Goal: Transaction & Acquisition: Purchase product/service

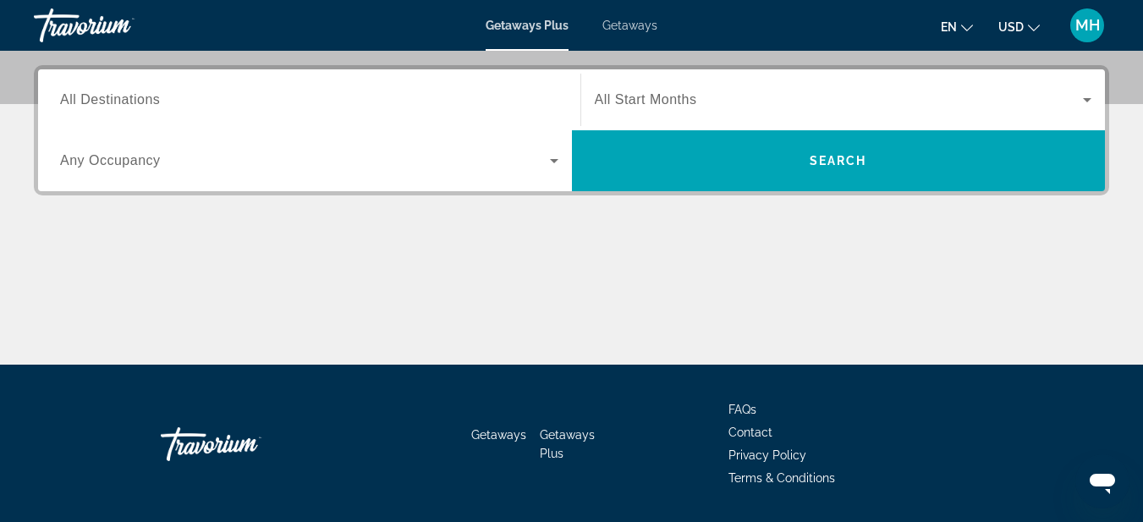
scroll to position [423, 0]
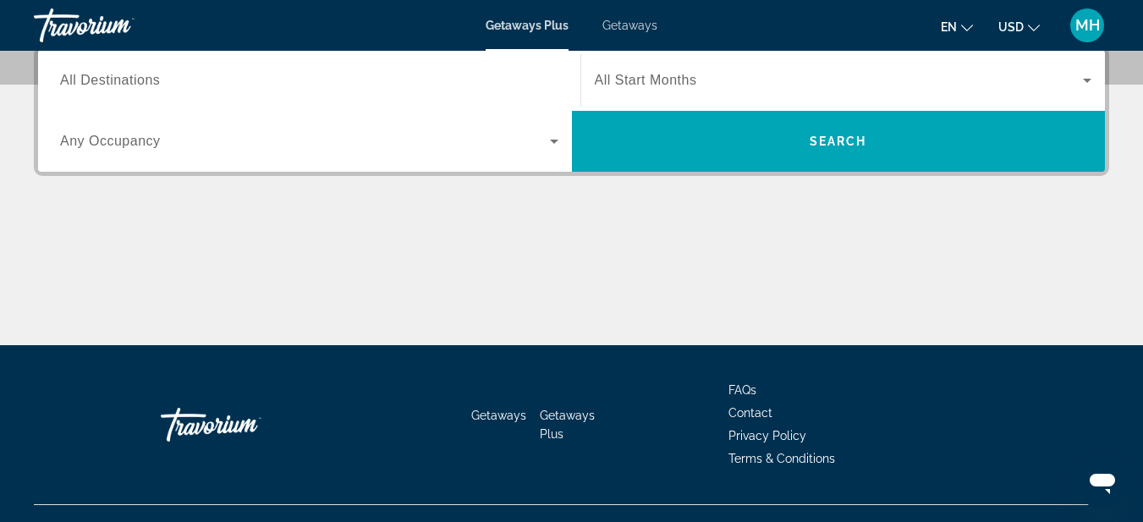
click at [681, 81] on span "All Start Months" at bounding box center [646, 80] width 102 height 14
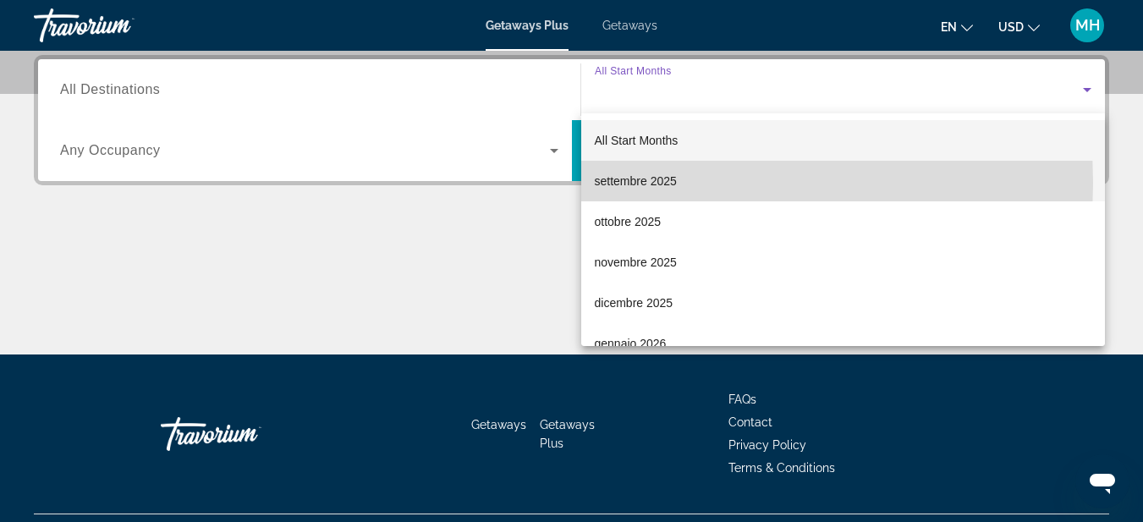
click at [617, 183] on span "settembre 2025" at bounding box center [636, 181] width 82 height 20
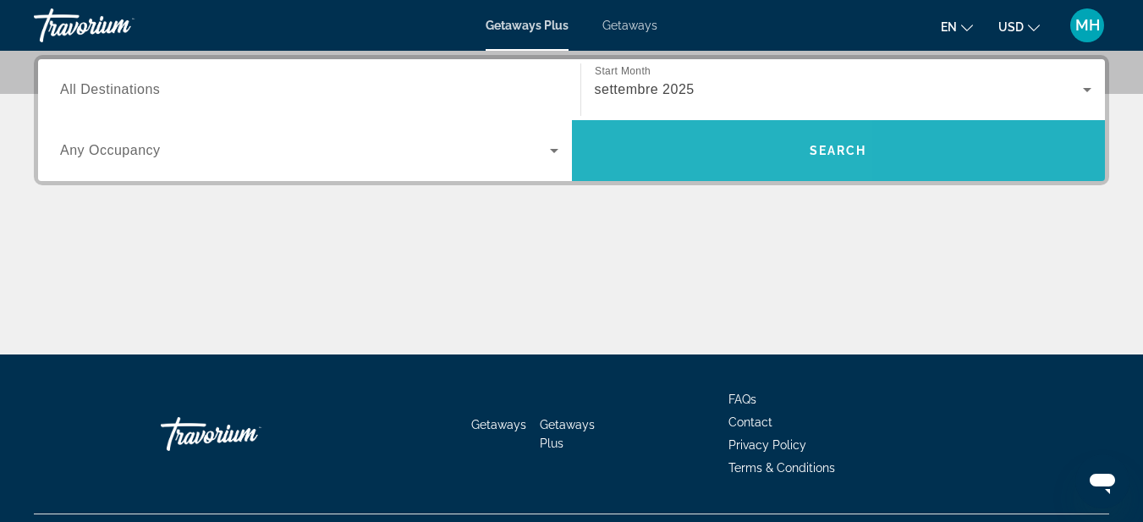
click at [668, 125] on span "Search widget" at bounding box center [839, 150] width 534 height 61
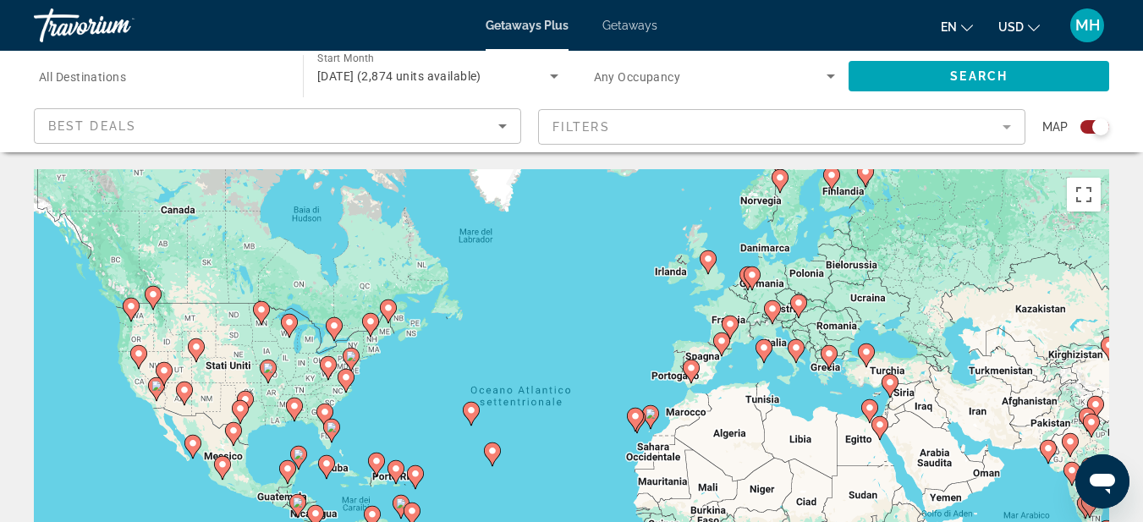
click at [767, 351] on image "Main content" at bounding box center [764, 348] width 10 height 10
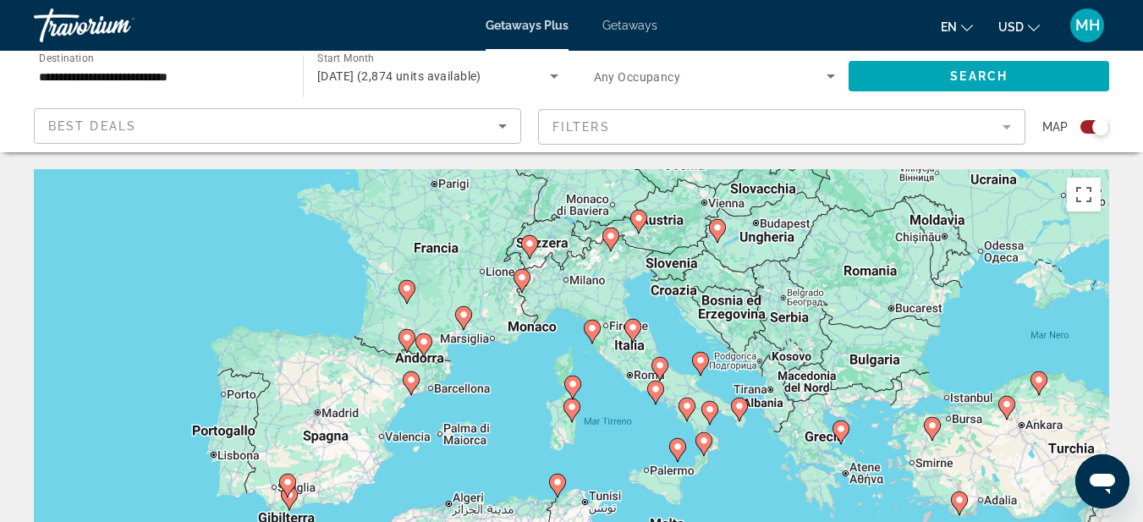
click at [592, 329] on image "Main content" at bounding box center [592, 328] width 10 height 10
type input "**********"
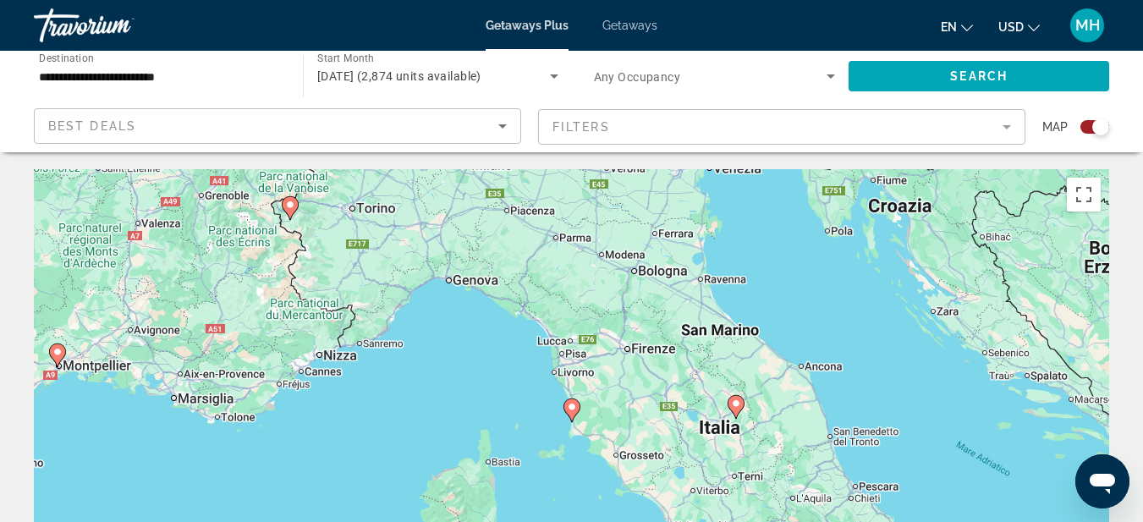
click at [572, 410] on image "Main content" at bounding box center [572, 407] width 10 height 10
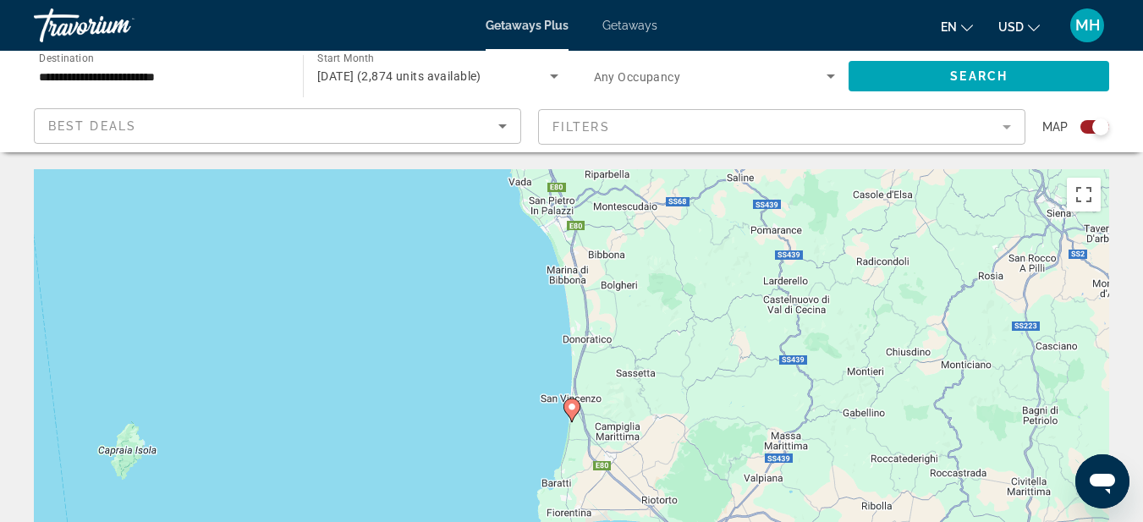
click at [569, 403] on image "Main content" at bounding box center [572, 407] width 10 height 10
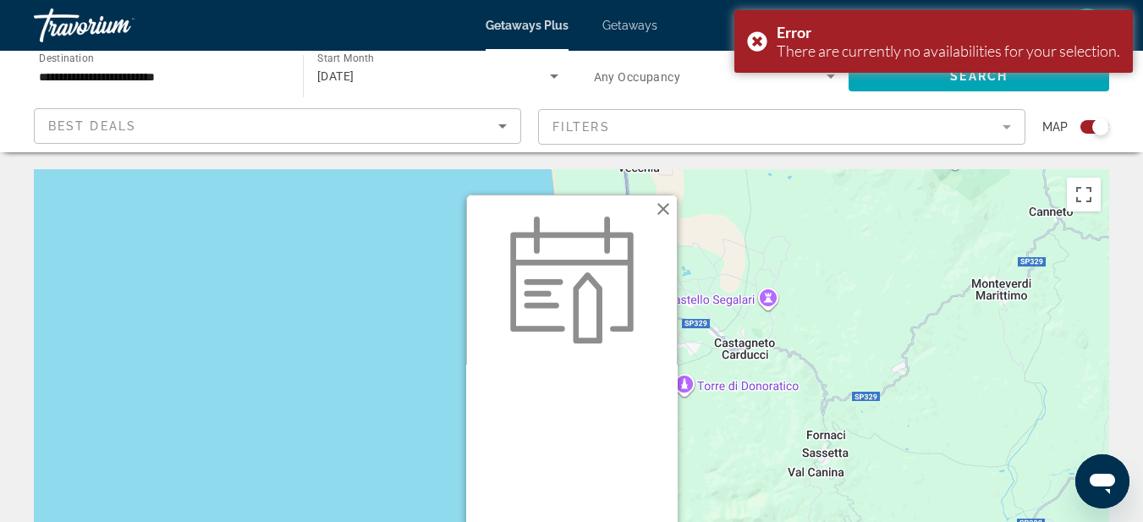
click at [661, 207] on button "Chiudi" at bounding box center [663, 208] width 25 height 25
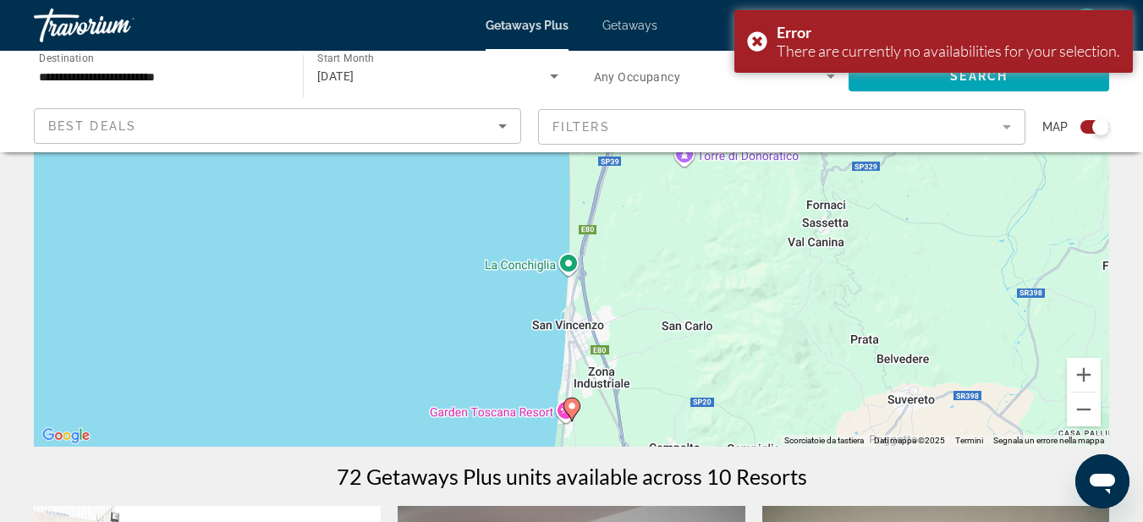
scroll to position [254, 0]
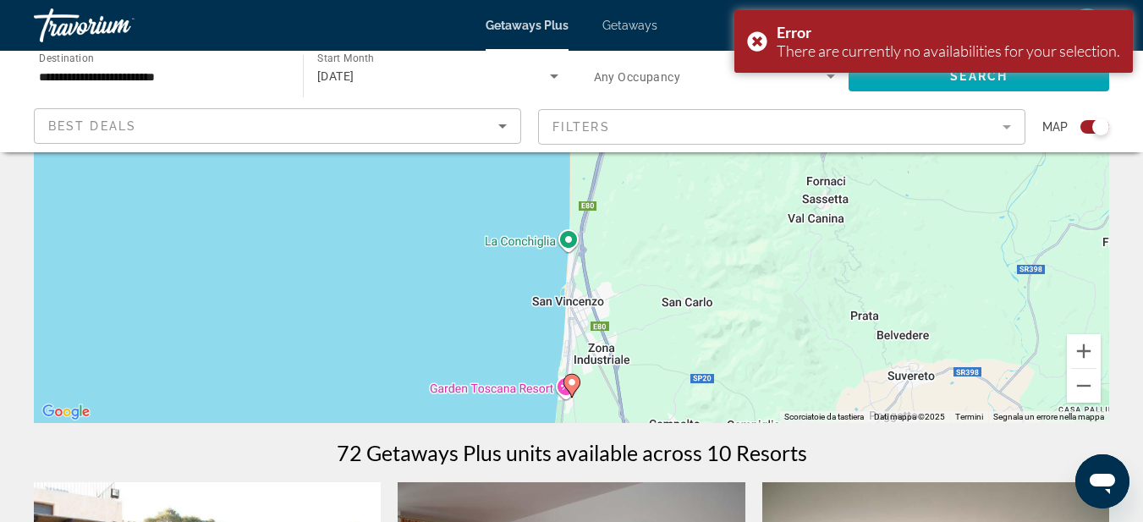
click at [692, 342] on div "Per navigare, premi i tasti Freccia. Per attivare il trascinamento con la tasti…" at bounding box center [571, 169] width 1075 height 508
click at [692, 342] on div "Per attivare il trascinamento con la tastiera, premi Alt + Invio. Nello stato d…" at bounding box center [571, 169] width 1075 height 508
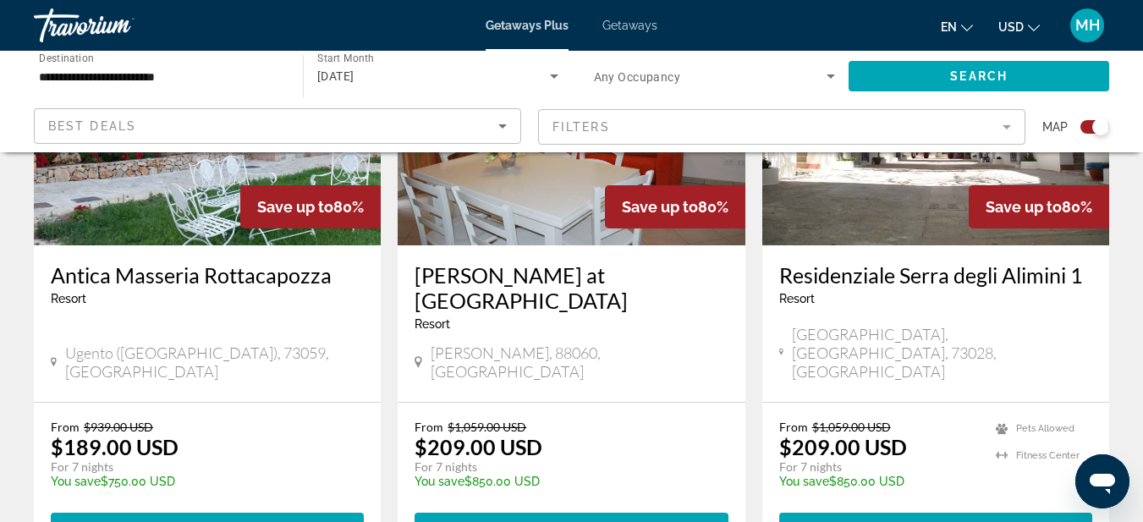
scroll to position [338, 0]
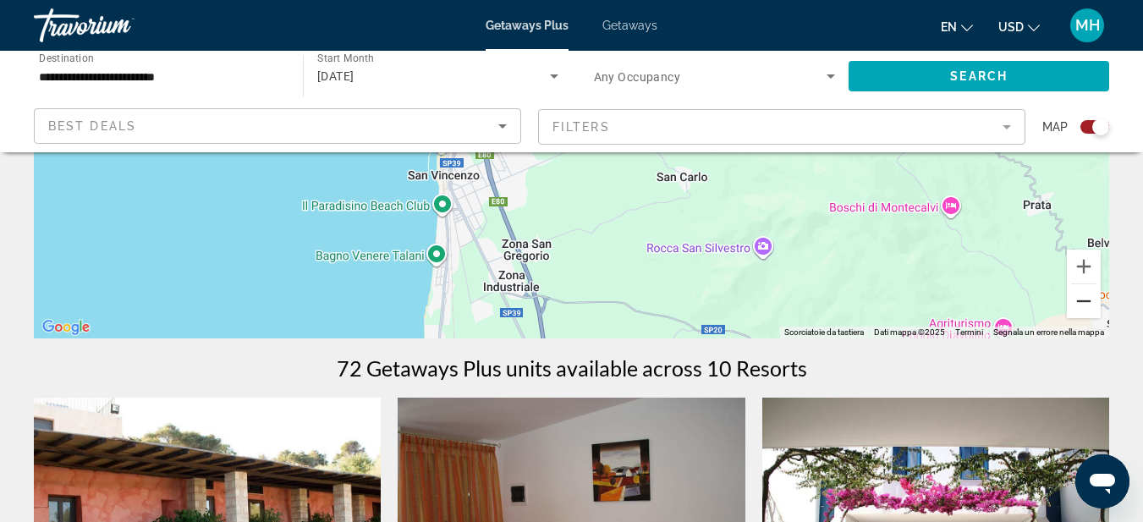
click at [1085, 292] on button "Zoom indietro" at bounding box center [1084, 301] width 34 height 34
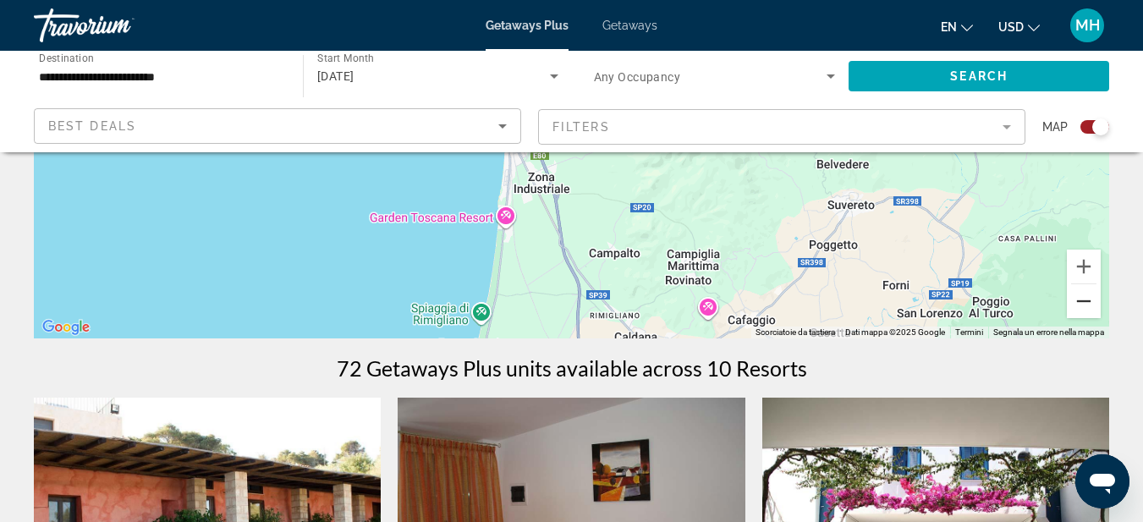
click at [1083, 303] on button "Zoom indietro" at bounding box center [1084, 301] width 34 height 34
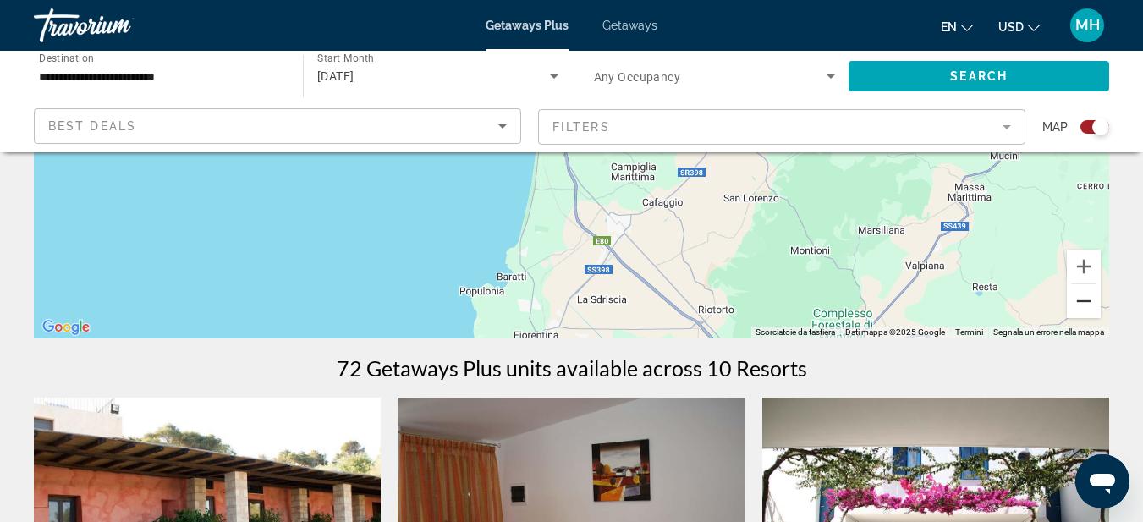
click at [1083, 303] on button "Zoom indietro" at bounding box center [1084, 301] width 34 height 34
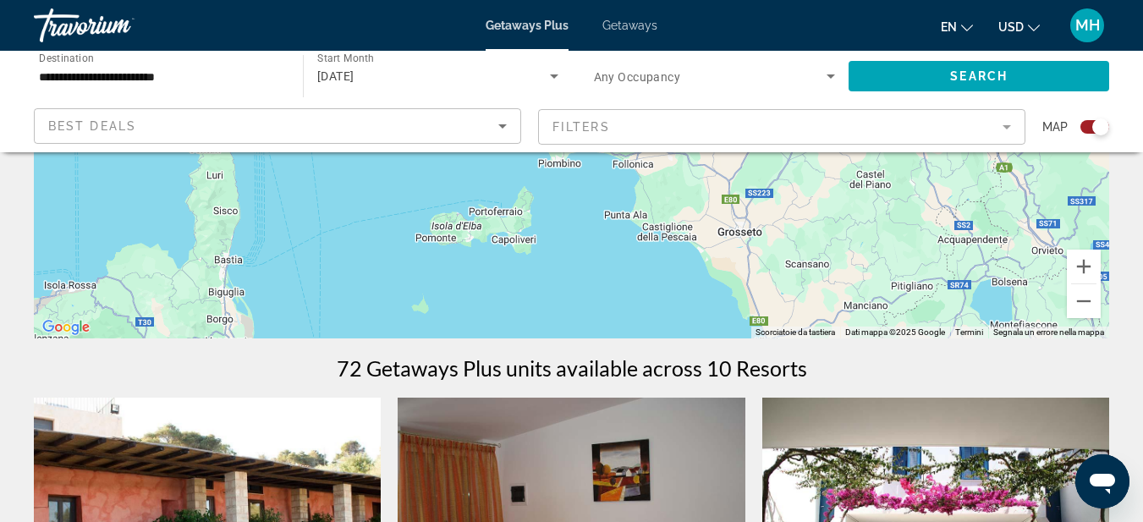
click at [642, 291] on div "Main content" at bounding box center [571, 85] width 1075 height 508
click at [1089, 298] on button "Zoom indietro" at bounding box center [1084, 301] width 34 height 34
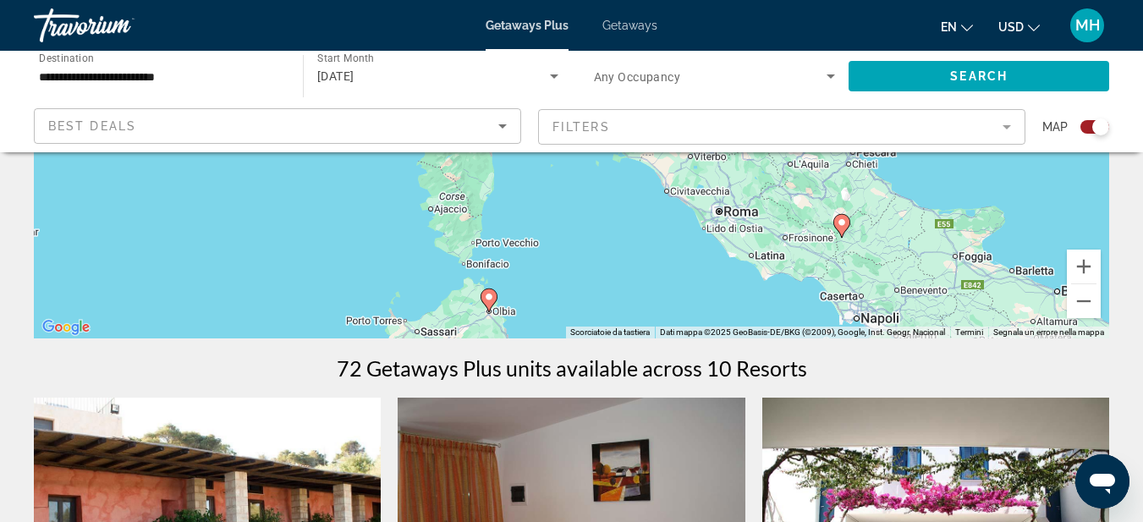
click at [640, 24] on span "Getaways" at bounding box center [629, 26] width 55 height 14
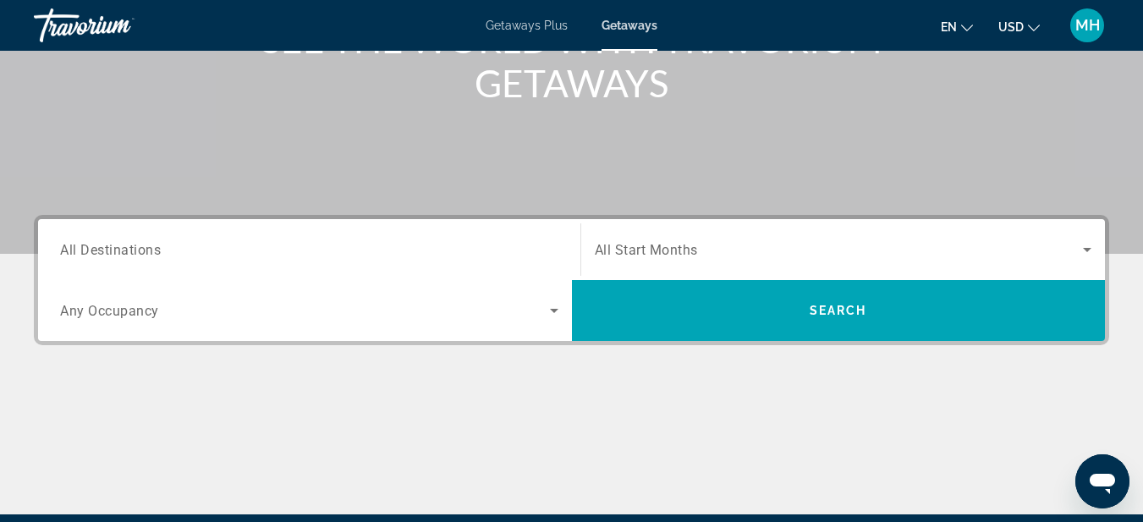
click at [183, 238] on div "Search widget" at bounding box center [309, 250] width 498 height 48
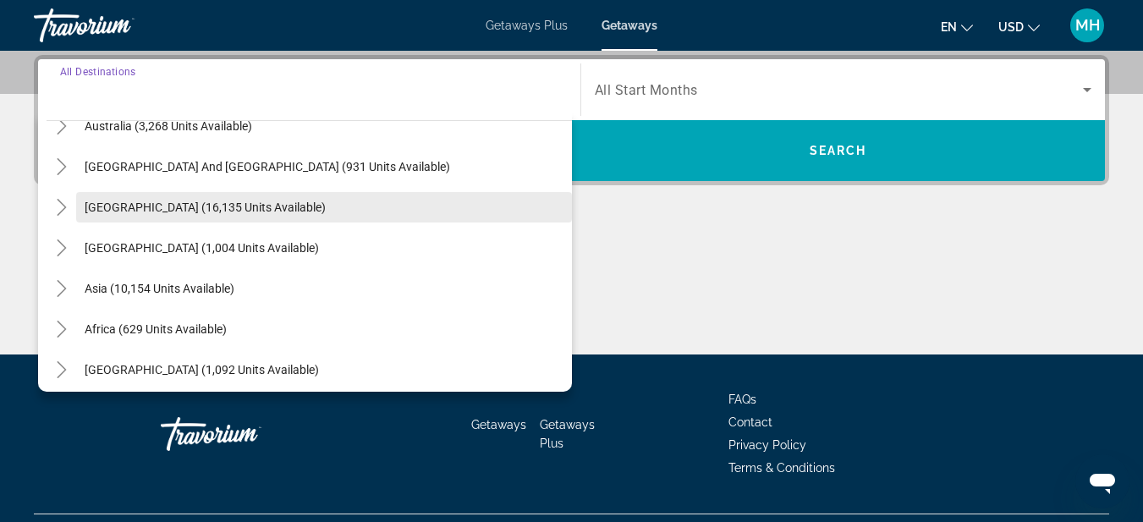
scroll to position [274, 0]
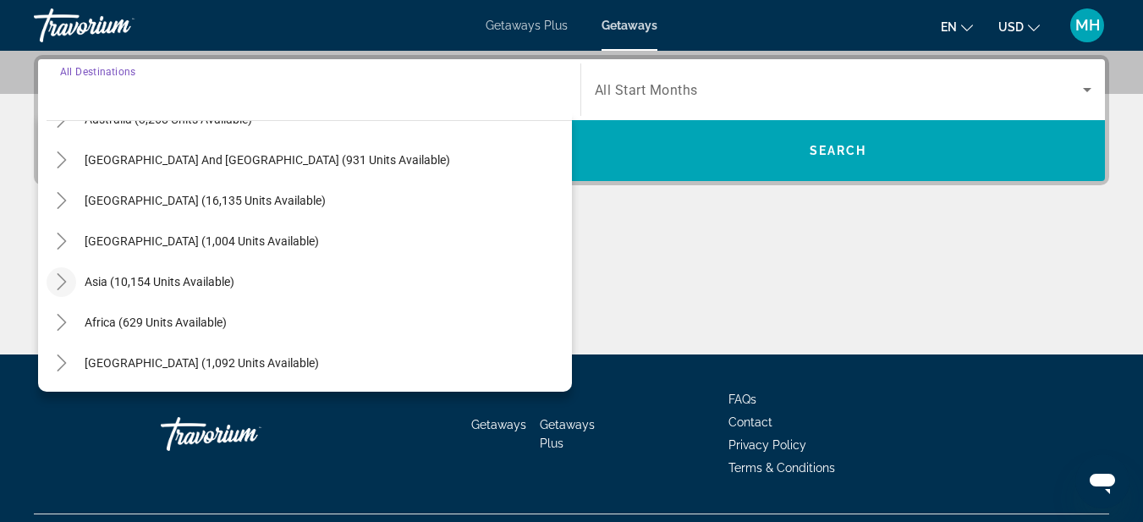
click at [60, 284] on icon "Toggle Asia (10,154 units available)" at bounding box center [61, 281] width 17 height 17
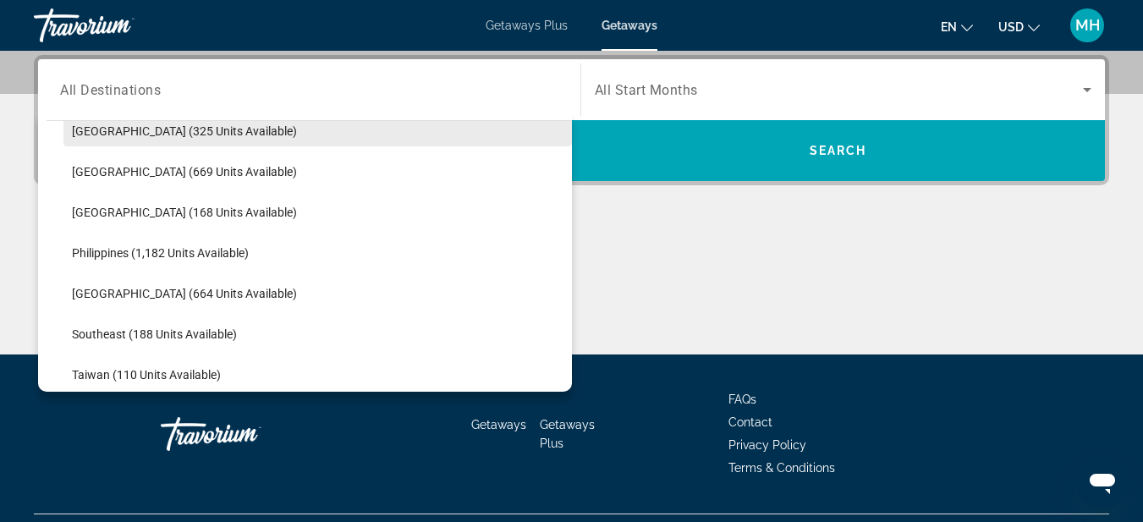
scroll to position [753, 0]
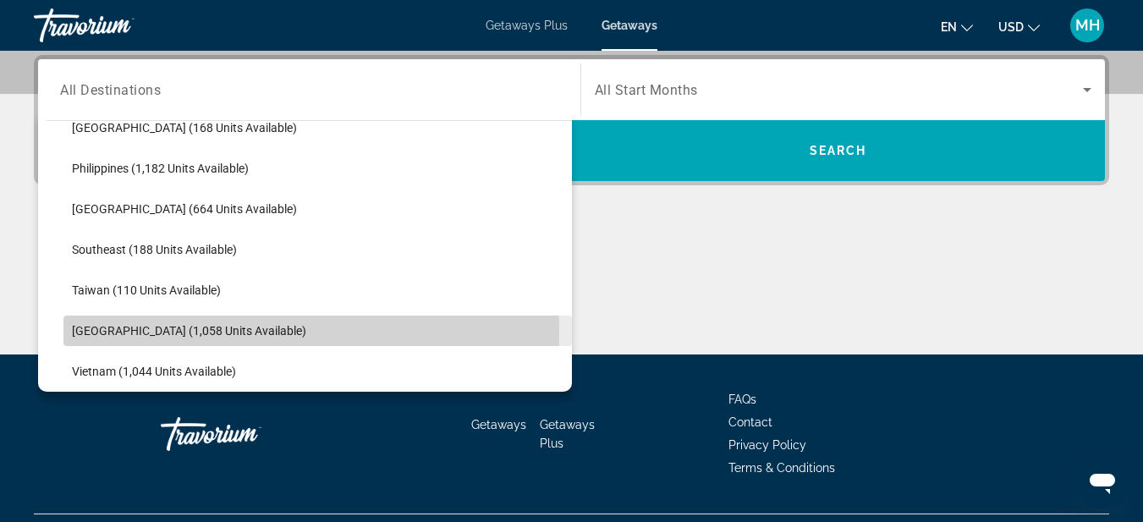
click at [141, 331] on span "[GEOGRAPHIC_DATA] (1,058 units available)" at bounding box center [189, 331] width 234 height 14
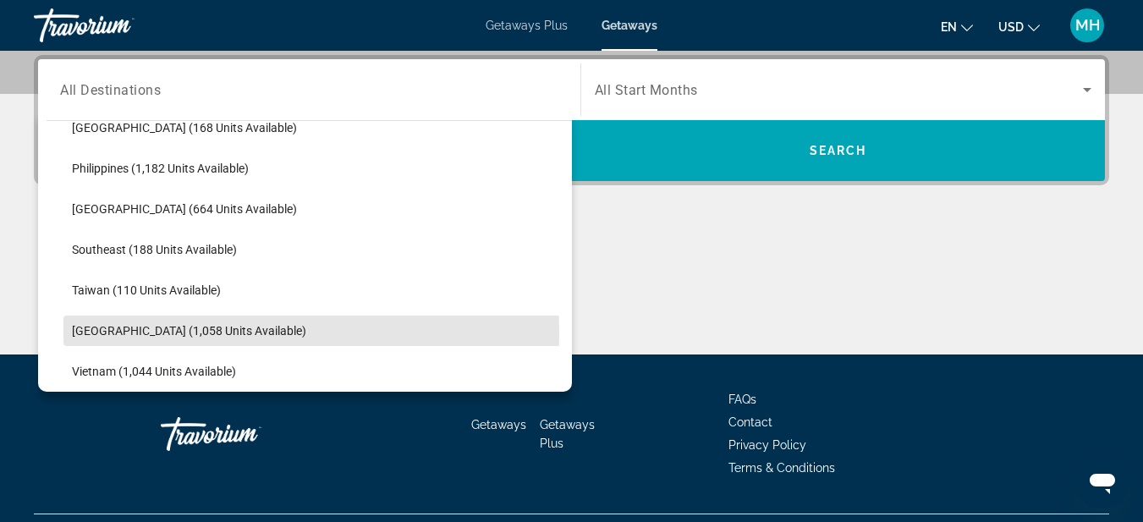
type input "**********"
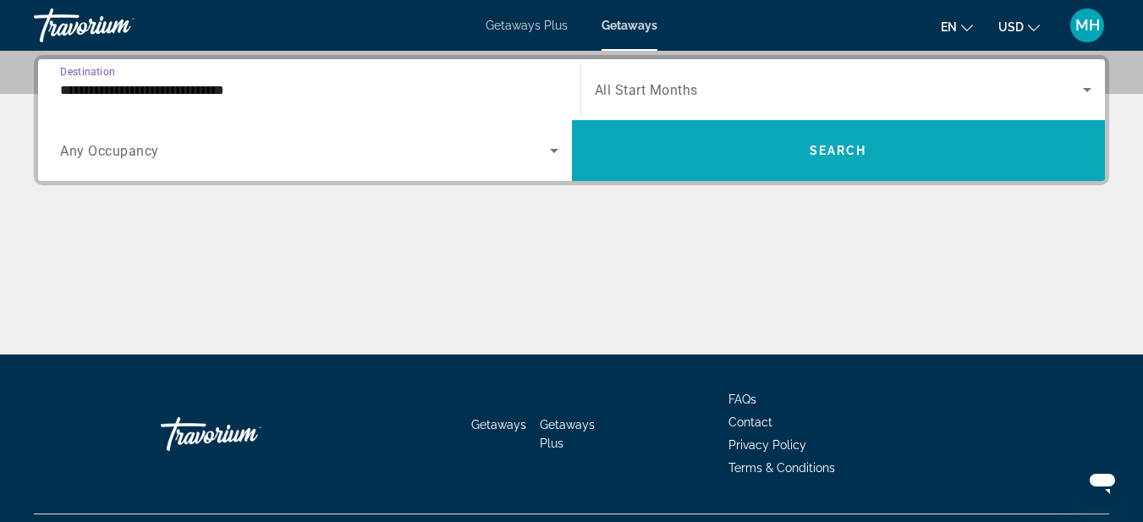
click at [712, 157] on span "Search widget" at bounding box center [839, 150] width 534 height 41
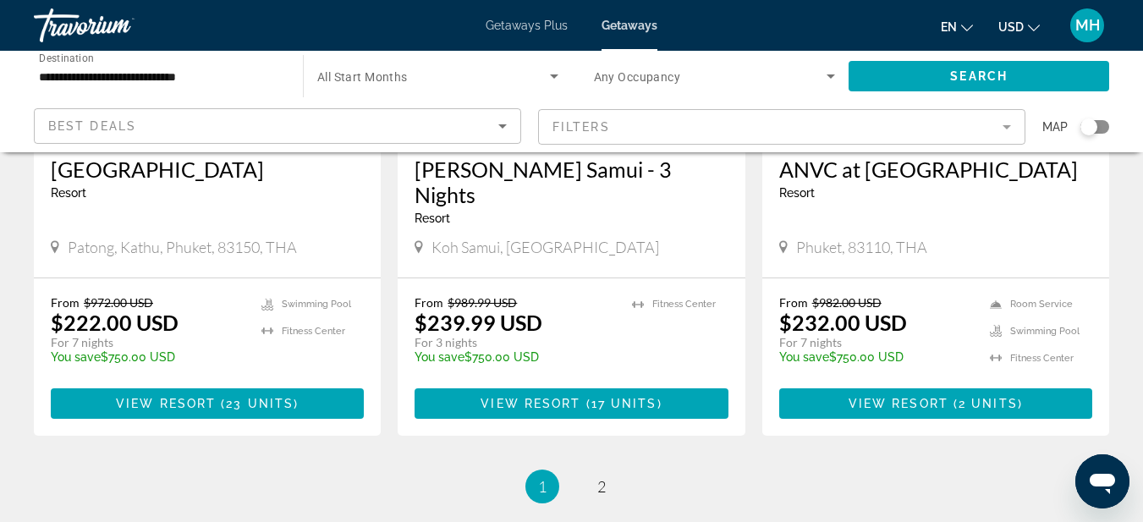
scroll to position [2317, 0]
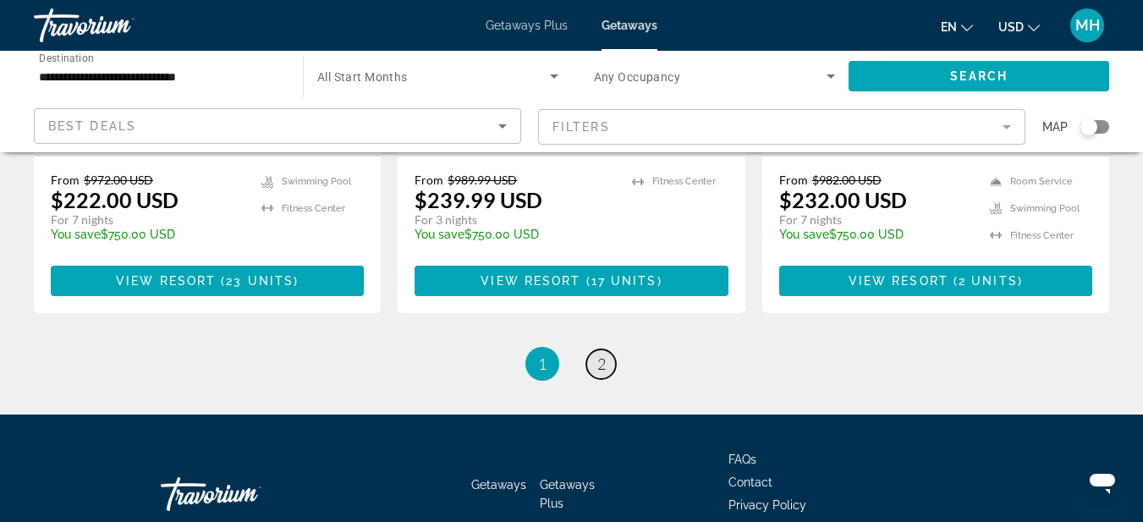
click at [599, 354] on span "2" at bounding box center [601, 363] width 8 height 19
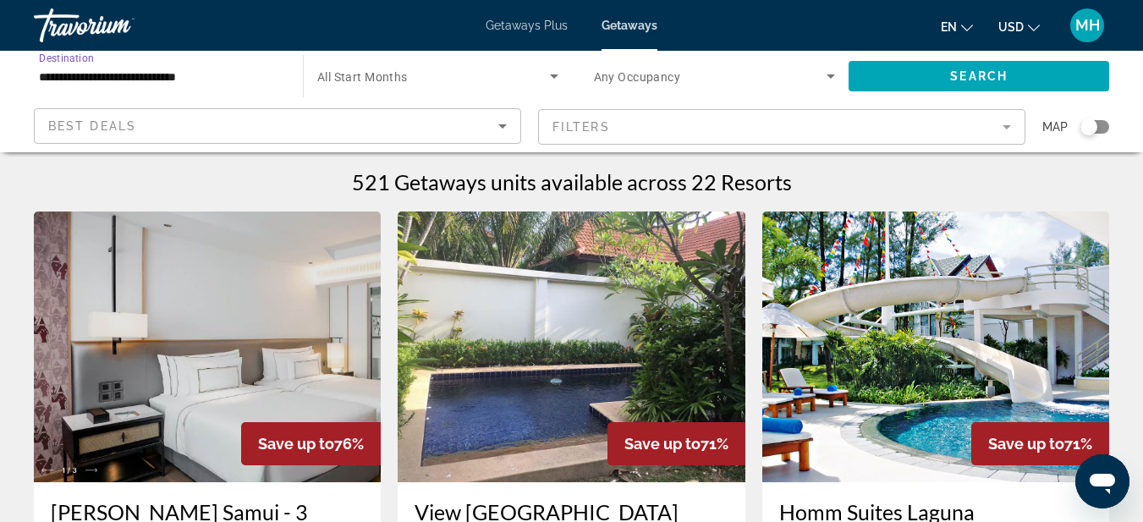
click at [256, 77] on input "**********" at bounding box center [160, 77] width 242 height 20
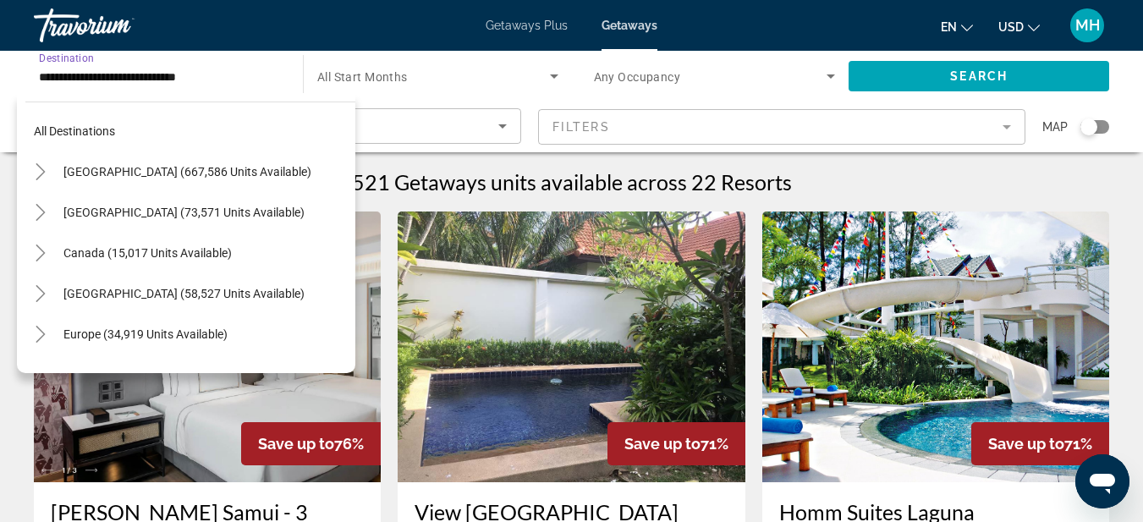
scroll to position [85, 0]
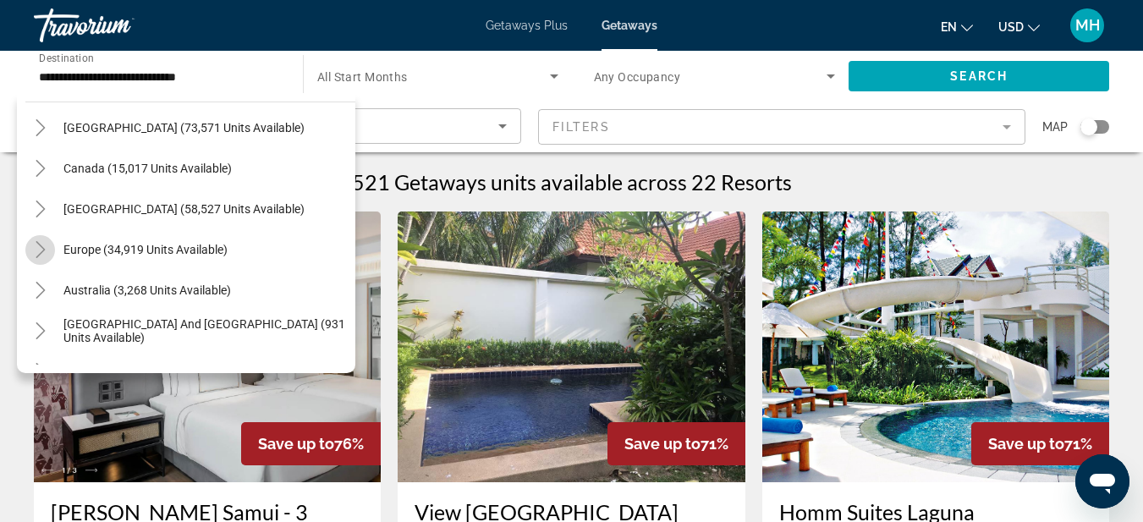
click at [40, 250] on icon "Toggle Europe (34,919 units available)" at bounding box center [40, 249] width 17 height 17
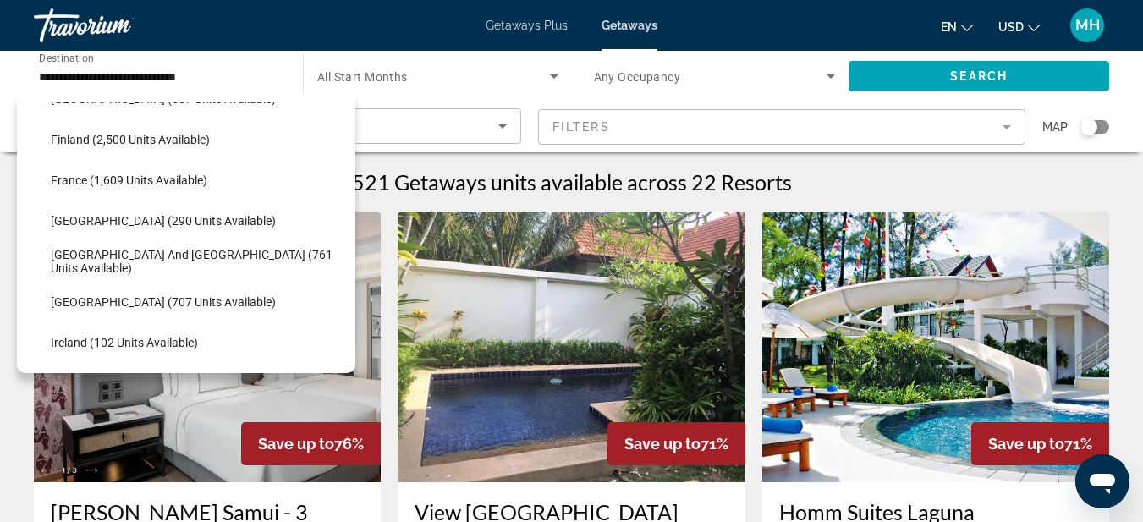
scroll to position [465, 0]
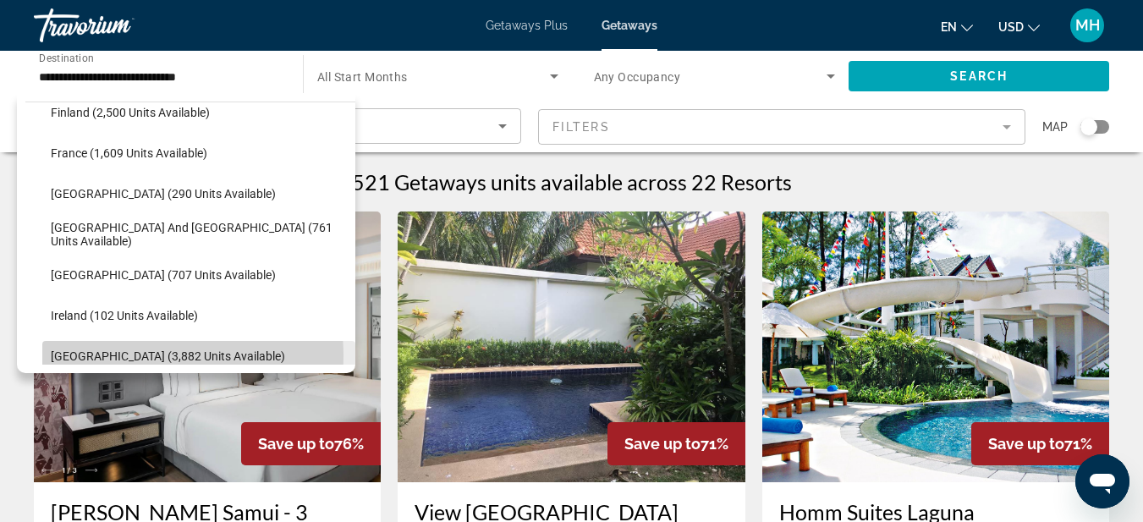
click at [113, 356] on span "[GEOGRAPHIC_DATA] (3,882 units available)" at bounding box center [168, 356] width 234 height 14
type input "**********"
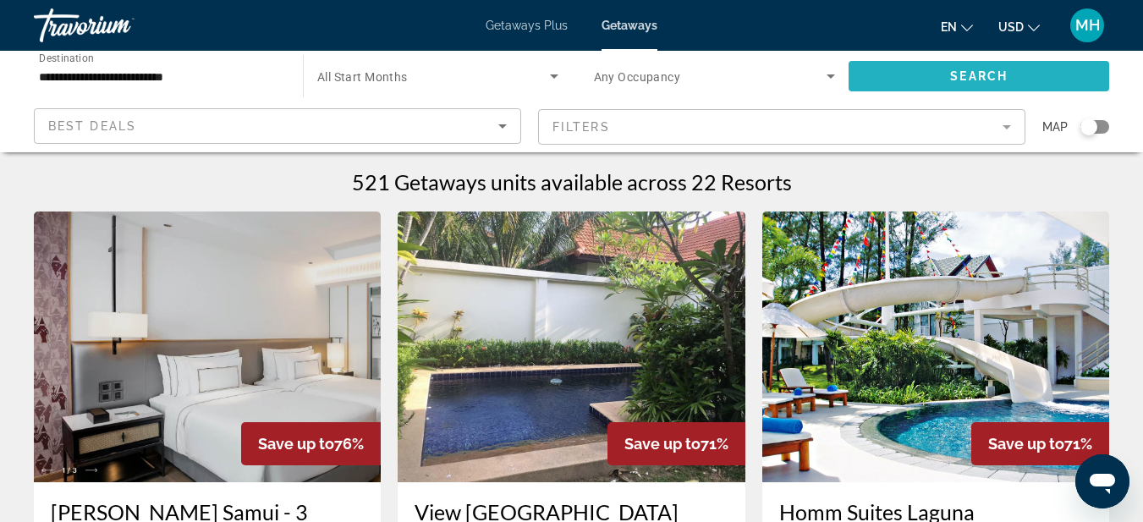
click at [994, 84] on span "Search widget" at bounding box center [979, 76] width 261 height 41
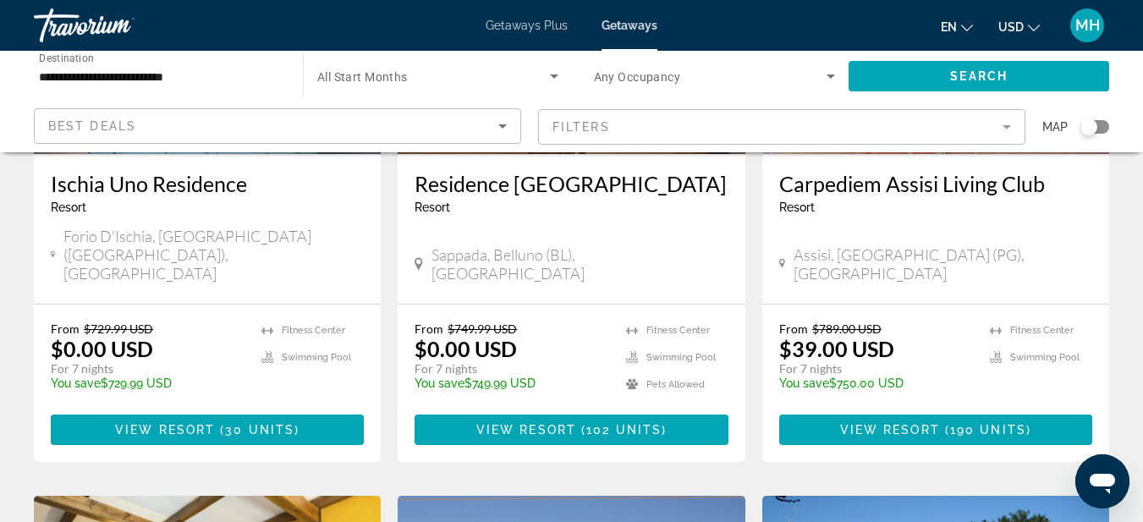
scroll to position [338, 0]
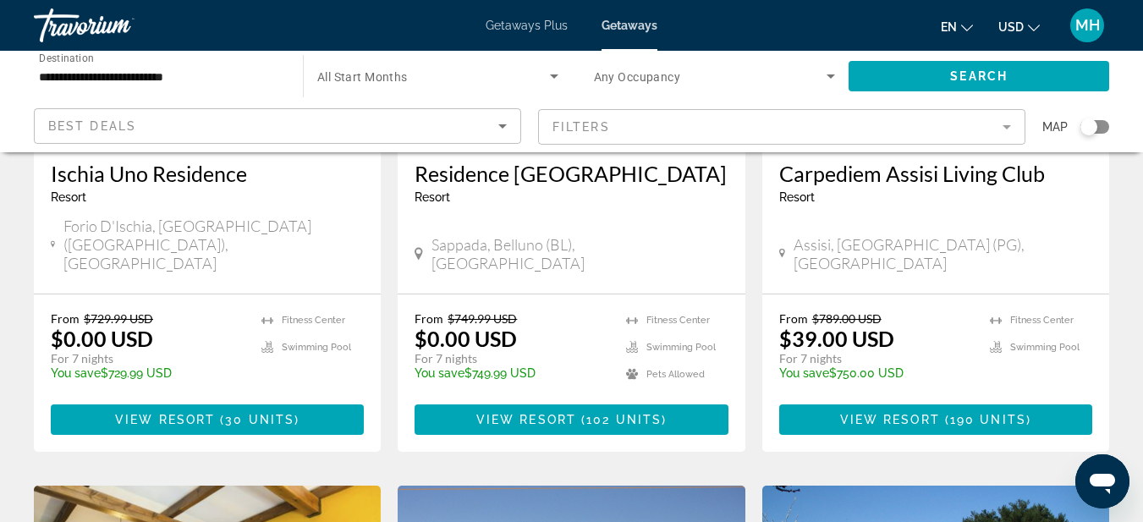
click at [1095, 124] on div "Search widget" at bounding box center [1088, 126] width 17 height 17
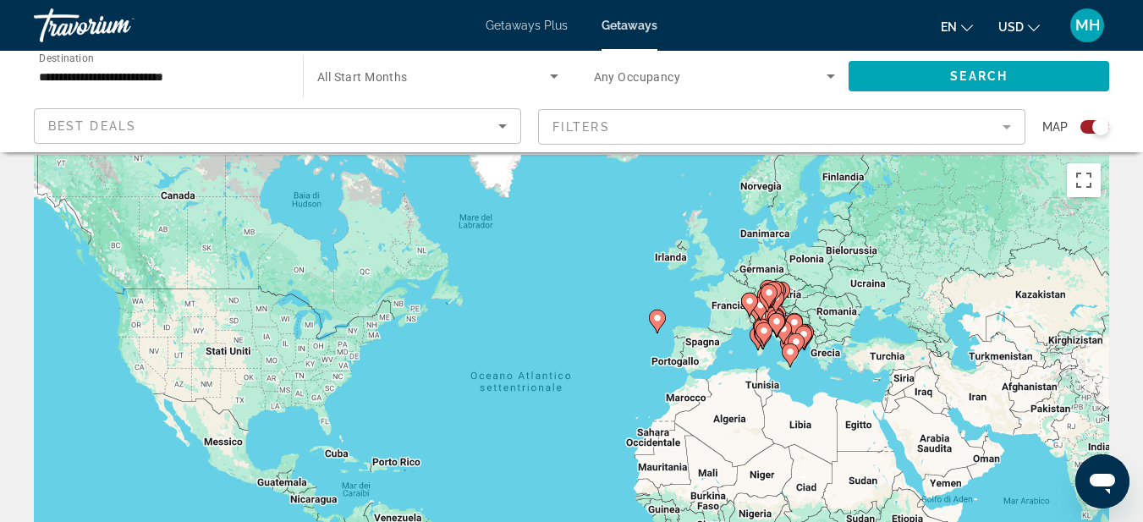
scroll to position [0, 0]
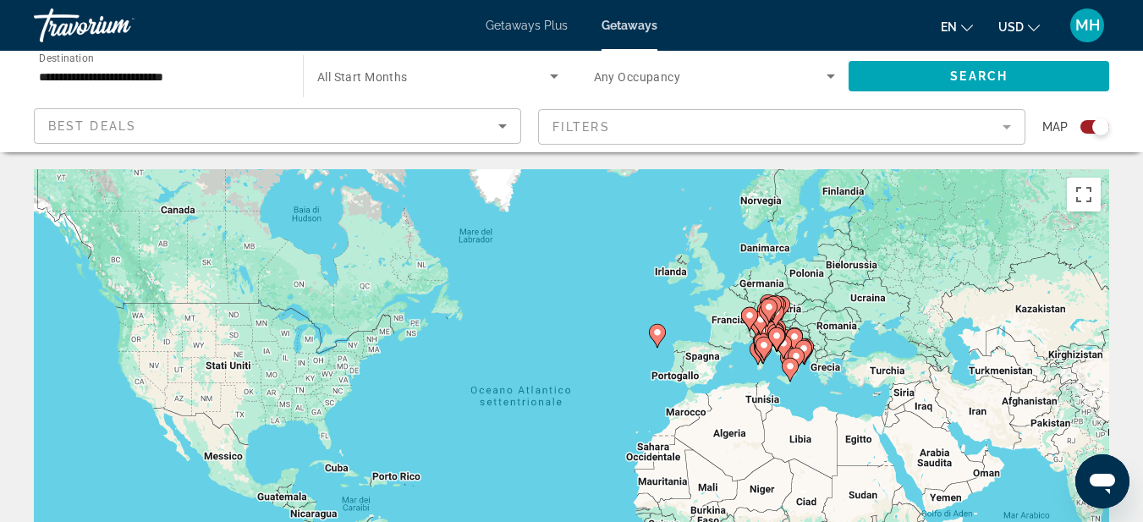
click at [794, 316] on div "Per attivare il trascinamento con la tastiera, premi Alt + Invio. Nello stato d…" at bounding box center [571, 423] width 1075 height 508
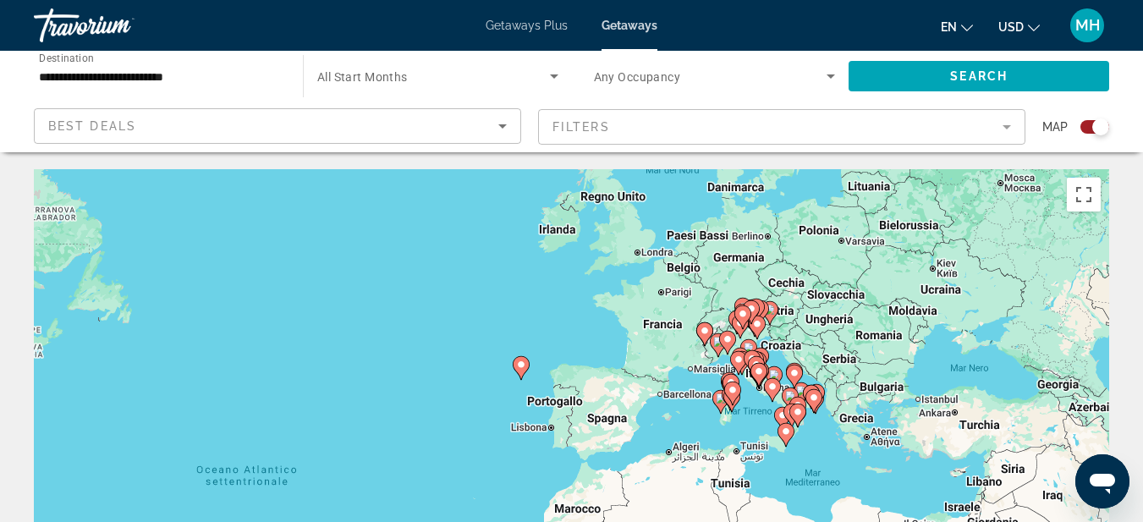
click at [773, 351] on div "Per attivare il trascinamento con la tastiera, premi Alt + Invio. Nello stato d…" at bounding box center [571, 423] width 1075 height 508
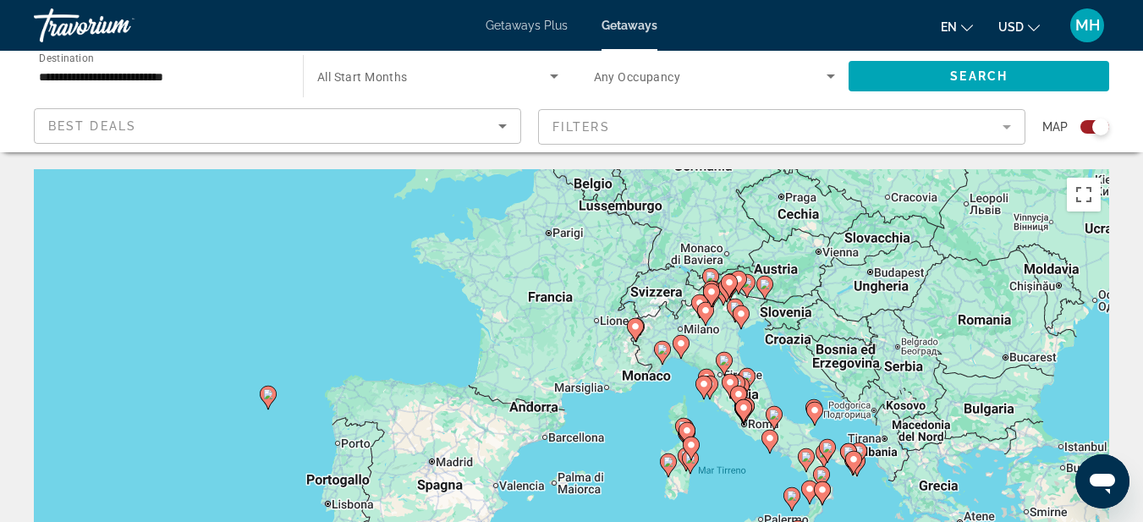
click at [764, 351] on div "Per attivare il trascinamento con la tastiera, premi Alt + Invio. Nello stato d…" at bounding box center [571, 423] width 1075 height 508
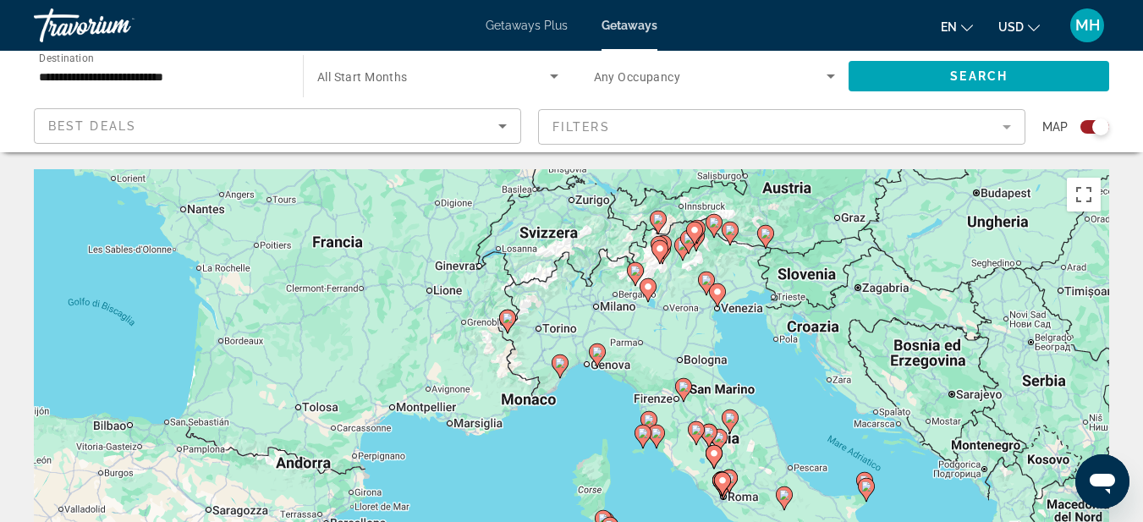
click at [735, 325] on div "Per attivare il trascinamento con la tastiera, premi Alt + Invio. Nello stato d…" at bounding box center [571, 423] width 1075 height 508
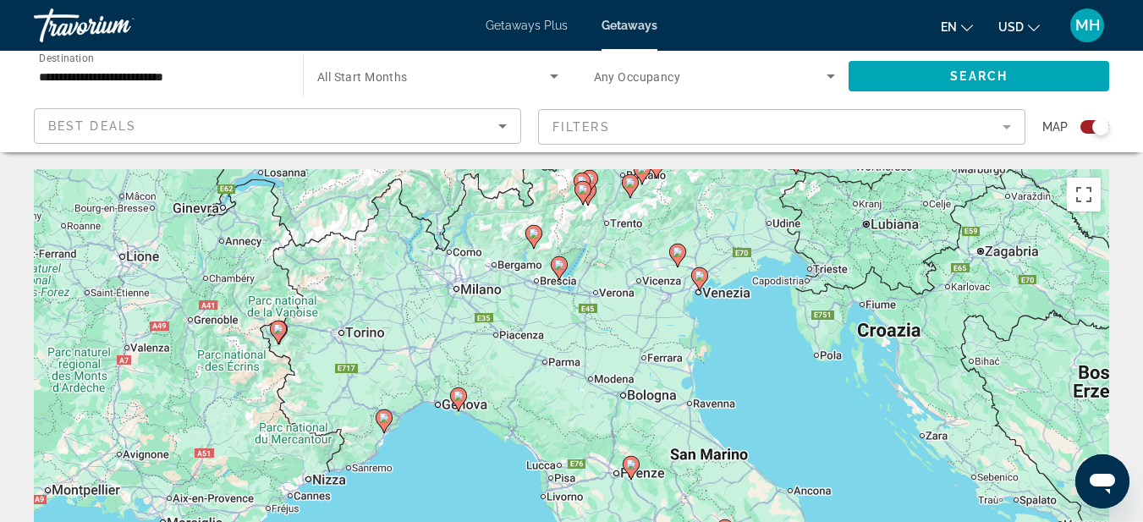
click at [278, 333] on image "Main content" at bounding box center [278, 329] width 10 height 10
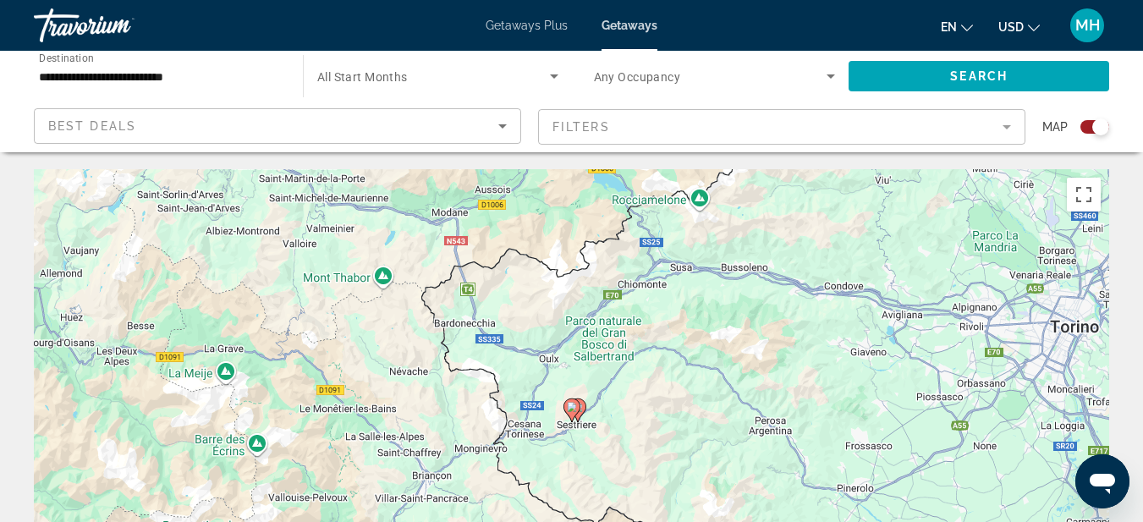
click at [569, 411] on image "Main content" at bounding box center [572, 407] width 10 height 10
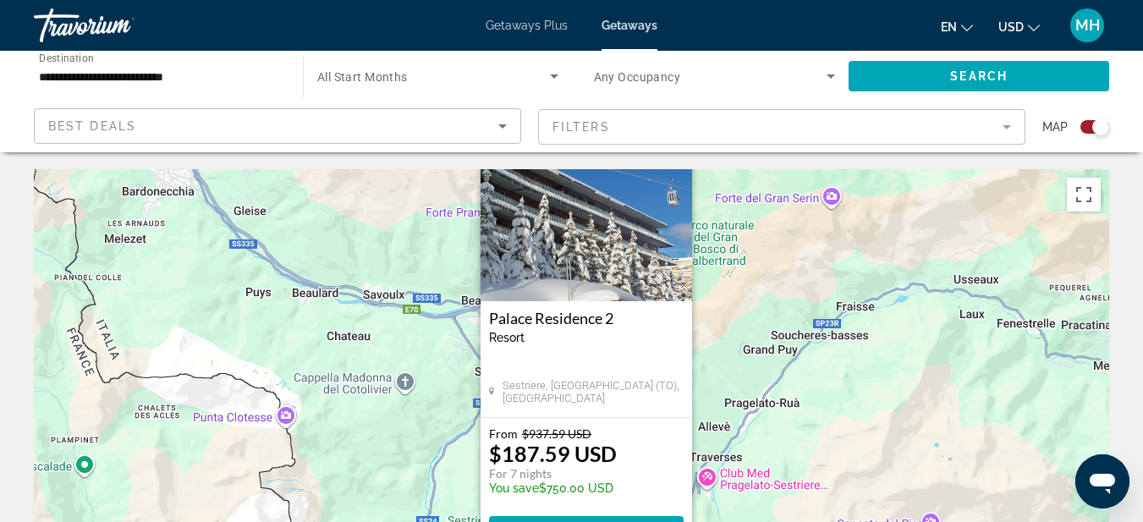
drag, startPoint x: 709, startPoint y: 437, endPoint x: 726, endPoint y: 345, distance: 92.9
click at [726, 345] on div "Per attivare il trascinamento con la tastiera, premi Alt + Invio. [PERSON_NAME]…" at bounding box center [571, 423] width 1075 height 508
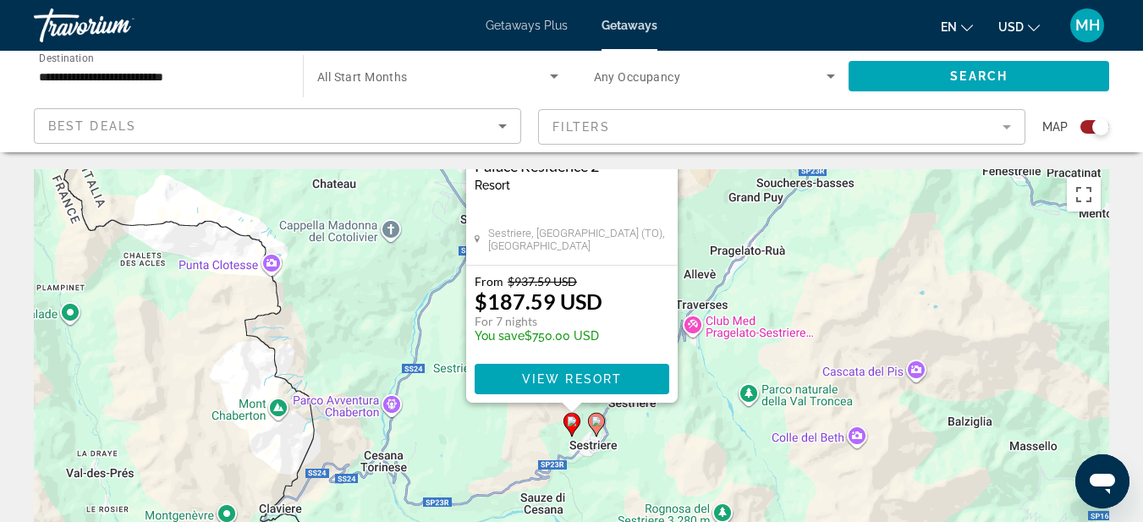
drag, startPoint x: 755, startPoint y: 485, endPoint x: 736, endPoint y: 355, distance: 130.8
click at [736, 355] on div "Per attivare il trascinamento con la tastiera, premi Alt + Invio. [PERSON_NAME]…" at bounding box center [571, 423] width 1075 height 508
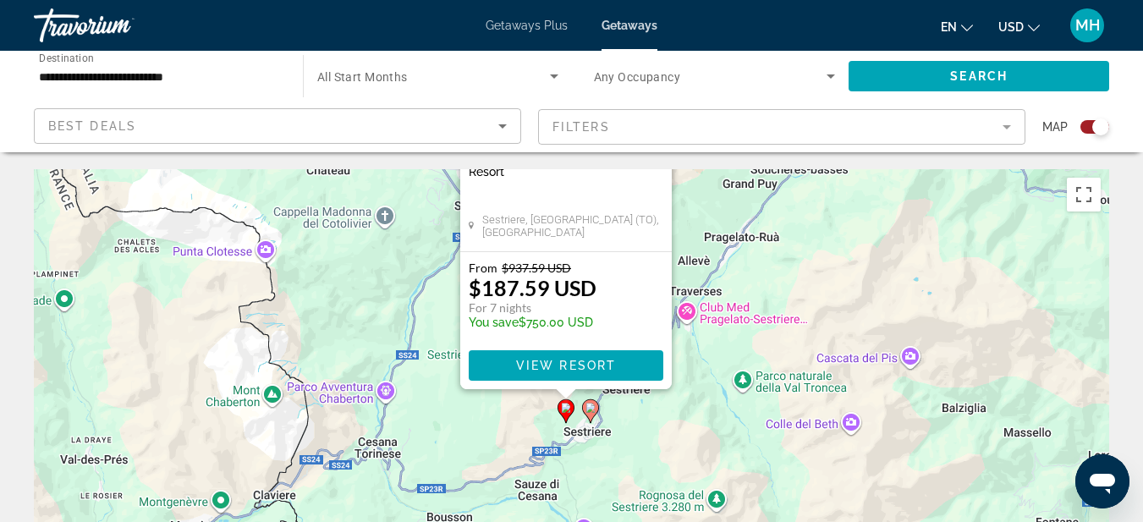
click at [591, 412] on image "Main content" at bounding box center [590, 408] width 10 height 10
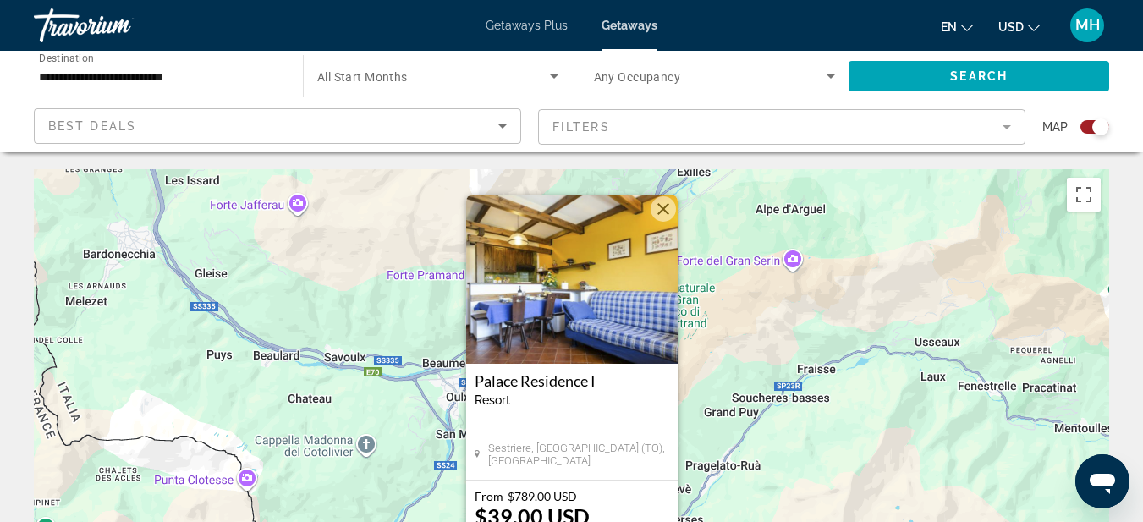
click at [739, 345] on div "Per navigare, premi i tasti Freccia. Per attivare il trascinamento con la tasti…" at bounding box center [571, 423] width 1075 height 508
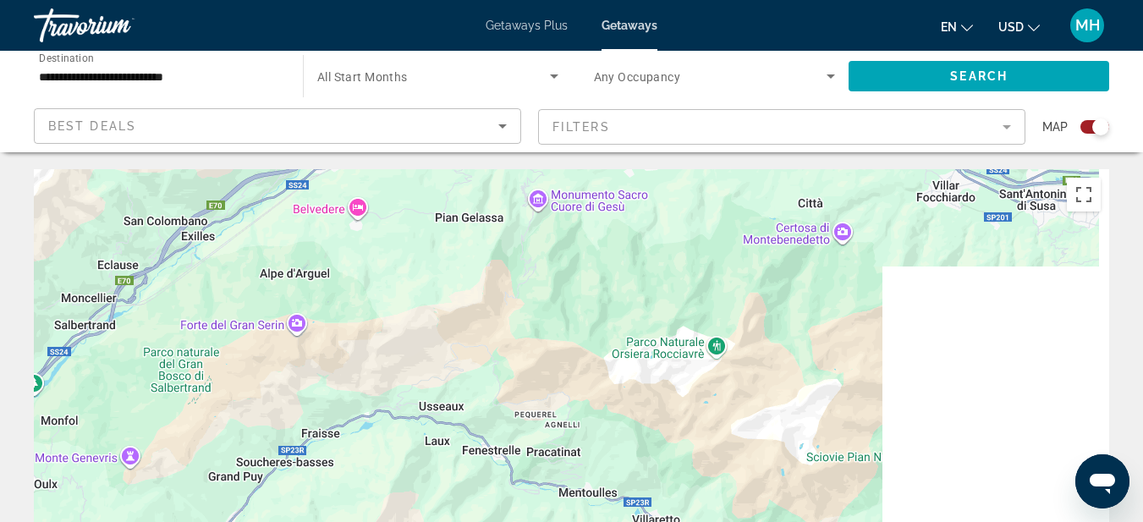
drag, startPoint x: 918, startPoint y: 310, endPoint x: 279, endPoint y: 409, distance: 646.5
click at [280, 409] on div "Per attivare il trascinamento con la tastiera, premi Alt + Invio. Nello stato d…" at bounding box center [571, 423] width 1075 height 508
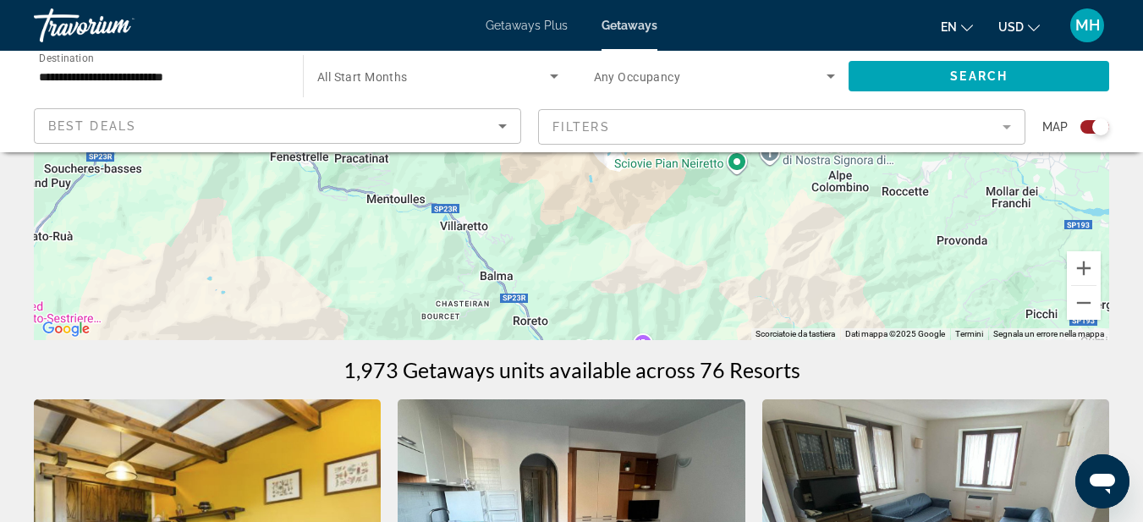
scroll to position [338, 0]
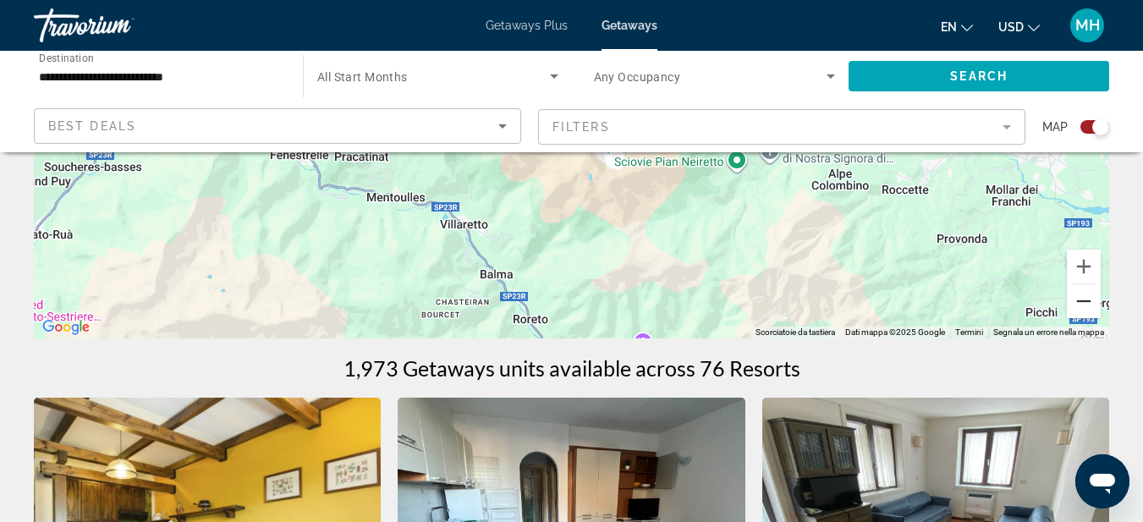
click at [1077, 305] on button "Zoom indietro" at bounding box center [1084, 301] width 34 height 34
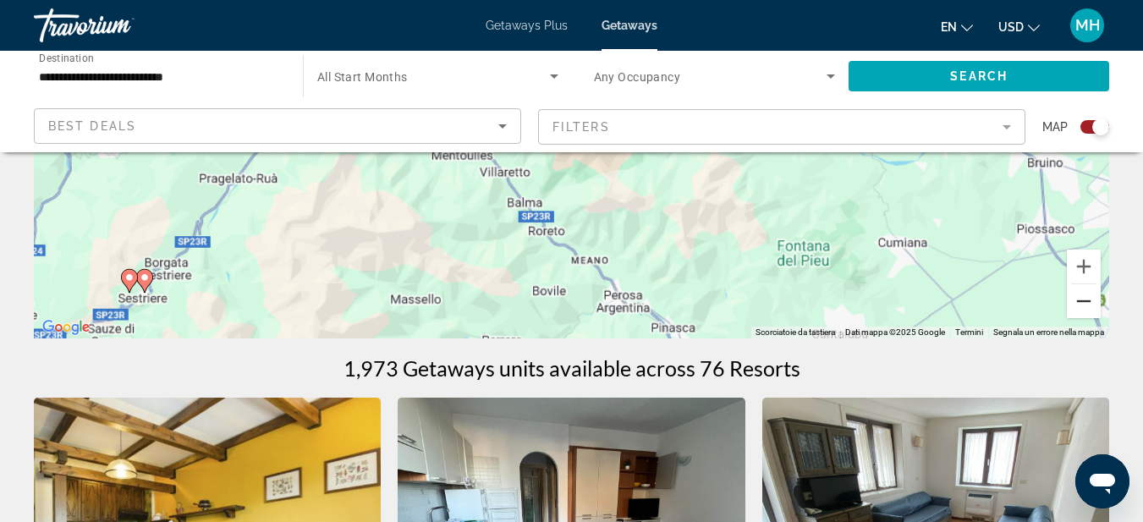
click at [1077, 305] on button "Zoom indietro" at bounding box center [1084, 301] width 34 height 34
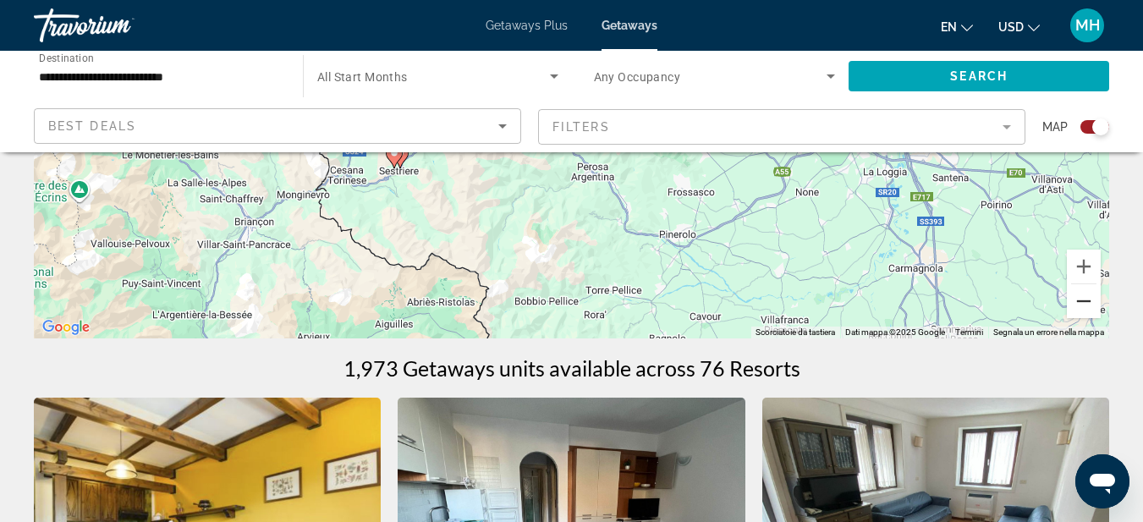
click at [1077, 305] on button "Zoom indietro" at bounding box center [1084, 301] width 34 height 34
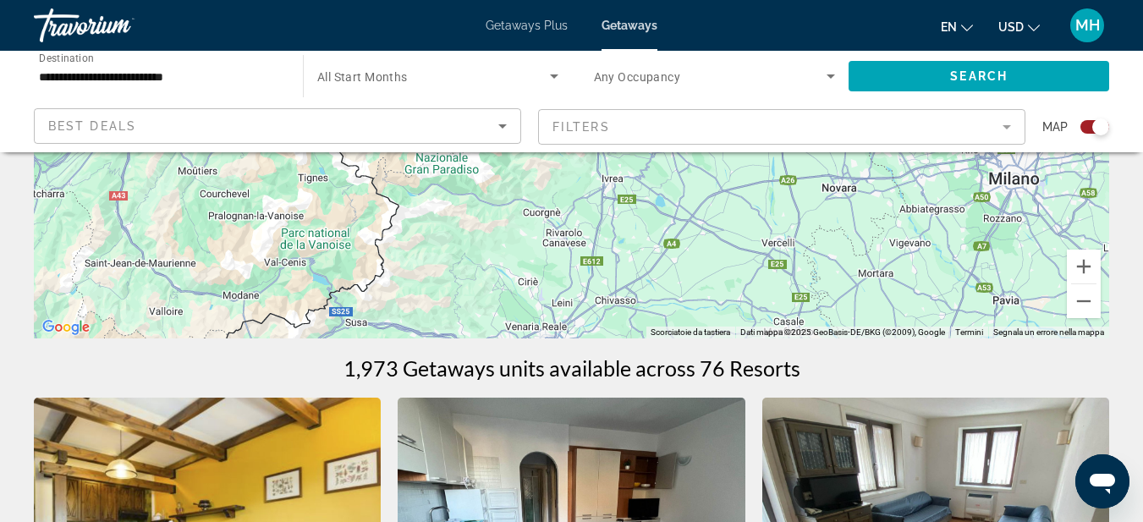
drag, startPoint x: 916, startPoint y: 190, endPoint x: 730, endPoint y: 469, distance: 335.6
click at [1083, 291] on button "Zoom indietro" at bounding box center [1084, 301] width 34 height 34
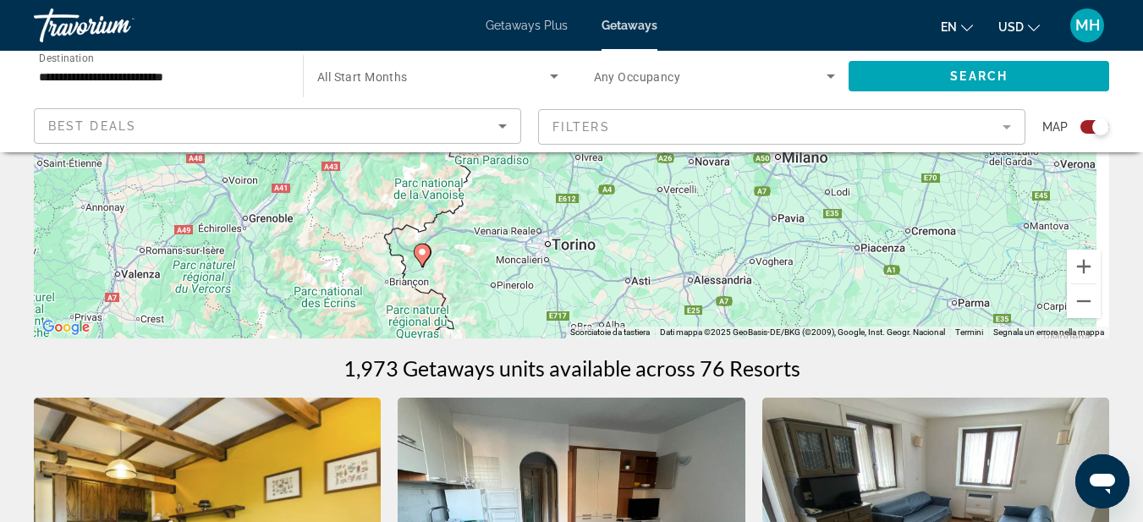
drag, startPoint x: 1032, startPoint y: 223, endPoint x: 963, endPoint y: 323, distance: 121.6
click at [963, 323] on div "Per attivare il trascinamento con la tastiera, premi Alt + Invio. Nello stato d…" at bounding box center [571, 85] width 1075 height 508
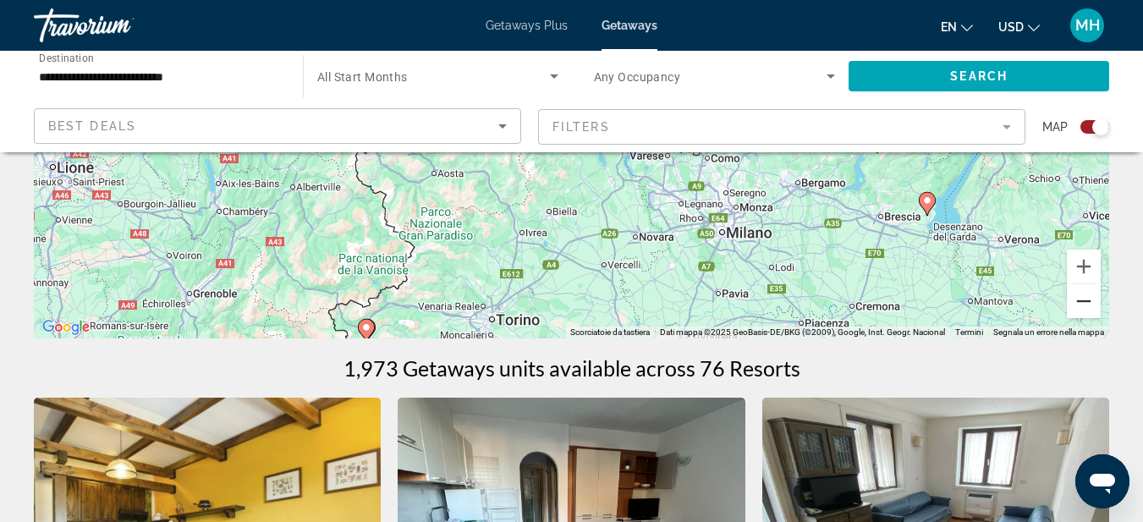
click at [1091, 305] on button "Zoom indietro" at bounding box center [1084, 301] width 34 height 34
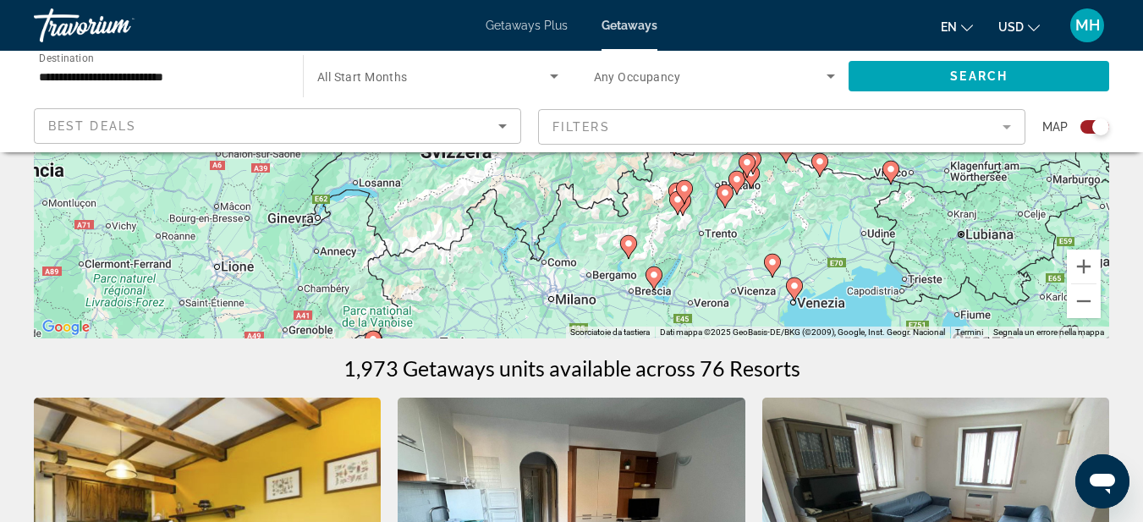
drag, startPoint x: 904, startPoint y: 278, endPoint x: 837, endPoint y: 365, distance: 110.3
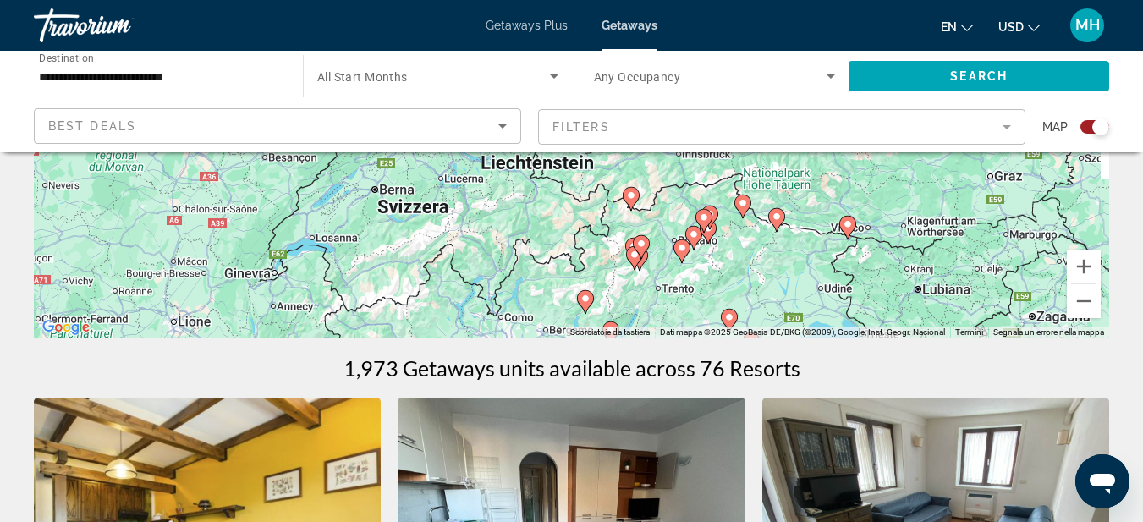
drag, startPoint x: 772, startPoint y: 217, endPoint x: 717, endPoint y: 296, distance: 96.7
click at [717, 296] on div "Per attivare il trascinamento con la tastiera, premi Alt + Invio. Nello stato d…" at bounding box center [571, 85] width 1075 height 508
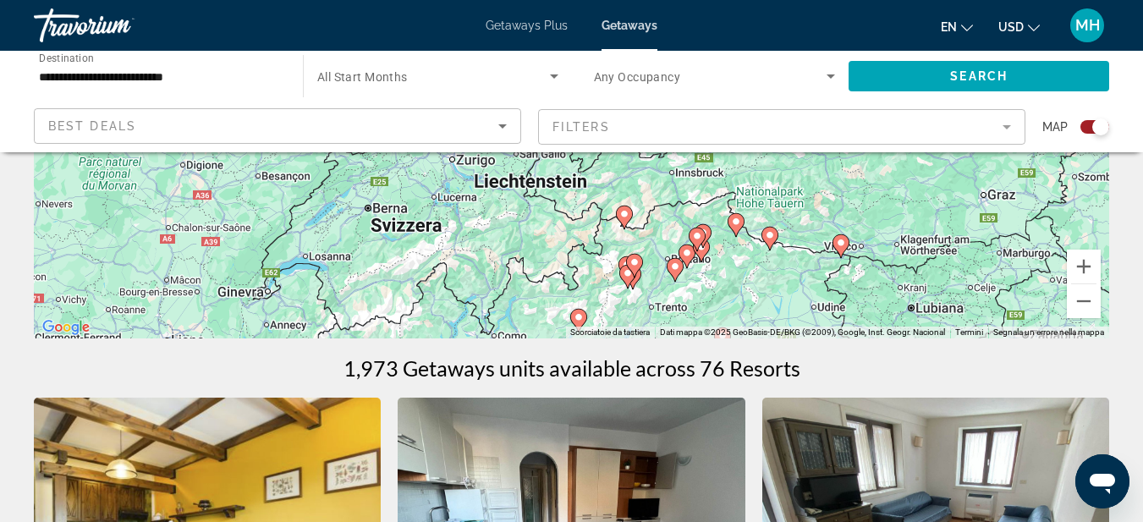
click at [732, 263] on div "Per attivare il trascinamento con la tastiera, premi Alt + Invio. Nello stato d…" at bounding box center [571, 85] width 1075 height 508
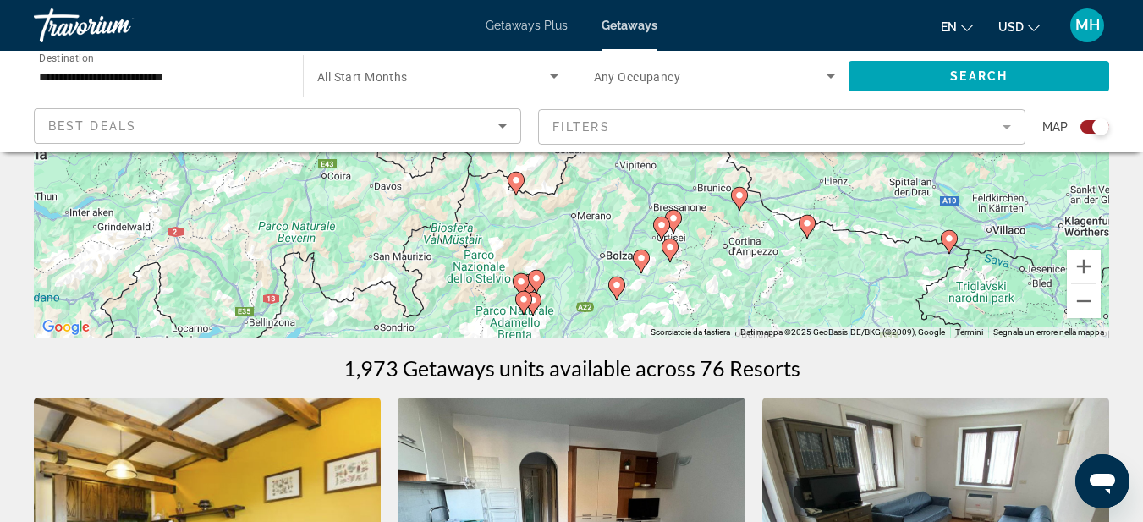
click at [677, 276] on div "Per attivare il trascinamento con la tastiera, premi Alt + Invio. Nello stato d…" at bounding box center [571, 85] width 1075 height 508
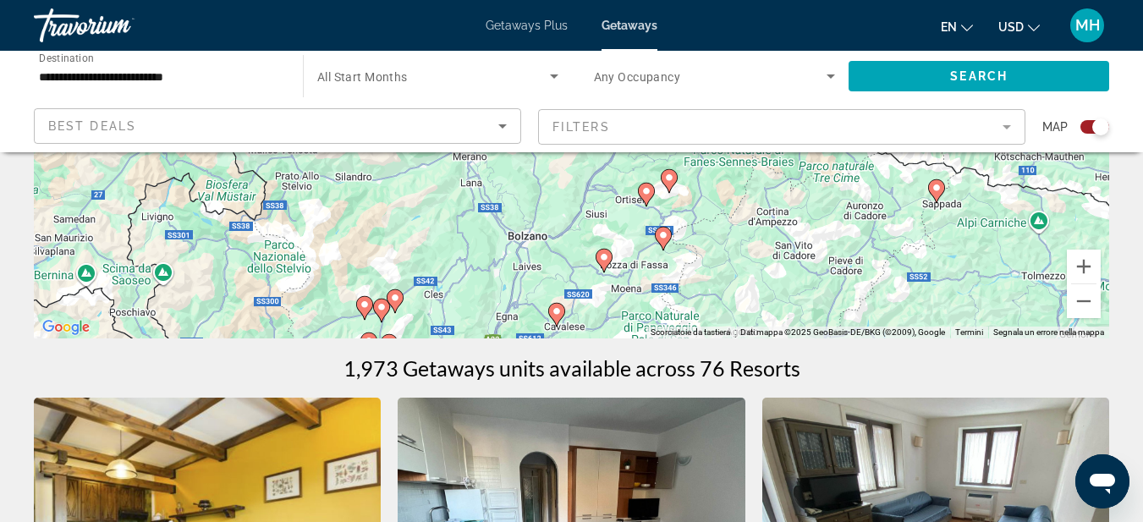
click at [701, 206] on div "Per attivare il trascinamento con la tastiera, premi Alt + Invio. Nello stato d…" at bounding box center [571, 85] width 1075 height 508
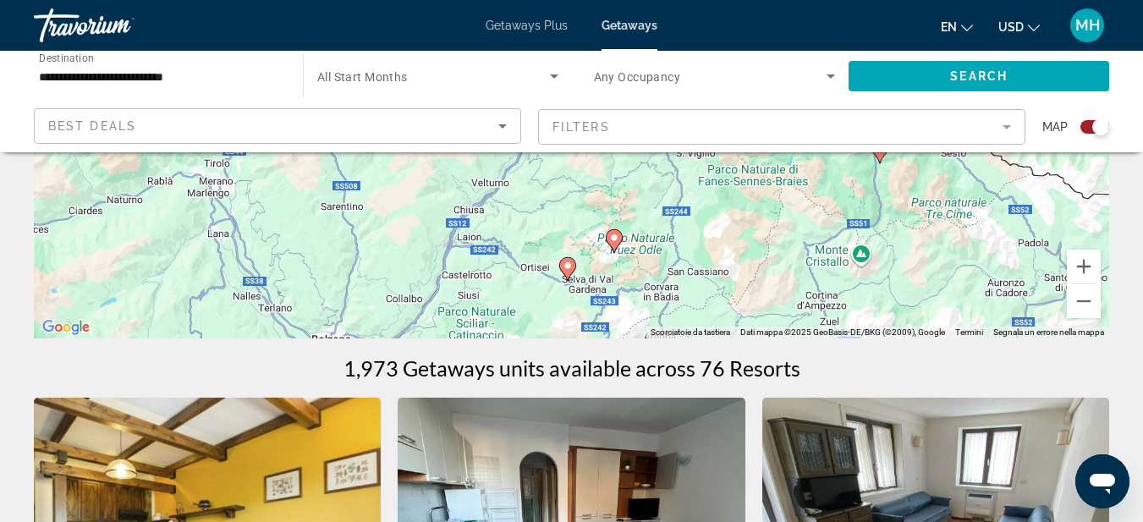
drag, startPoint x: 751, startPoint y: 201, endPoint x: 729, endPoint y: 279, distance: 81.7
click at [729, 279] on div "Per attivare il trascinamento con la tastiera, premi Alt + Invio. Nello stato d…" at bounding box center [571, 85] width 1075 height 508
click at [569, 265] on image "Main content" at bounding box center [568, 266] width 10 height 10
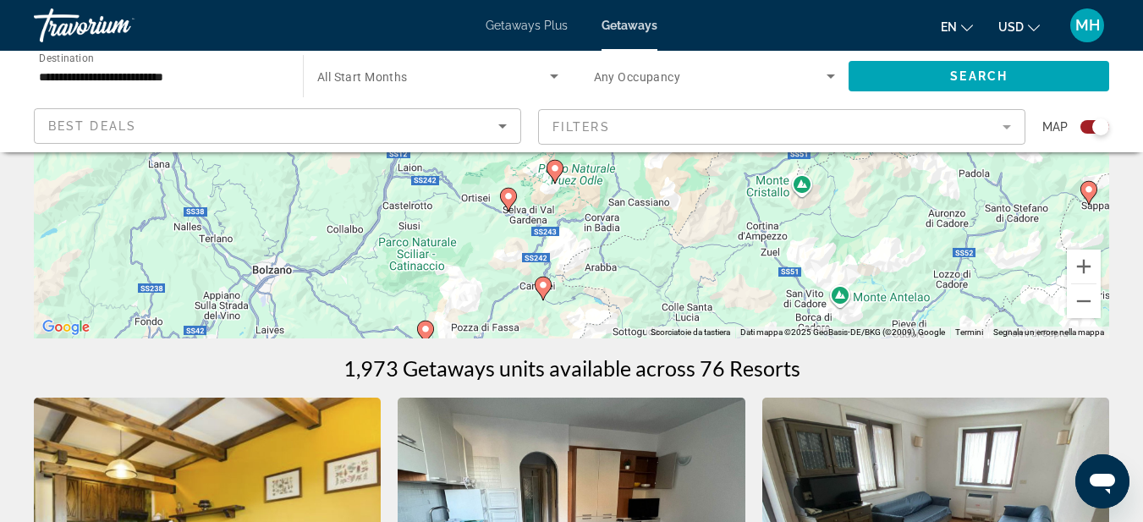
drag, startPoint x: 637, startPoint y: 201, endPoint x: 572, endPoint y: 333, distance: 147.2
click at [572, 333] on div "Per attivare il trascinamento con la tastiera, premi Alt + Invio. Nello stato d…" at bounding box center [571, 85] width 1075 height 508
click at [508, 195] on image "Main content" at bounding box center [508, 196] width 10 height 10
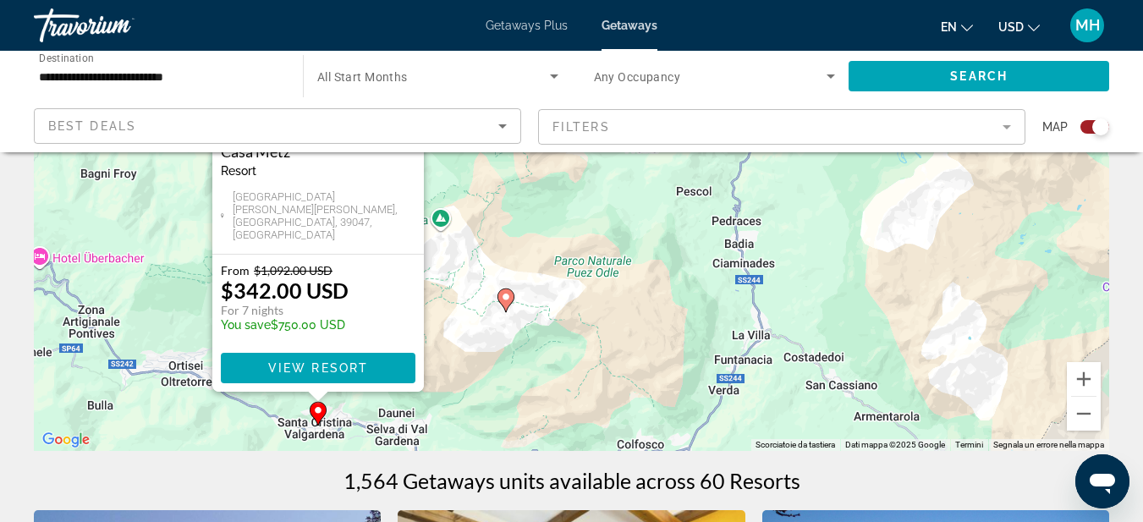
scroll to position [254, 0]
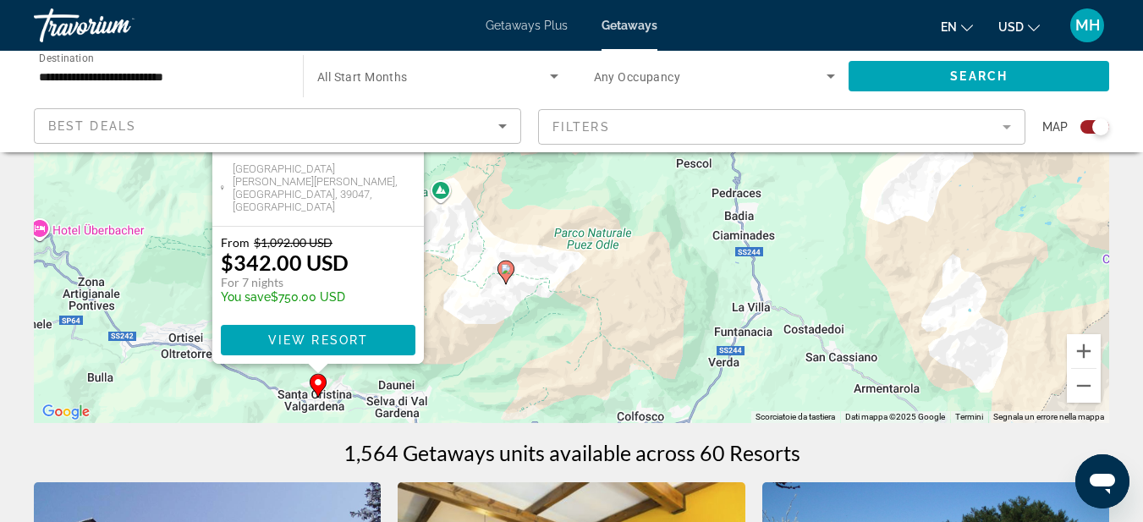
click at [511, 271] on icon "Main content" at bounding box center [504, 272] width 15 height 22
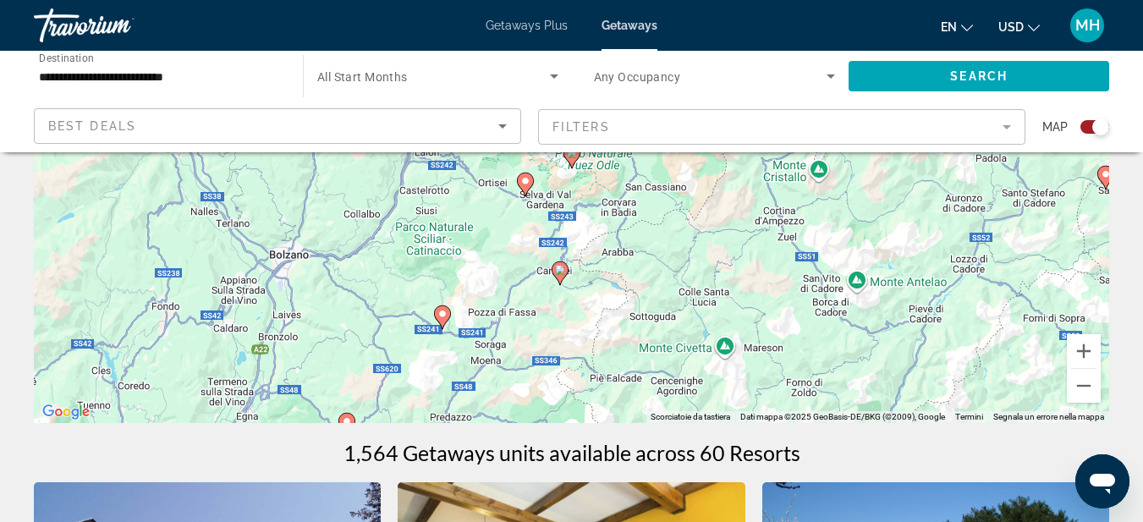
click at [574, 158] on icon "Main content" at bounding box center [570, 157] width 15 height 22
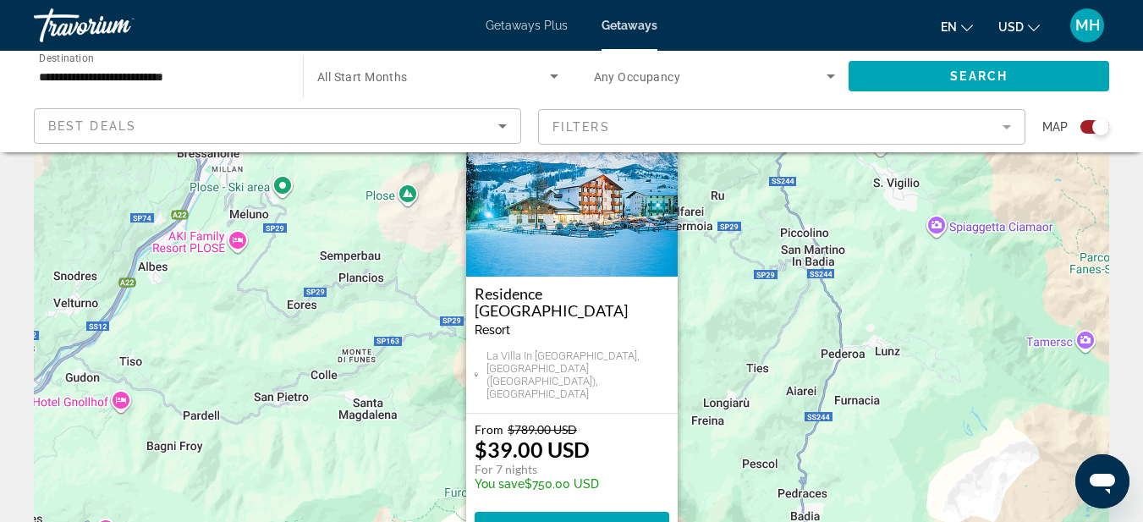
scroll to position [85, 0]
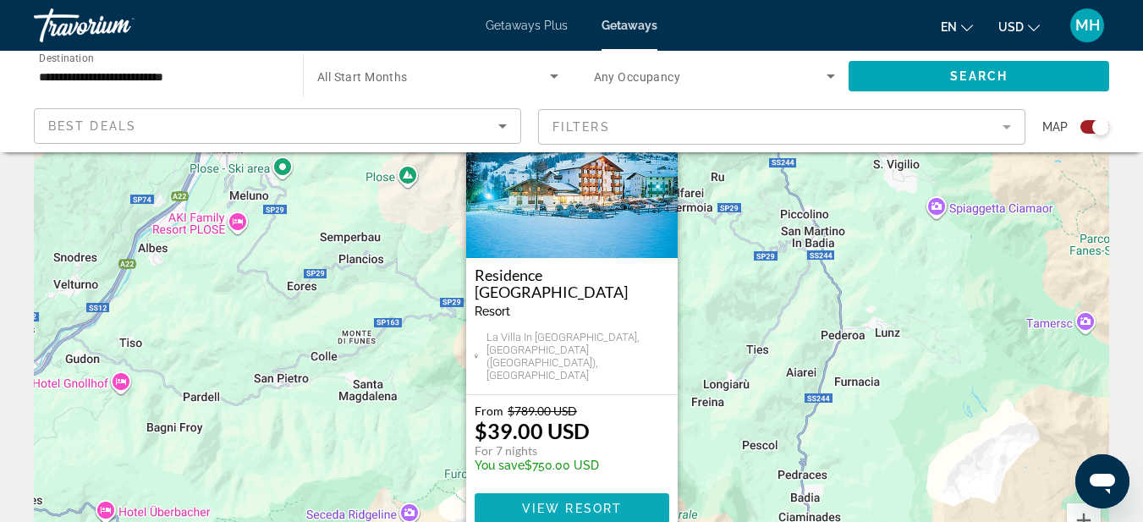
click at [596, 499] on span "Main content" at bounding box center [572, 508] width 195 height 41
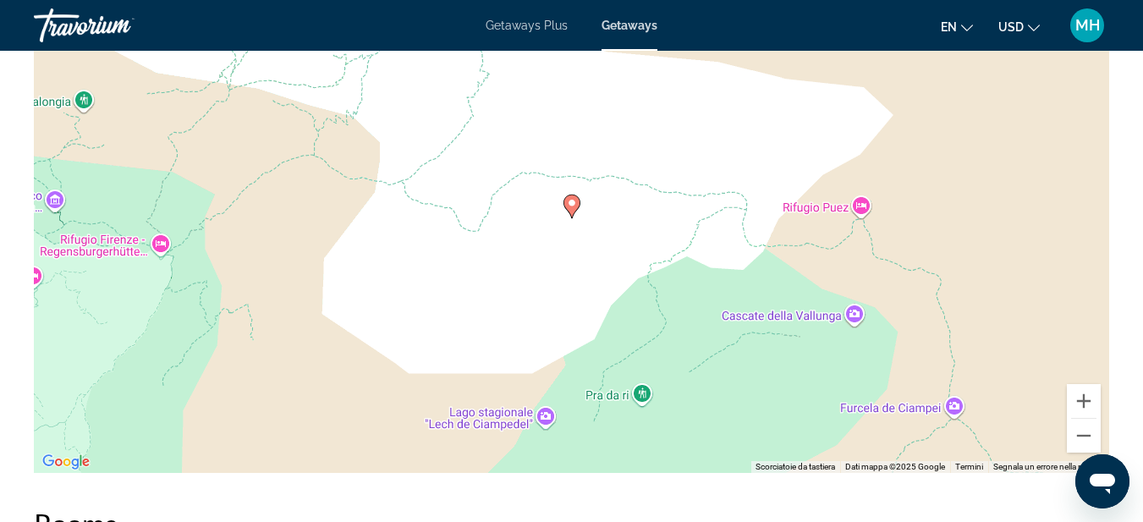
scroll to position [2106, 0]
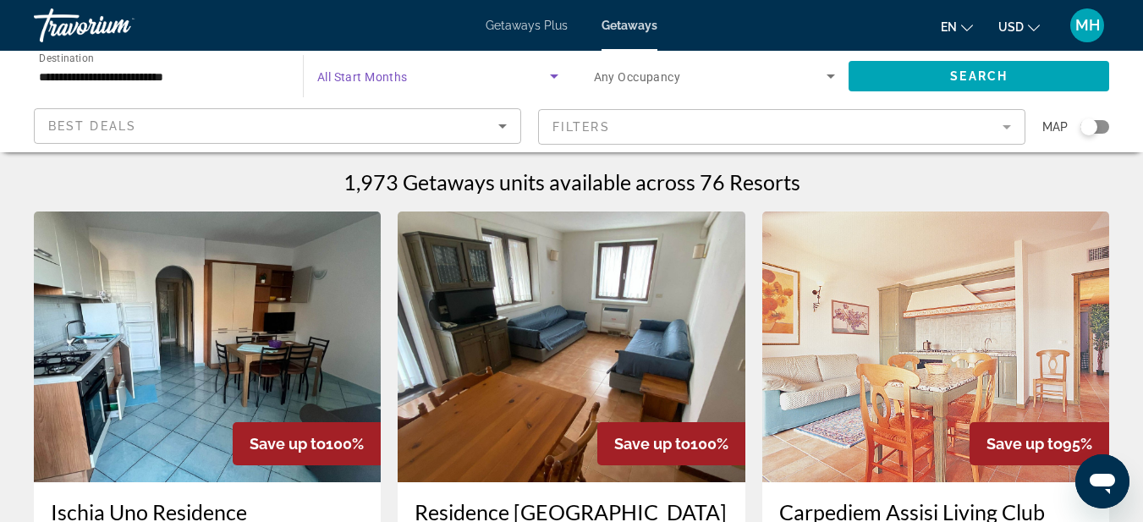
click at [468, 81] on span "Search widget" at bounding box center [433, 76] width 233 height 20
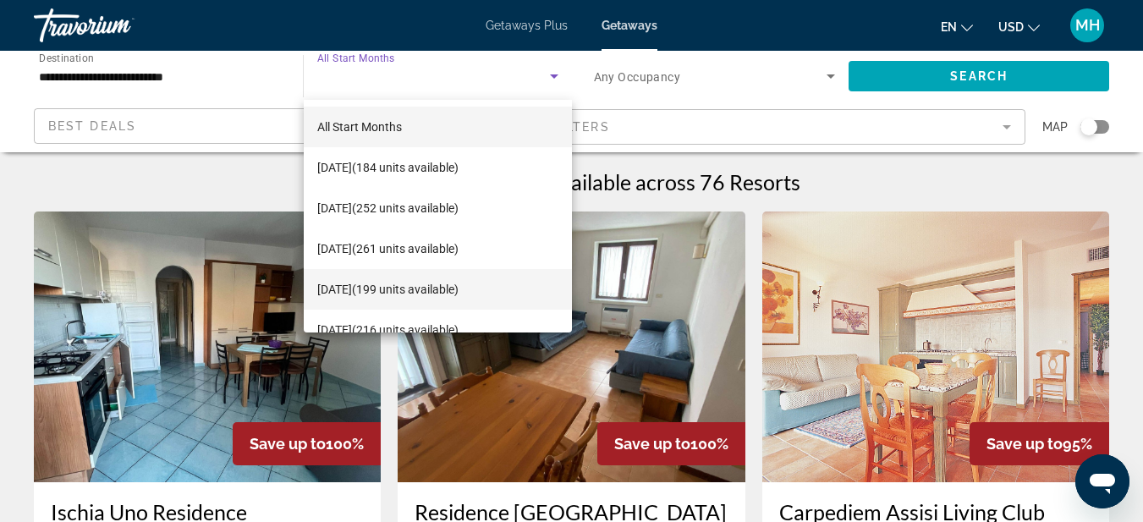
click at [395, 290] on span "[DATE] (199 units available)" at bounding box center [387, 289] width 141 height 20
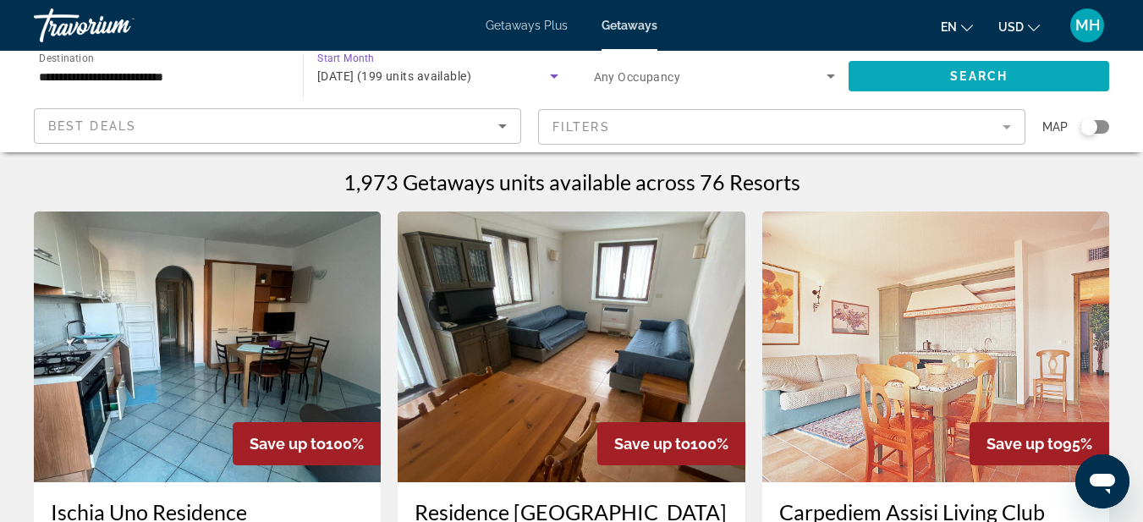
click at [997, 76] on span "Search" at bounding box center [979, 76] width 58 height 14
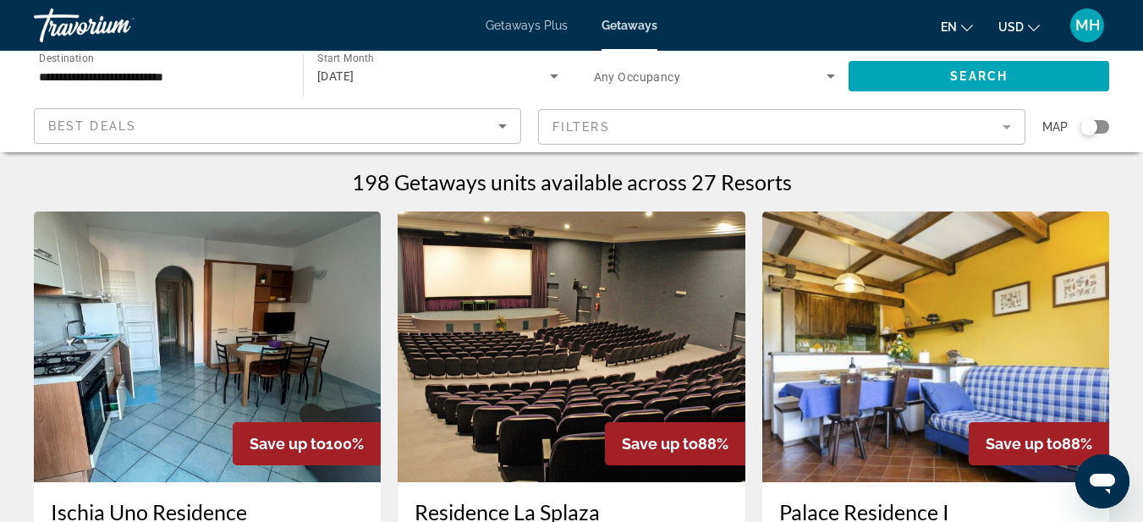
click at [1096, 126] on div "Search widget" at bounding box center [1088, 126] width 17 height 17
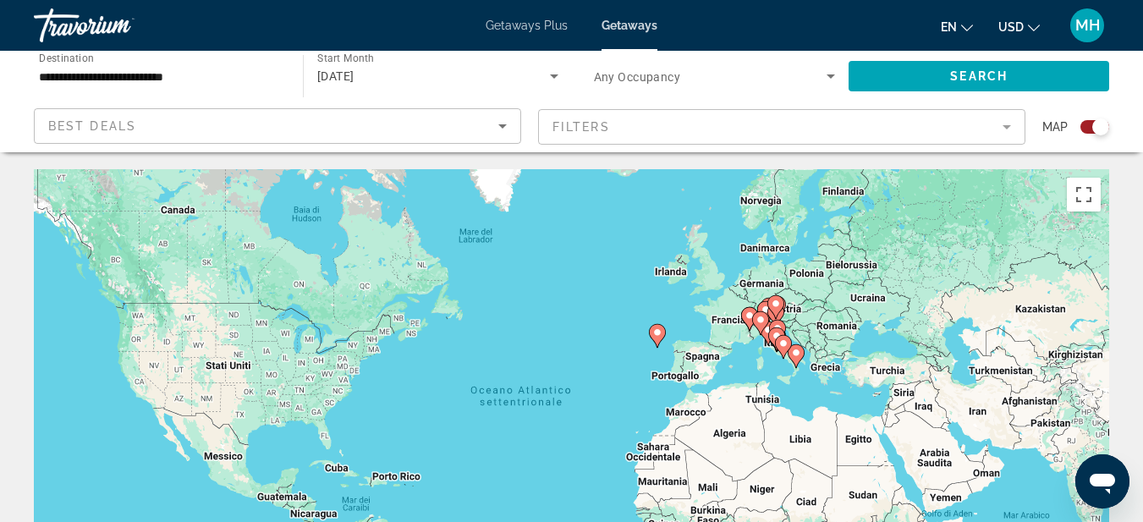
click at [816, 324] on div "Per attivare il trascinamento con la tastiera, premi Alt + Invio. Nello stato d…" at bounding box center [571, 423] width 1075 height 508
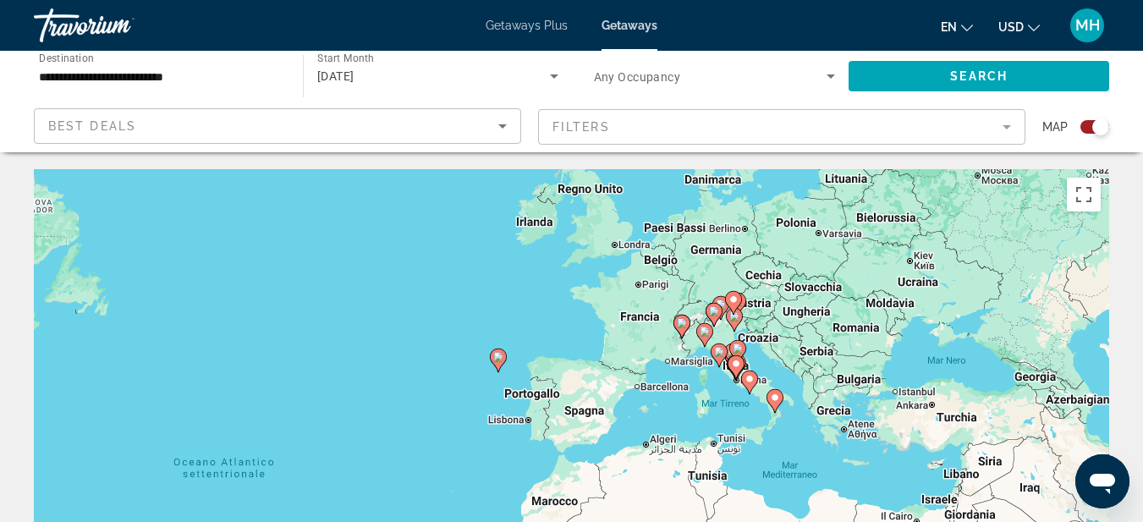
click at [761, 324] on div "Per attivare il trascinamento con la tastiera, premi Alt + Invio. Nello stato d…" at bounding box center [571, 423] width 1075 height 508
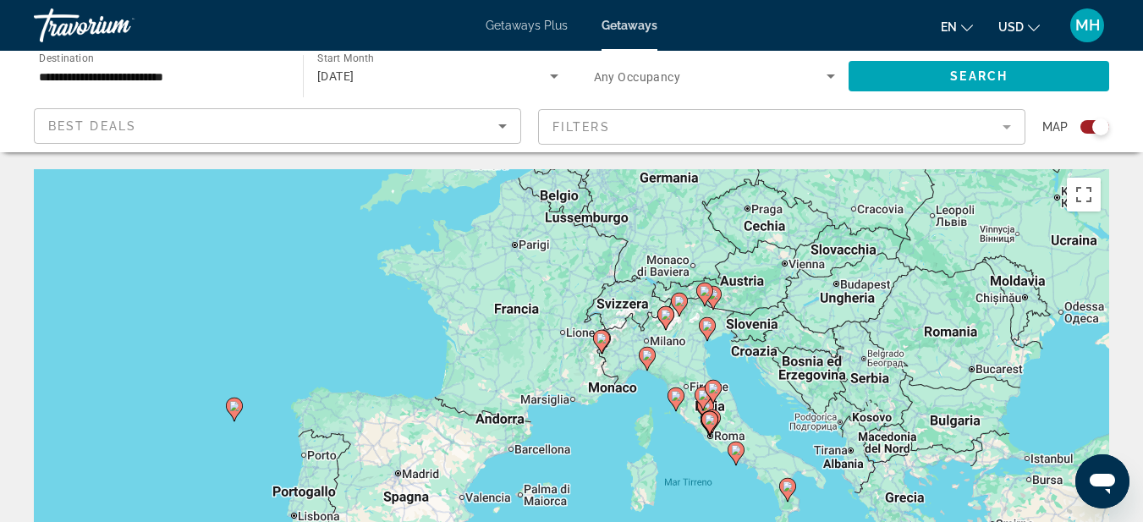
click at [746, 322] on div "Per attivare il trascinamento con la tastiera, premi Alt + Invio. Nello stato d…" at bounding box center [571, 423] width 1075 height 508
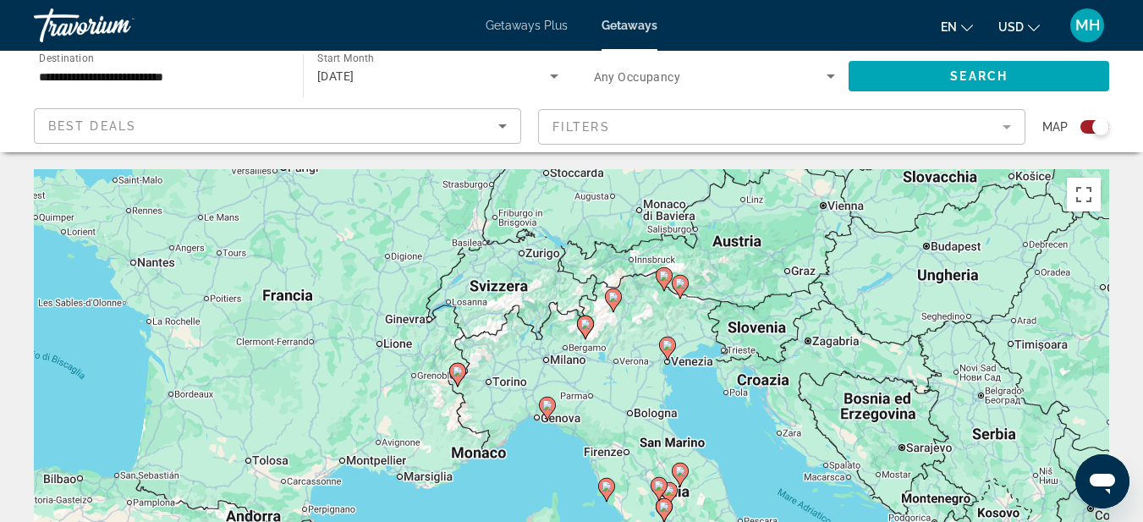
click at [696, 316] on div "Per attivare il trascinamento con la tastiera, premi Alt + Invio. Nello stato d…" at bounding box center [571, 423] width 1075 height 508
click at [697, 321] on div "Per attivare il trascinamento con la tastiera, premi Alt + Invio. Nello stato d…" at bounding box center [571, 423] width 1075 height 508
click at [601, 331] on div "Per attivare il trascinamento con la tastiera, premi Alt + Invio. Nello stato d…" at bounding box center [571, 423] width 1075 height 508
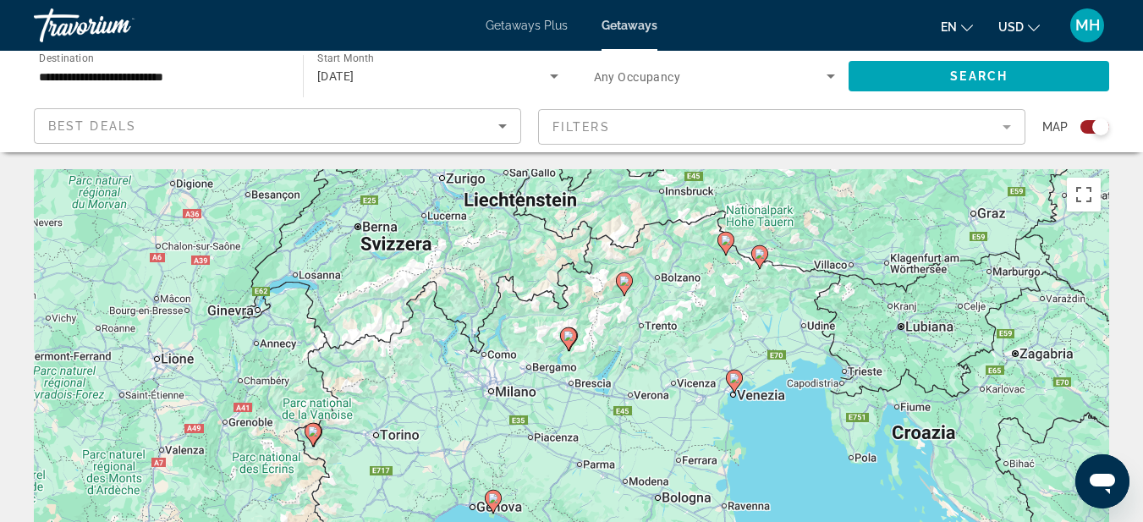
click at [616, 324] on div "Per attivare il trascinamento con la tastiera, premi Alt + Invio. Nello stato d…" at bounding box center [571, 423] width 1075 height 508
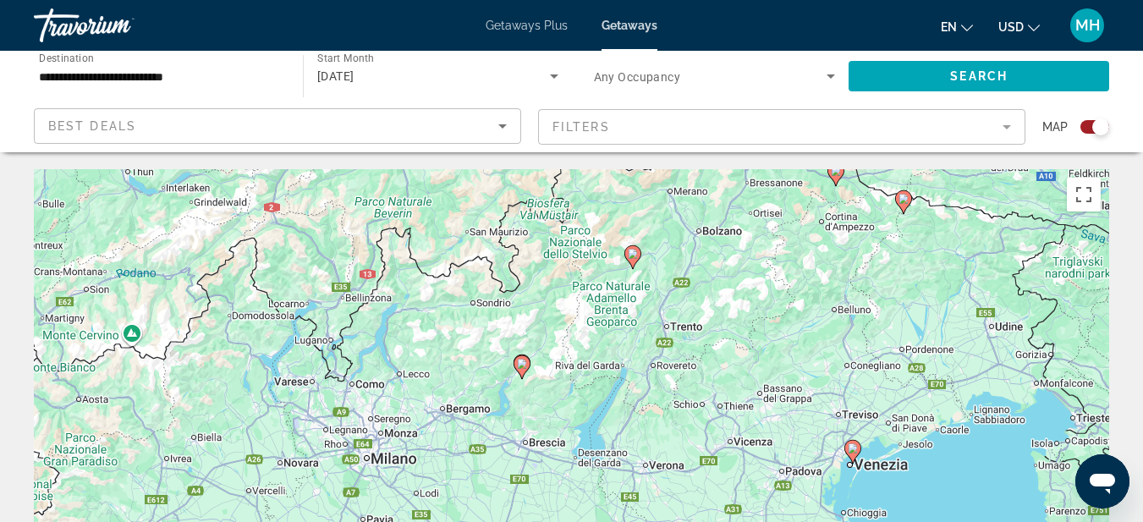
click at [902, 202] on image "Main content" at bounding box center [904, 199] width 10 height 10
type input "**********"
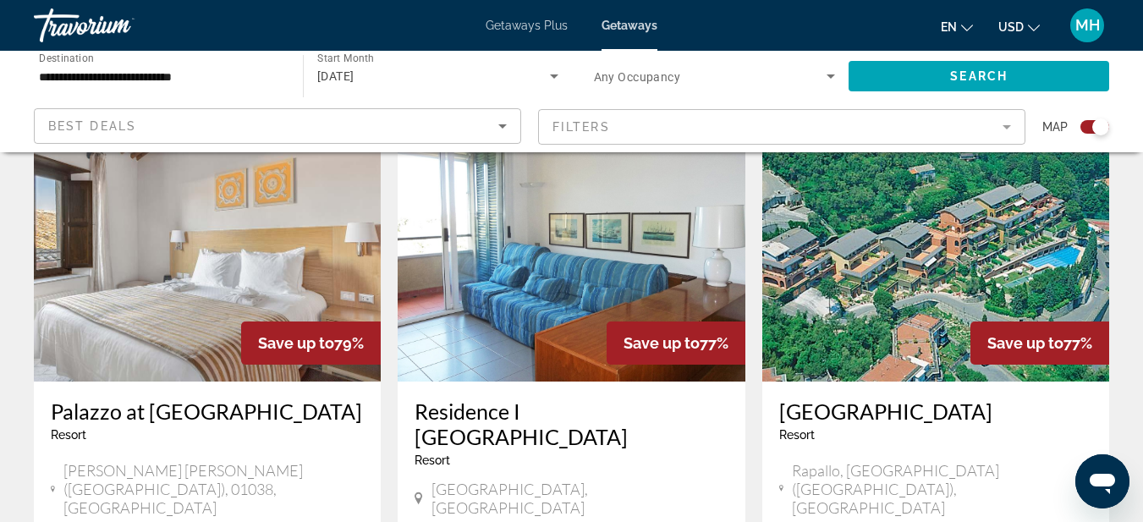
scroll to position [1929, 0]
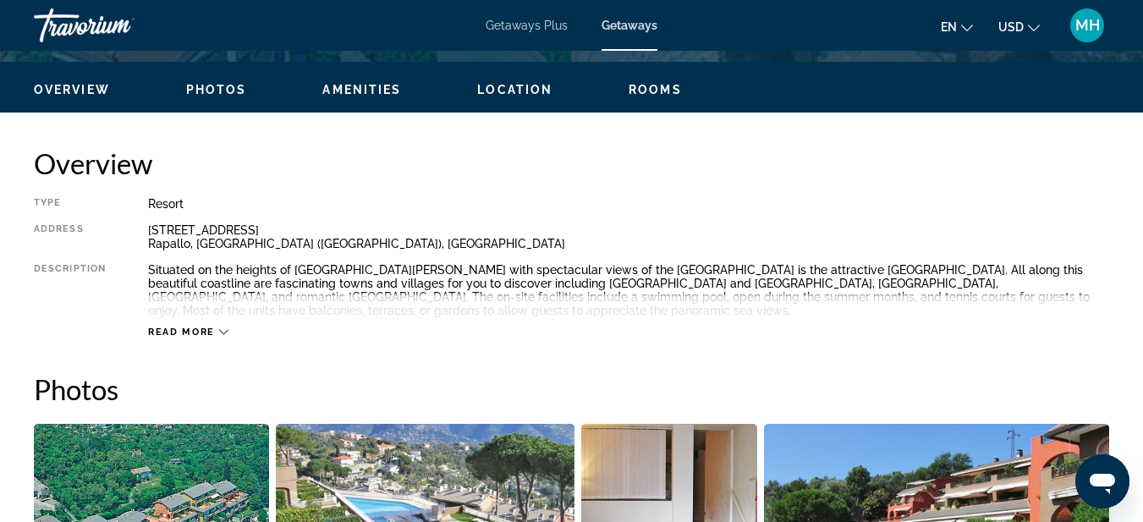
scroll to position [931, 0]
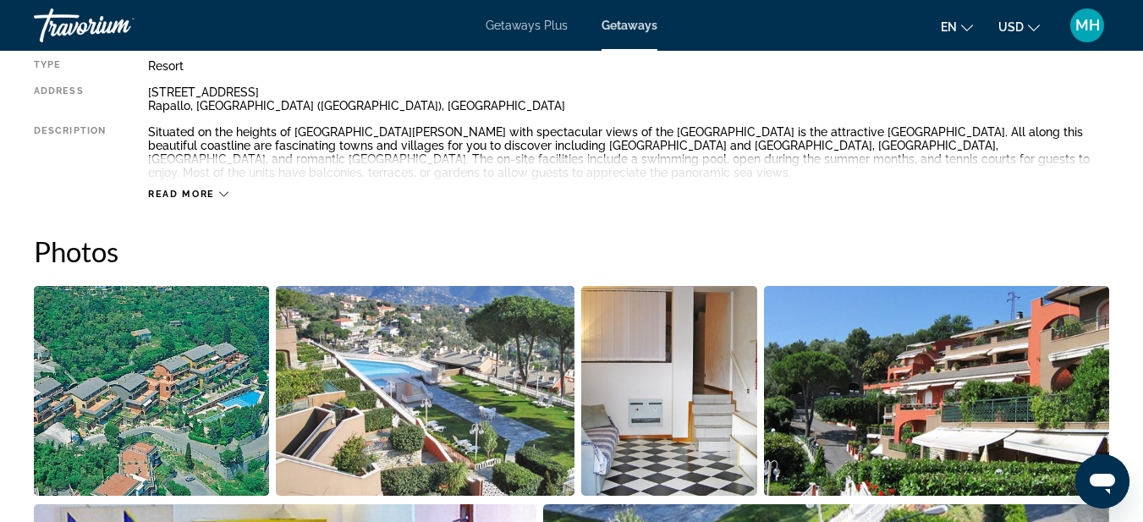
click at [229, 200] on div "Read more" at bounding box center [628, 177] width 961 height 47
click at [186, 193] on span "Read more" at bounding box center [181, 194] width 67 height 11
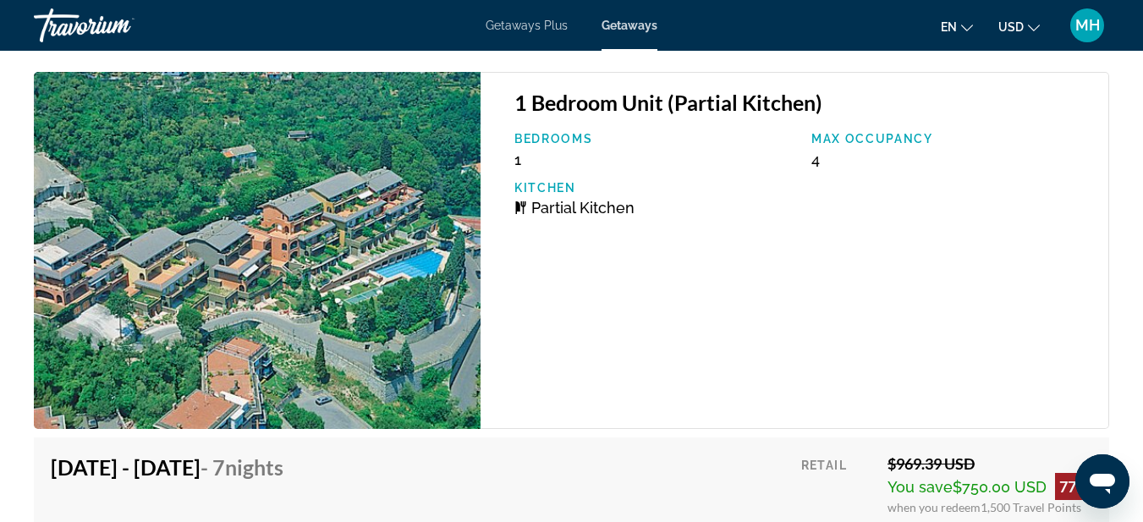
scroll to position [3384, 0]
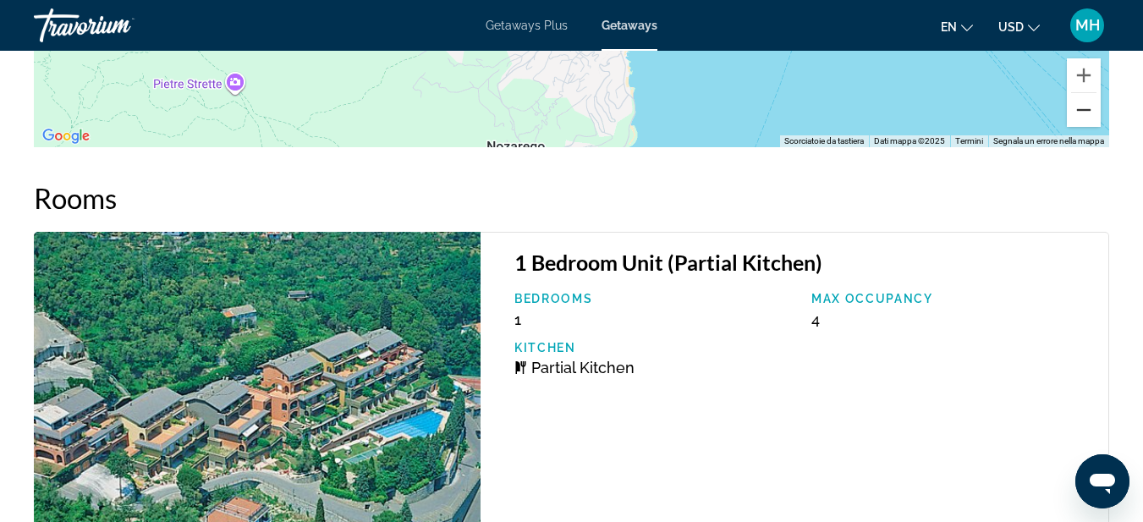
click at [1093, 113] on button "Zoom indietro" at bounding box center [1084, 110] width 34 height 34
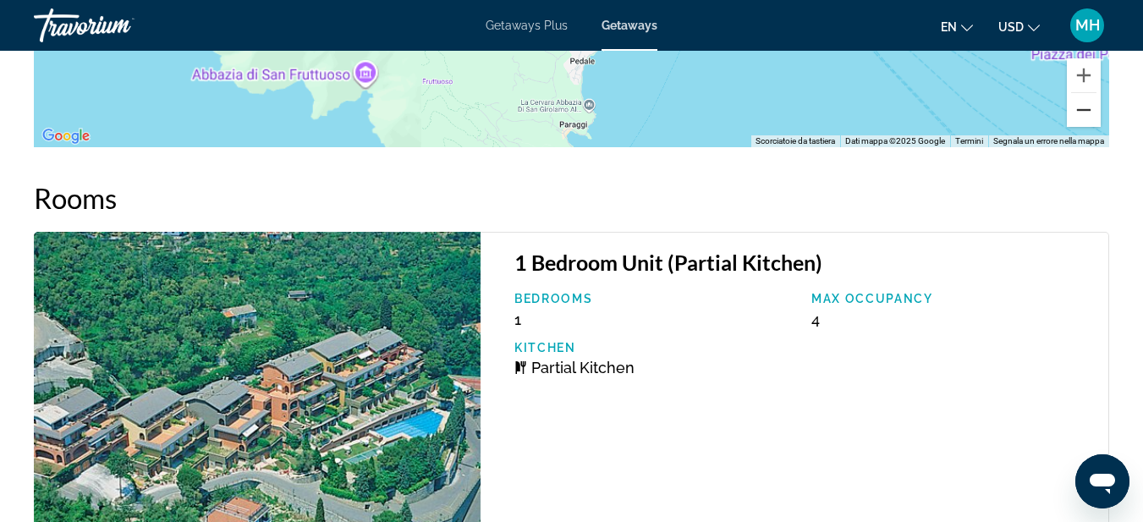
click at [1091, 111] on button "Zoom indietro" at bounding box center [1084, 110] width 34 height 34
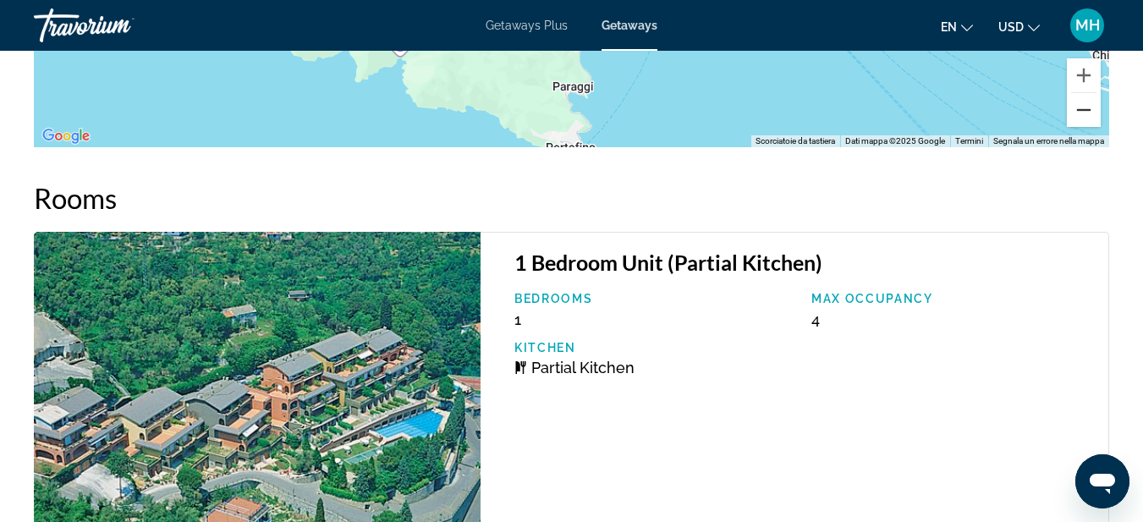
click at [1091, 111] on button "Zoom indietro" at bounding box center [1084, 110] width 34 height 34
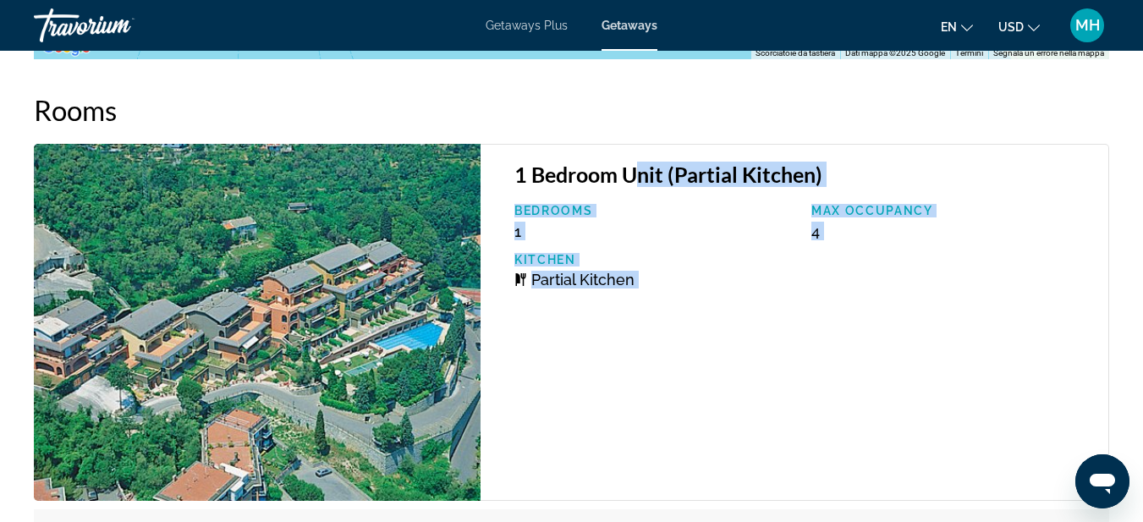
scroll to position [3656, 0]
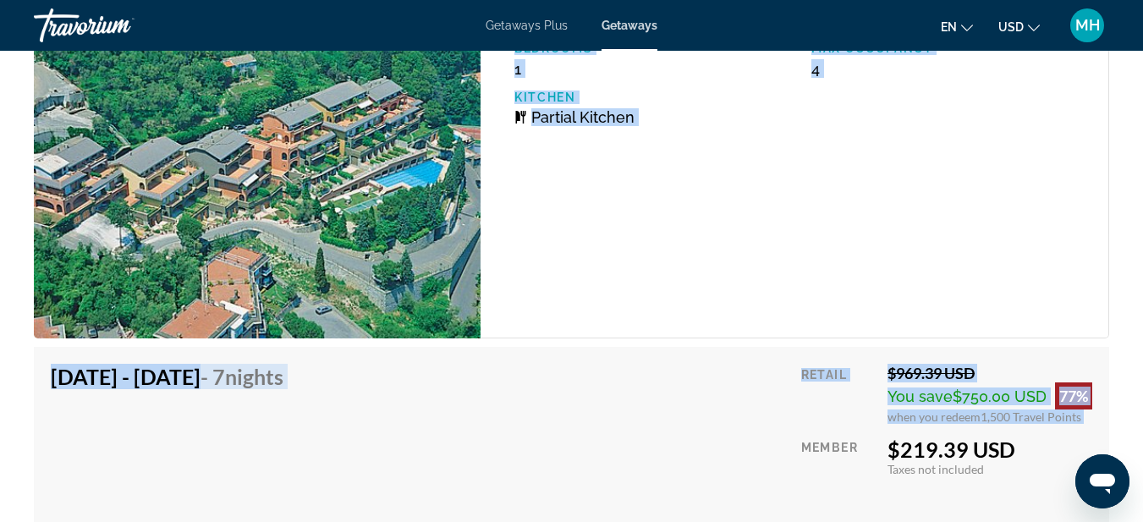
drag, startPoint x: 629, startPoint y: 322, endPoint x: 614, endPoint y: 530, distance: 208.6
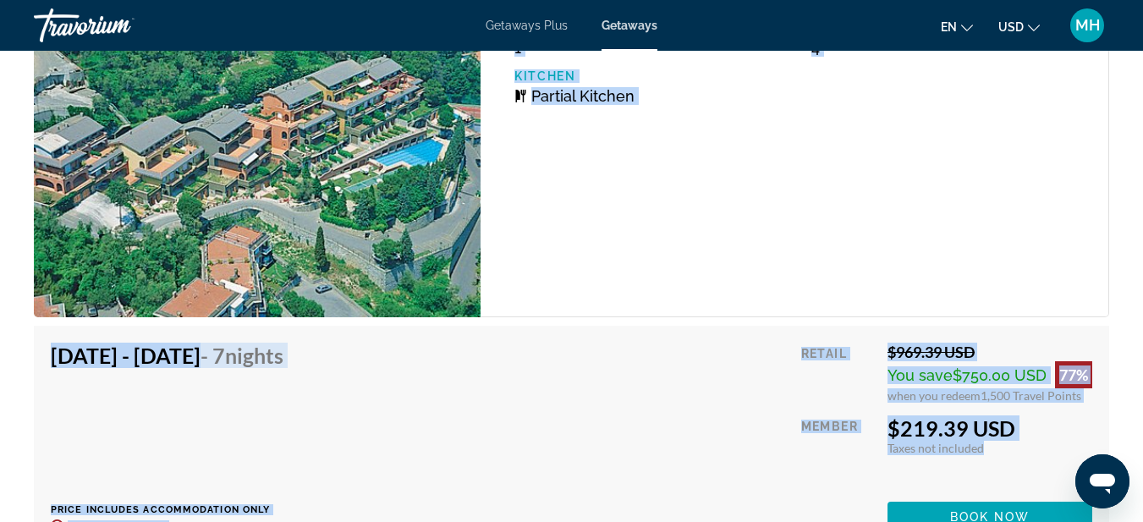
click at [668, 330] on div "[DATE] - [DATE] - 7 Nights Price includes accommodation only Refundable until :…" at bounding box center [571, 437] width 1075 height 223
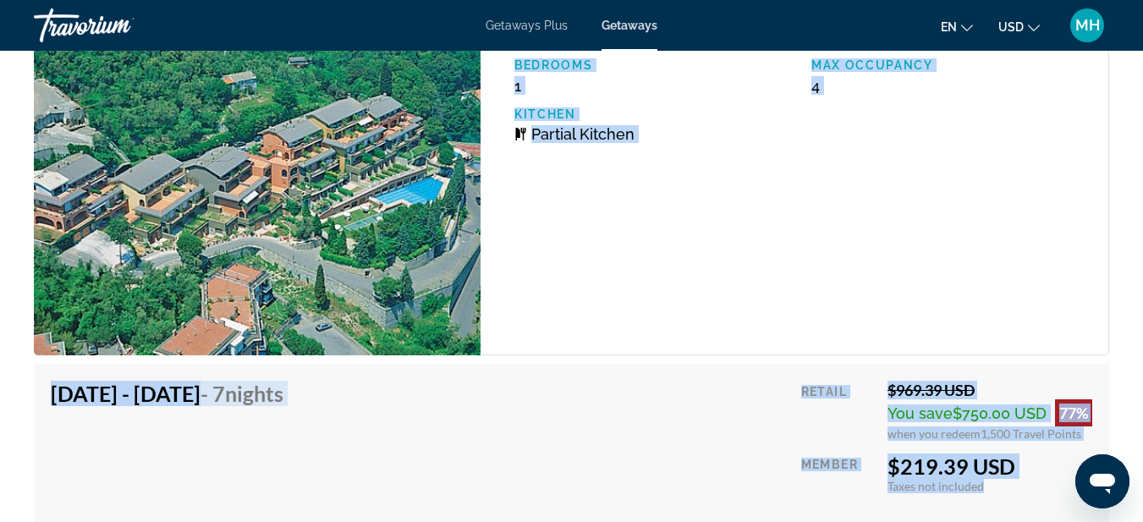
scroll to position [3571, 0]
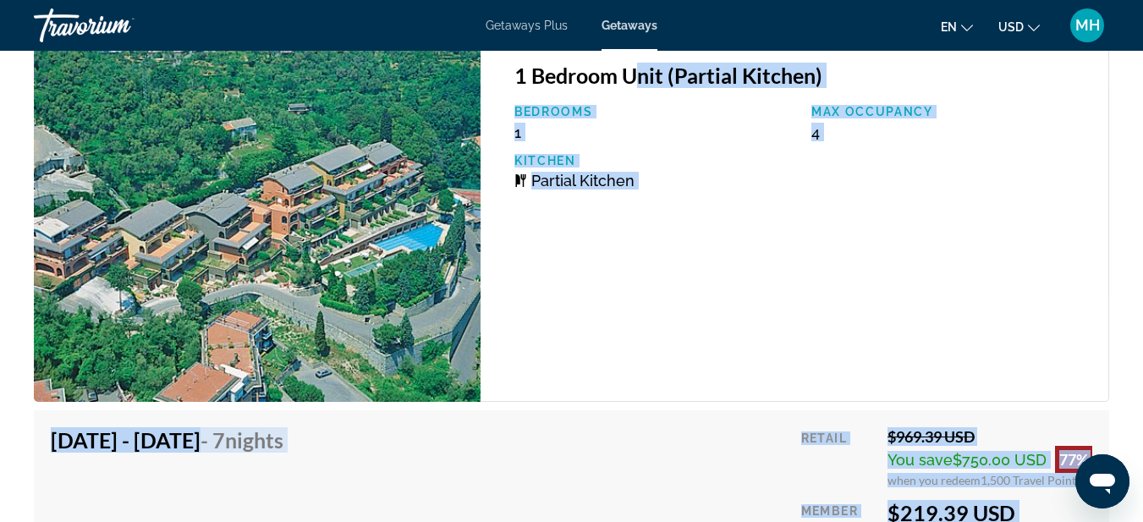
click at [569, 270] on div "1 Bedroom Unit (Partial Kitchen) Bedrooms 1 Max Occupancy 4 Kitchen Partial Kit…" at bounding box center [795, 223] width 629 height 357
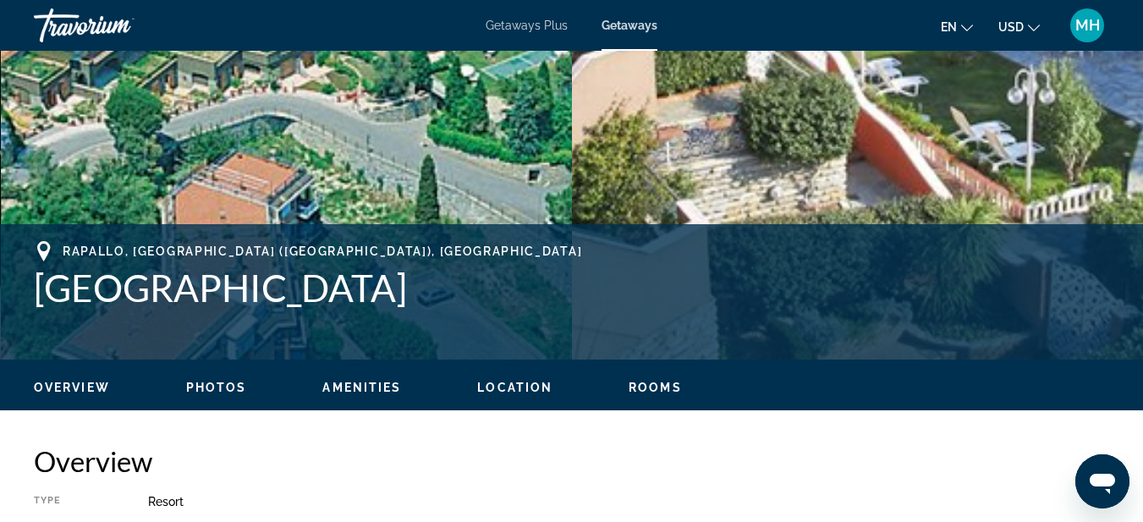
scroll to position [441, 0]
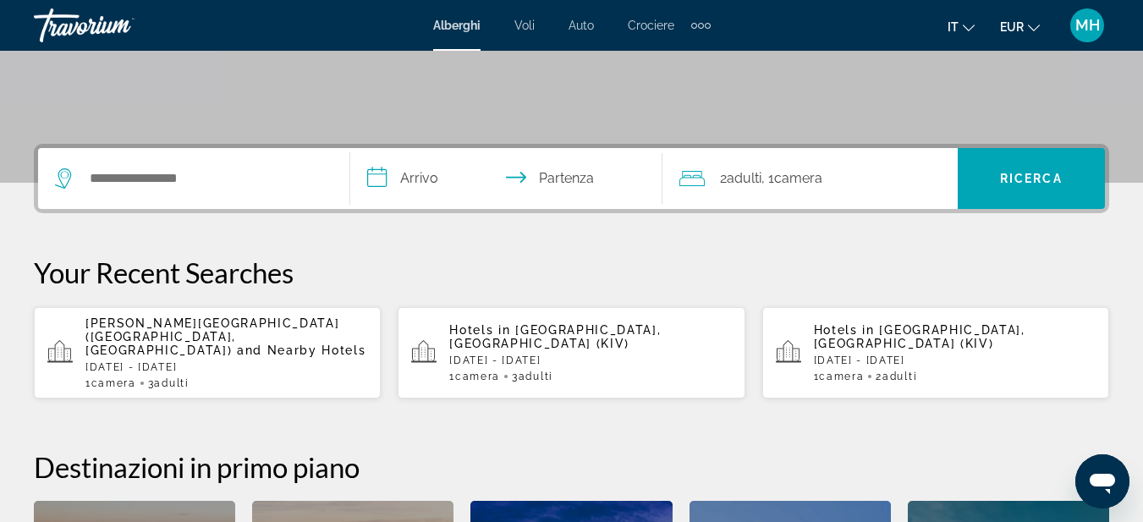
scroll to position [338, 0]
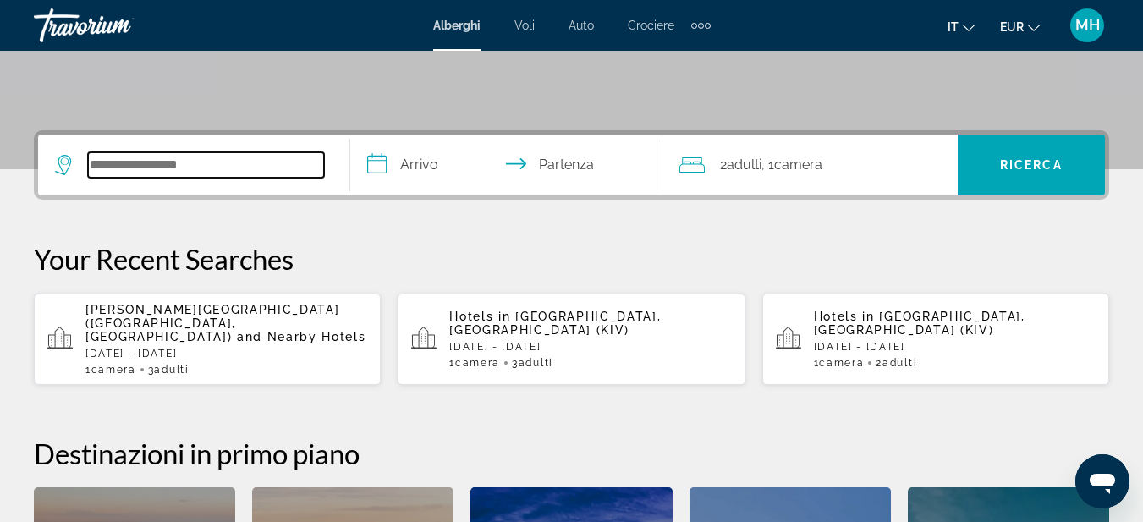
click at [192, 172] on input "Search widget" at bounding box center [206, 164] width 236 height 25
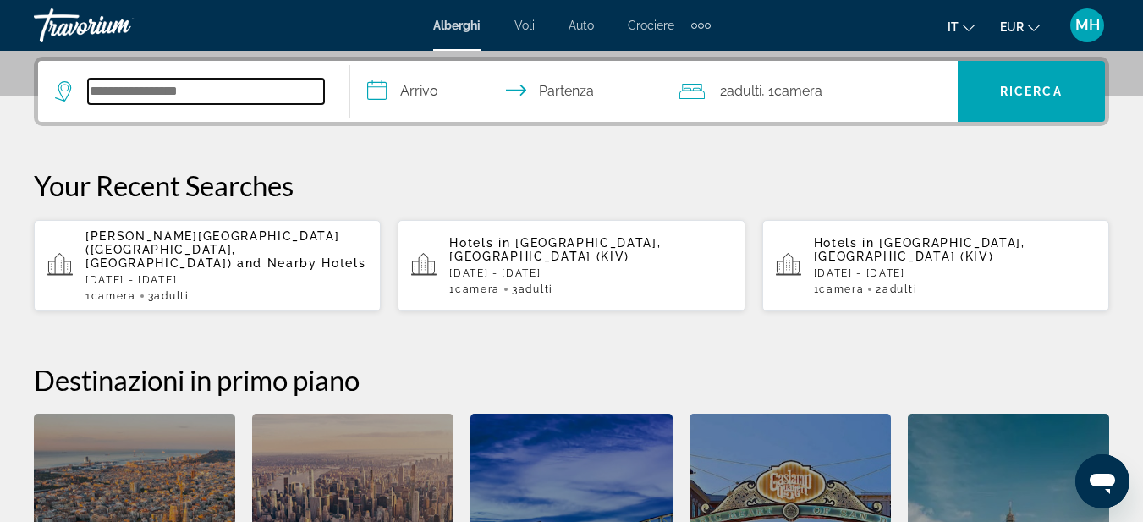
scroll to position [414, 0]
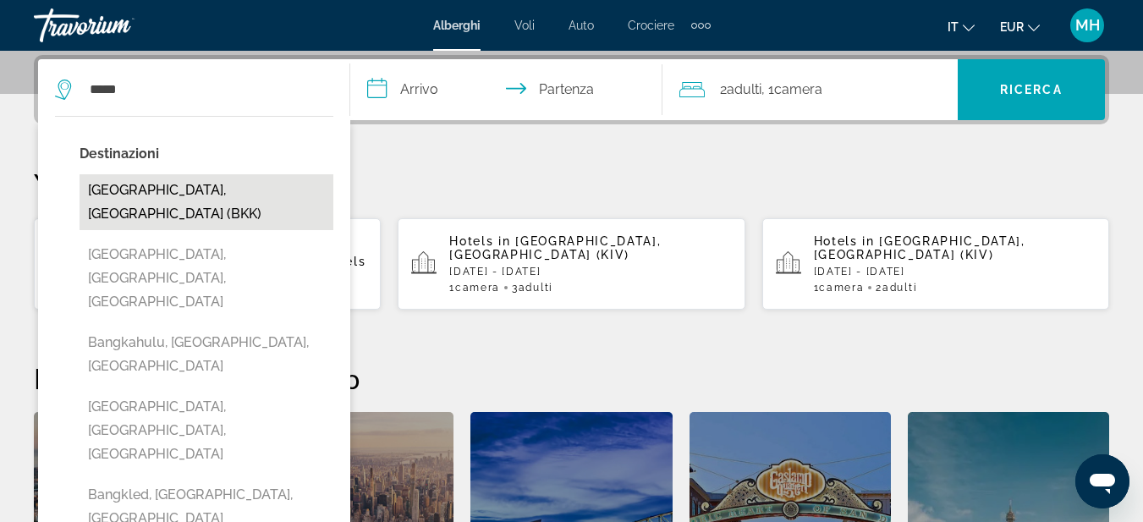
click at [190, 201] on button "Bangkok, Thailand (BKK)" at bounding box center [207, 202] width 254 height 56
type input "**********"
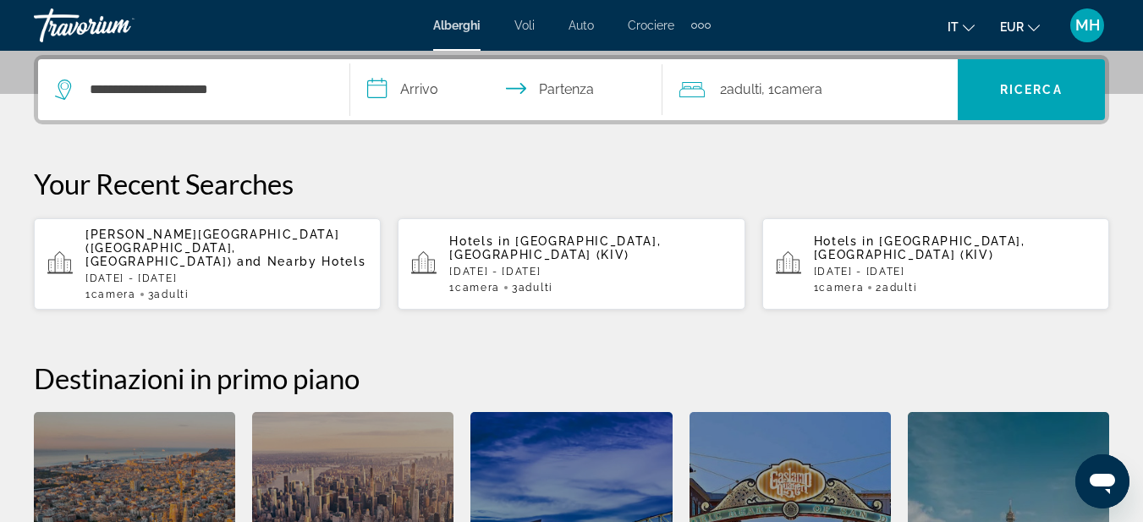
click at [429, 76] on input "**********" at bounding box center [509, 92] width 319 height 66
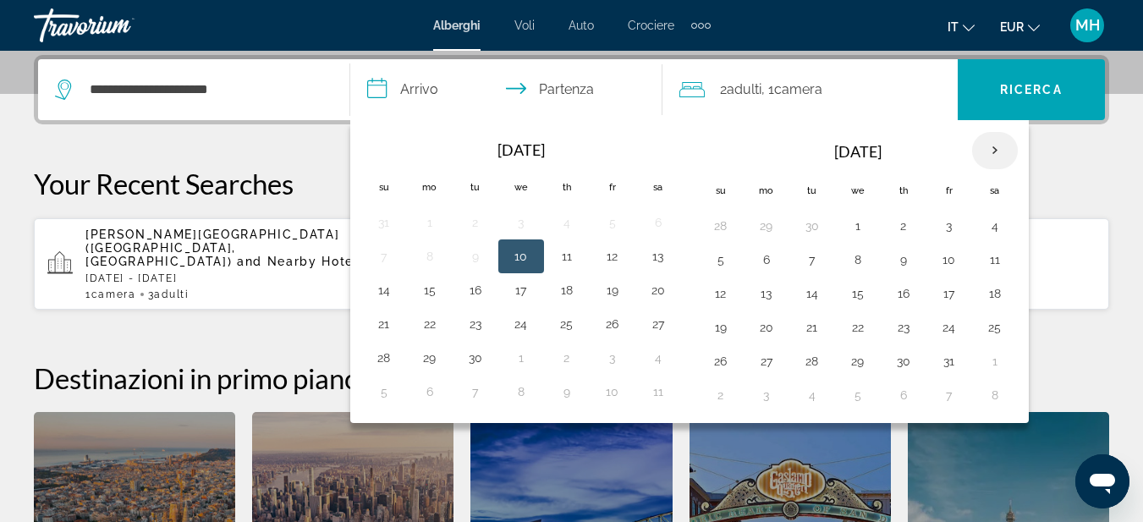
click at [987, 149] on th "Next month" at bounding box center [995, 150] width 46 height 37
click at [767, 294] on button "15" at bounding box center [766, 294] width 27 height 24
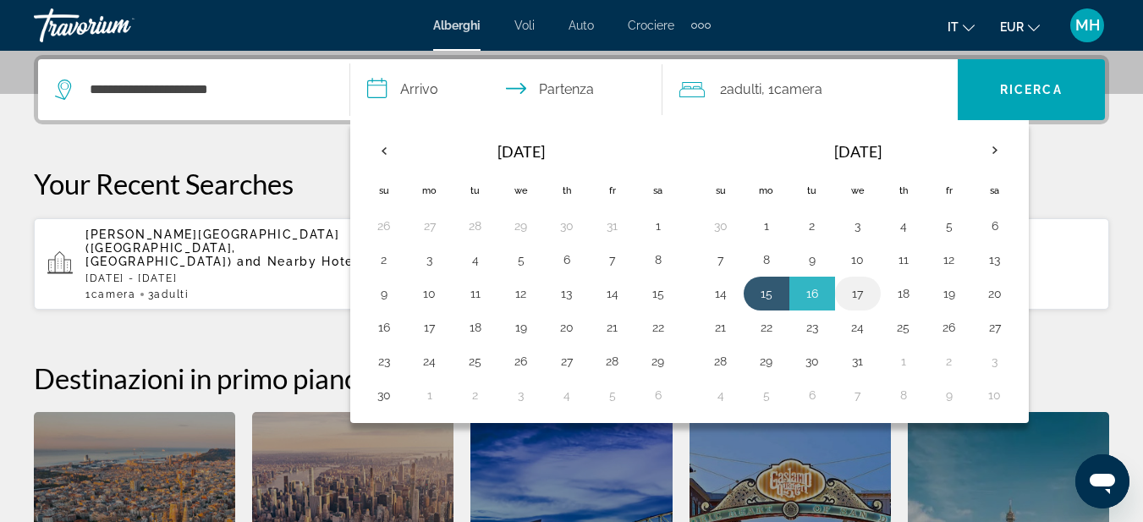
click at [858, 294] on button "17" at bounding box center [857, 294] width 27 height 24
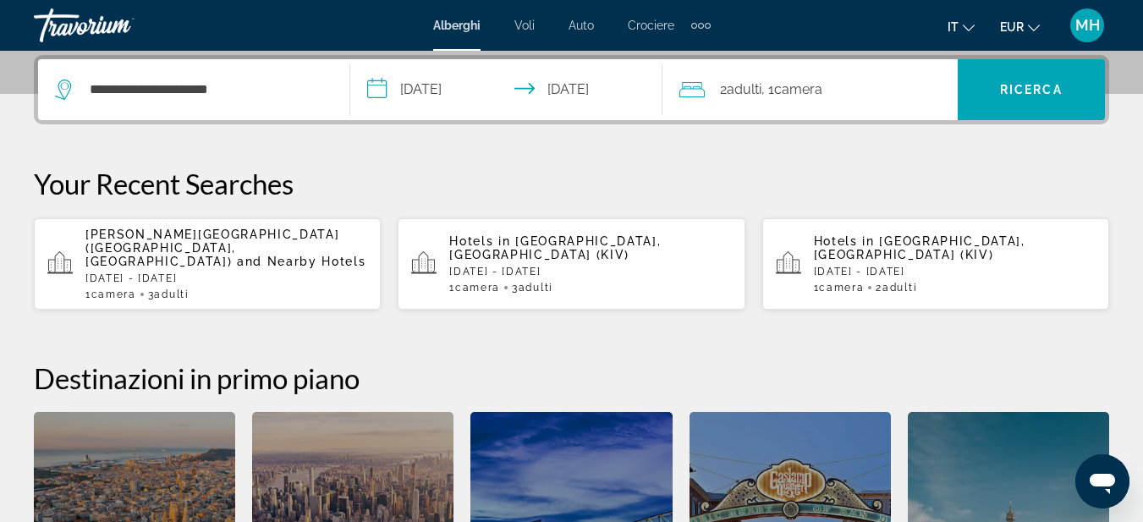
click at [633, 92] on input "**********" at bounding box center [509, 92] width 319 height 66
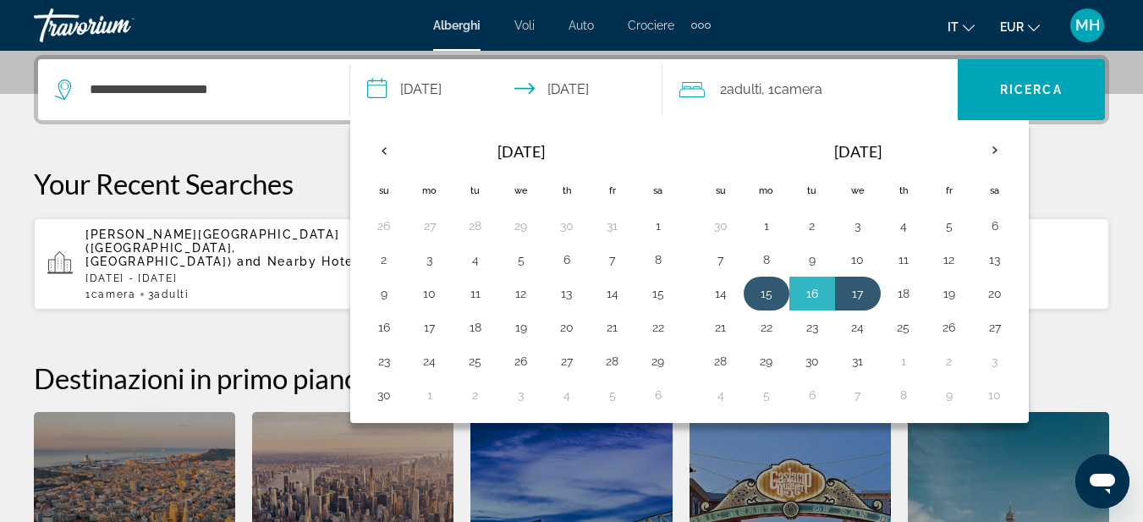
click at [764, 298] on button "15" at bounding box center [766, 294] width 27 height 24
click at [901, 293] on button "18" at bounding box center [903, 294] width 27 height 24
type input "**********"
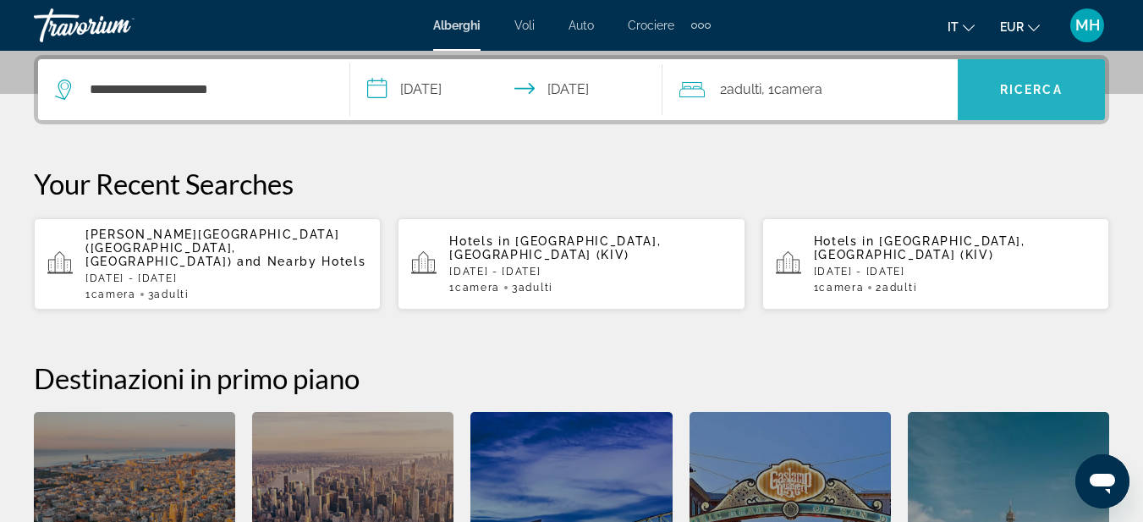
click at [1013, 102] on span "Search widget" at bounding box center [1031, 89] width 147 height 41
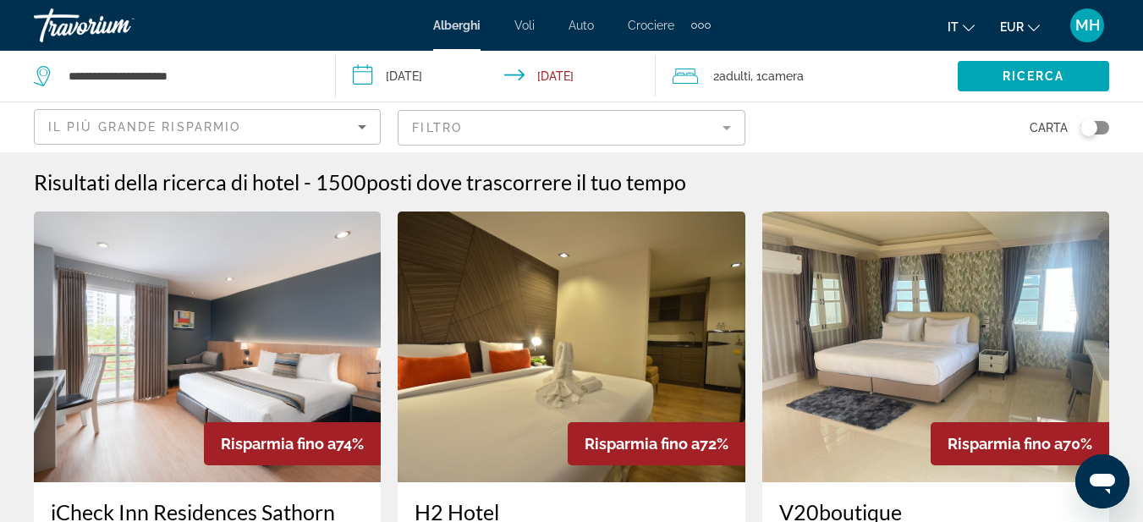
scroll to position [169, 0]
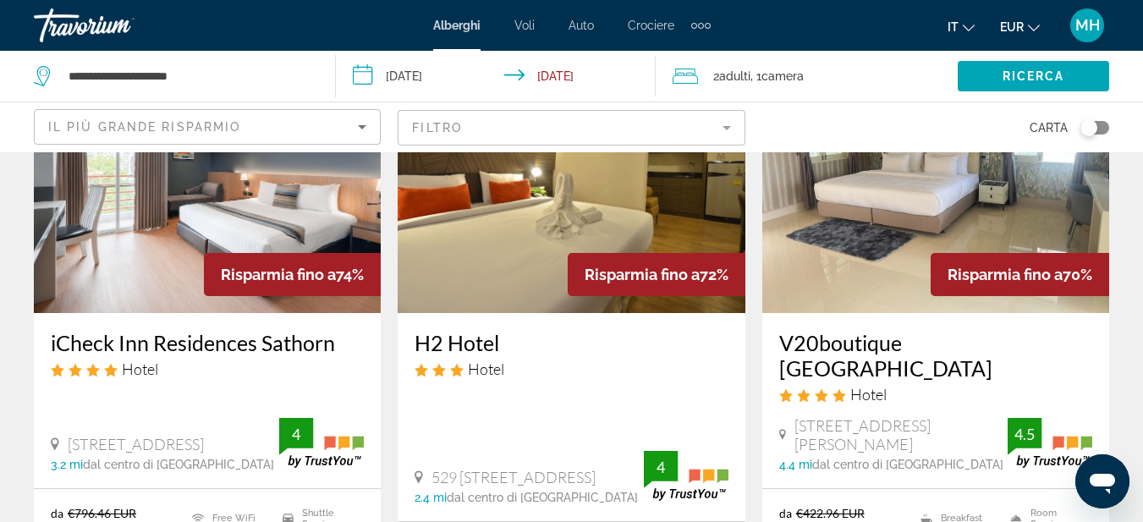
click at [532, 123] on mat-form-field "Filtro" at bounding box center [571, 128] width 347 height 36
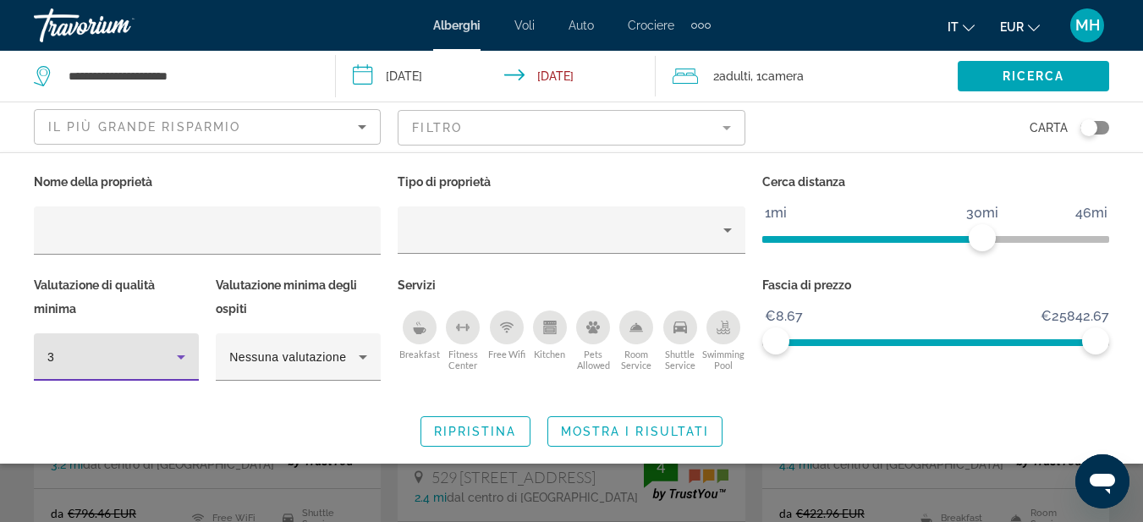
click at [157, 353] on div "3" at bounding box center [111, 357] width 129 height 20
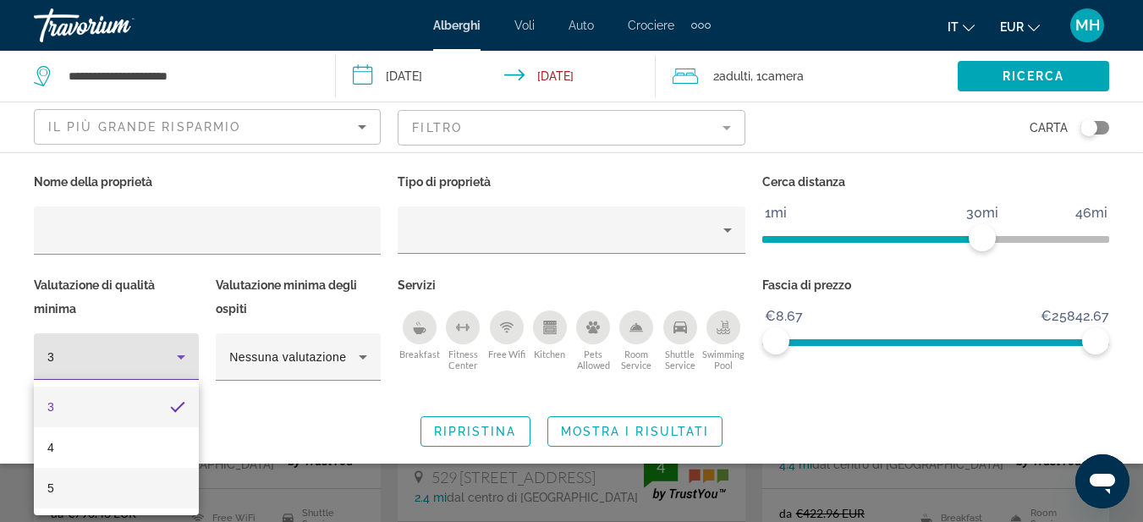
click at [101, 486] on mat-option "5" at bounding box center [116, 488] width 165 height 41
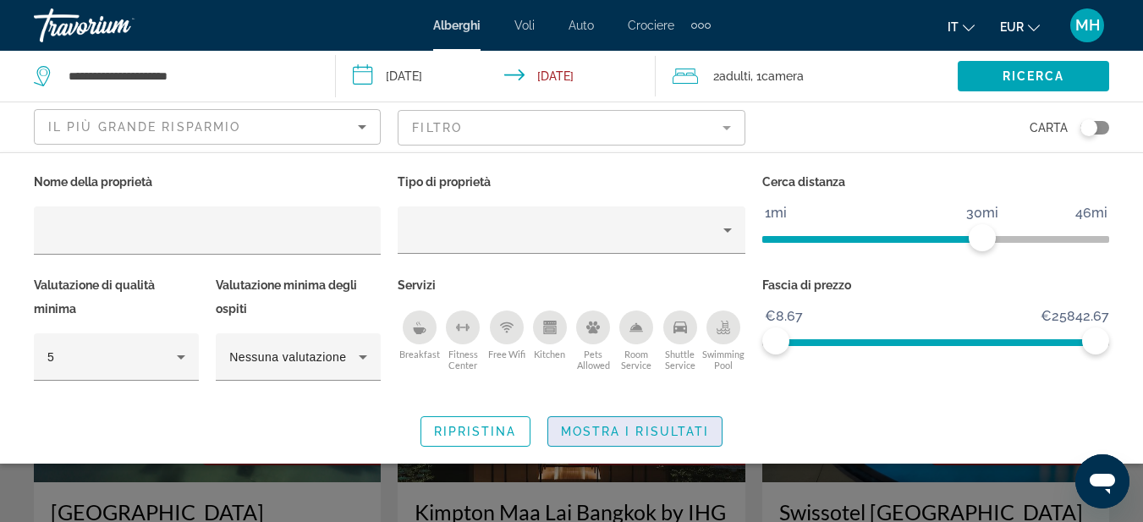
click at [637, 431] on span "Mostra i risultati" at bounding box center [635, 432] width 149 height 14
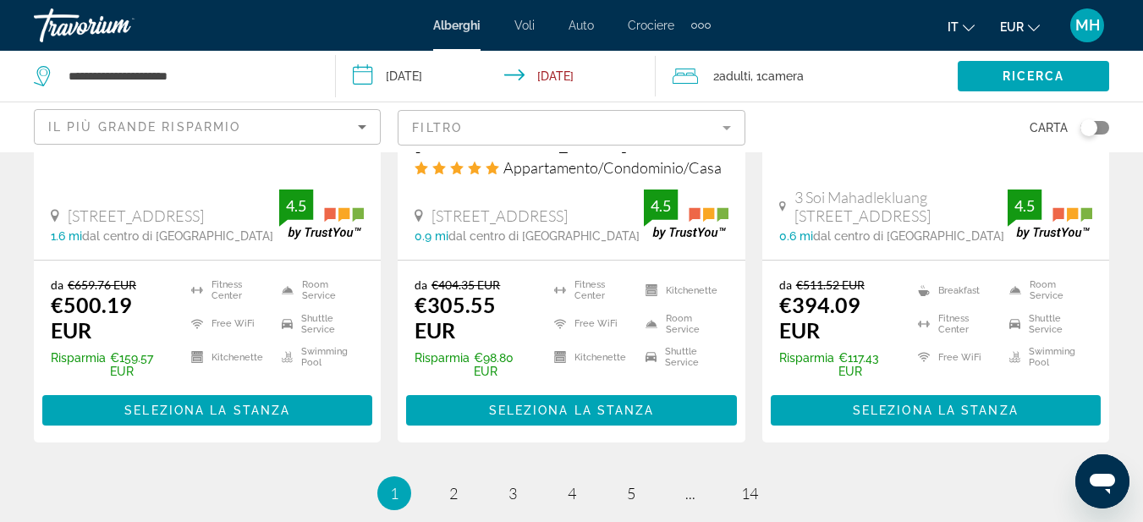
scroll to position [2454, 0]
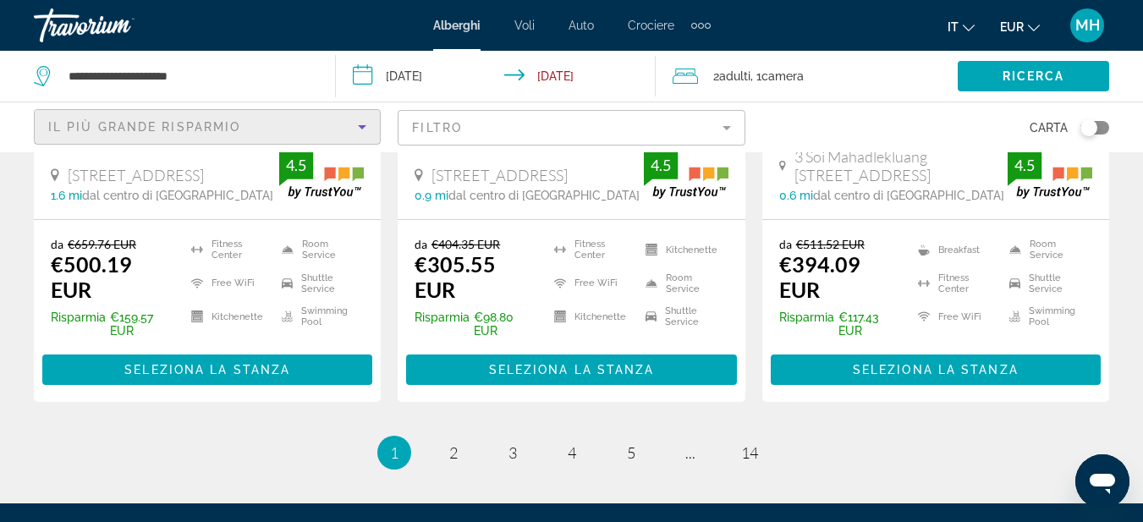
click at [354, 129] on icon "Sort by" at bounding box center [362, 127] width 20 height 20
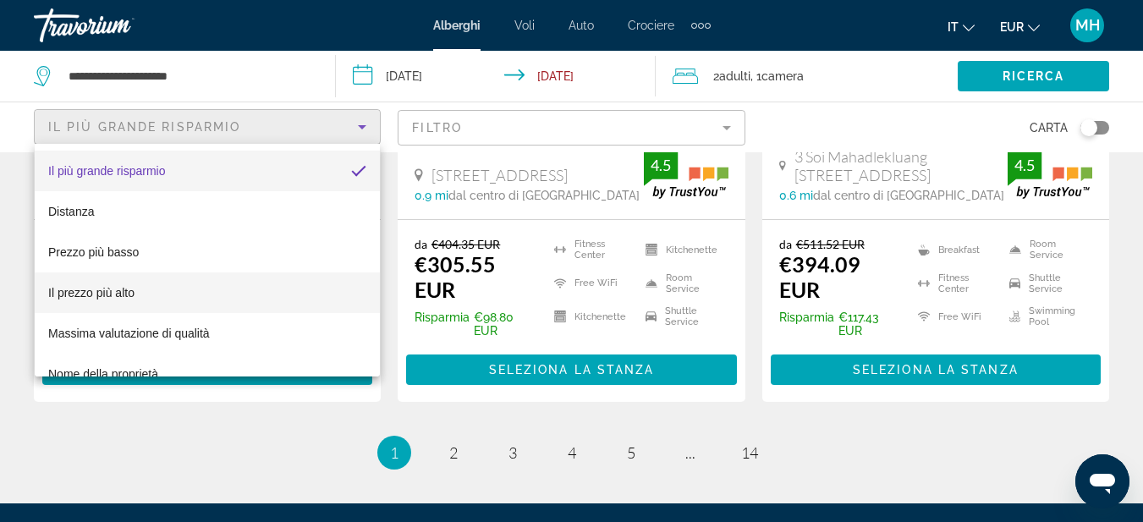
click at [113, 296] on span "Il prezzo più alto" at bounding box center [91, 293] width 86 height 14
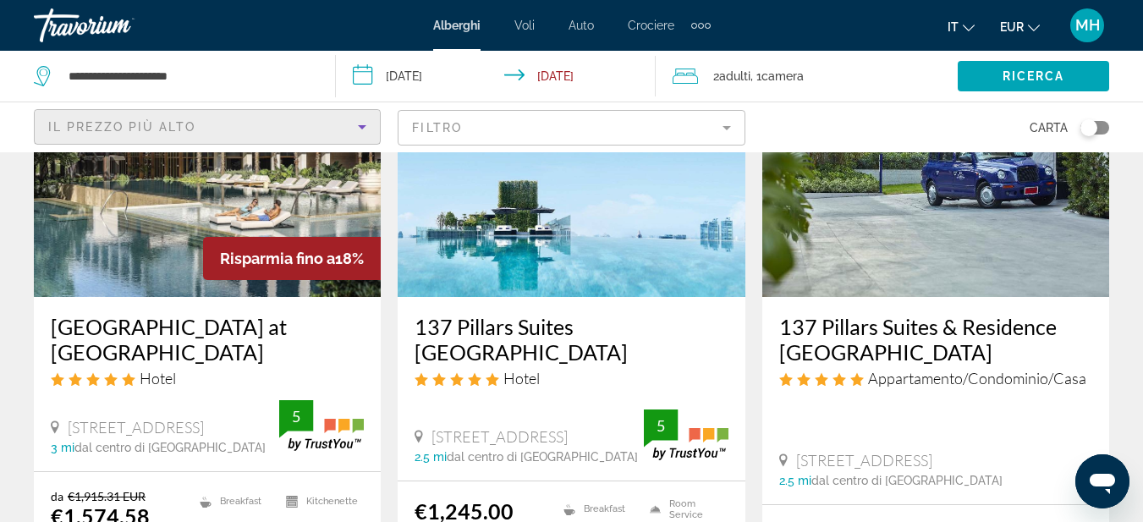
scroll to position [677, 0]
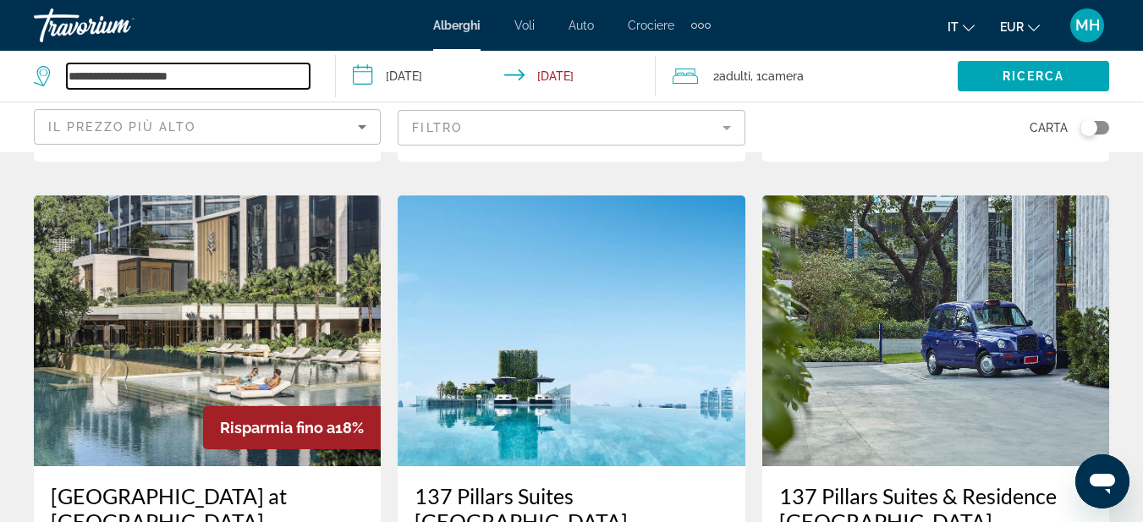
click at [239, 80] on input "**********" at bounding box center [188, 75] width 243 height 25
drag, startPoint x: 261, startPoint y: 75, endPoint x: 63, endPoint y: 81, distance: 198.1
click at [63, 81] on div "**********" at bounding box center [172, 75] width 276 height 25
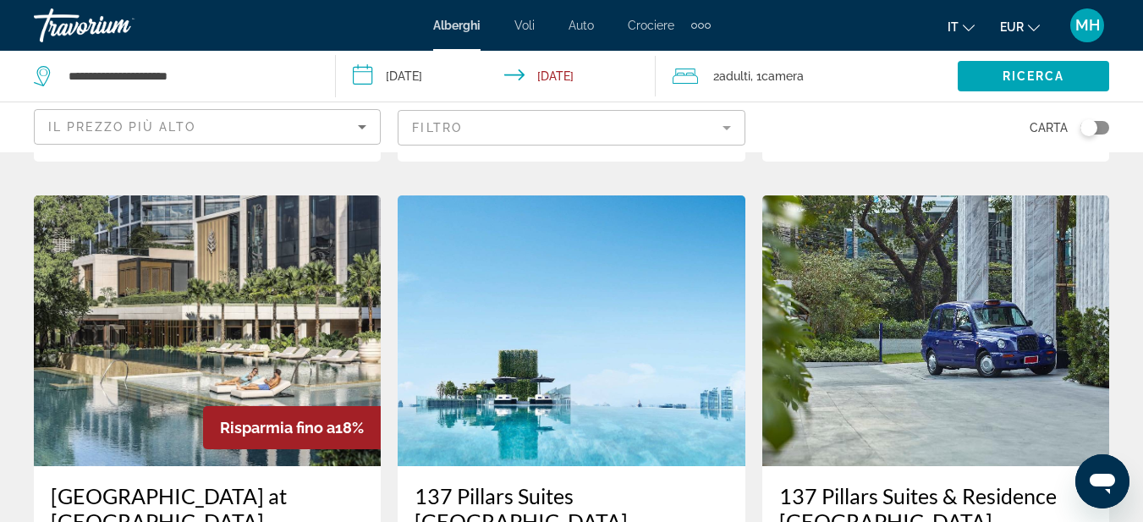
click at [398, 83] on input "**********" at bounding box center [499, 79] width 326 height 56
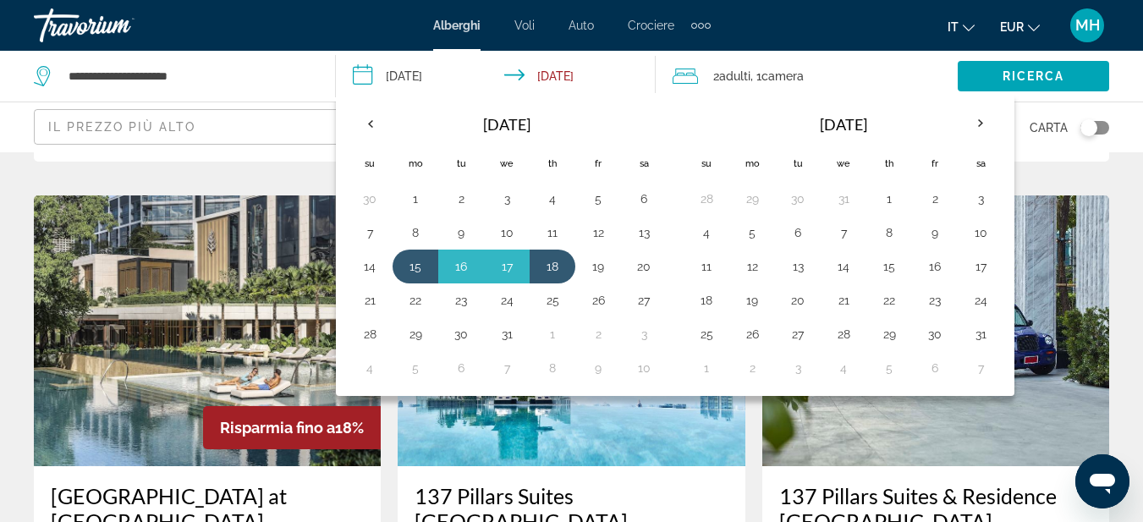
click at [387, 434] on app-hotels-search-item "Risparmia fino a 18% Four Seasons Hotel Bangkok at Chao Phraya River Hotel 300 …" at bounding box center [207, 508] width 364 height 627
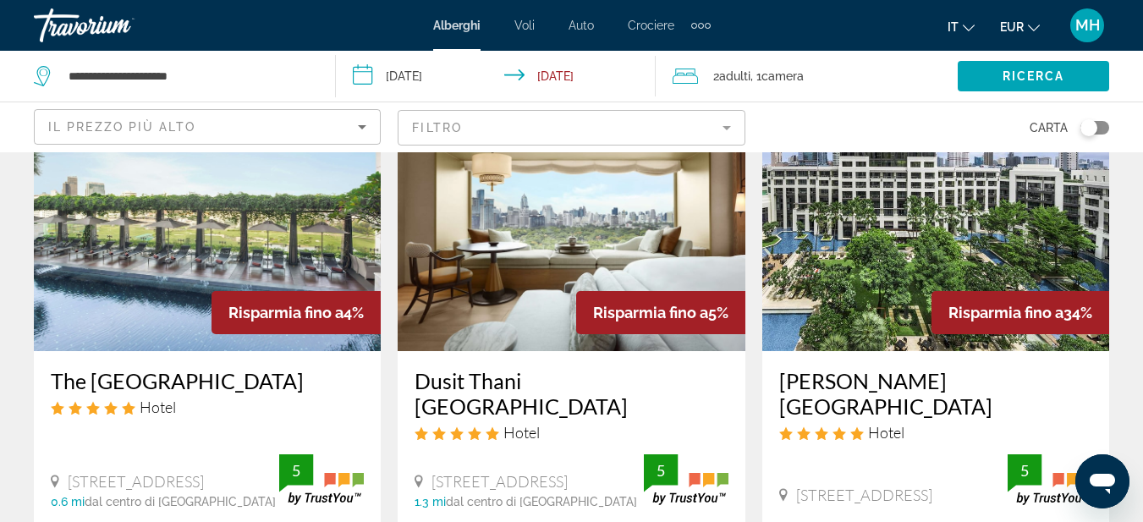
scroll to position [2113, 0]
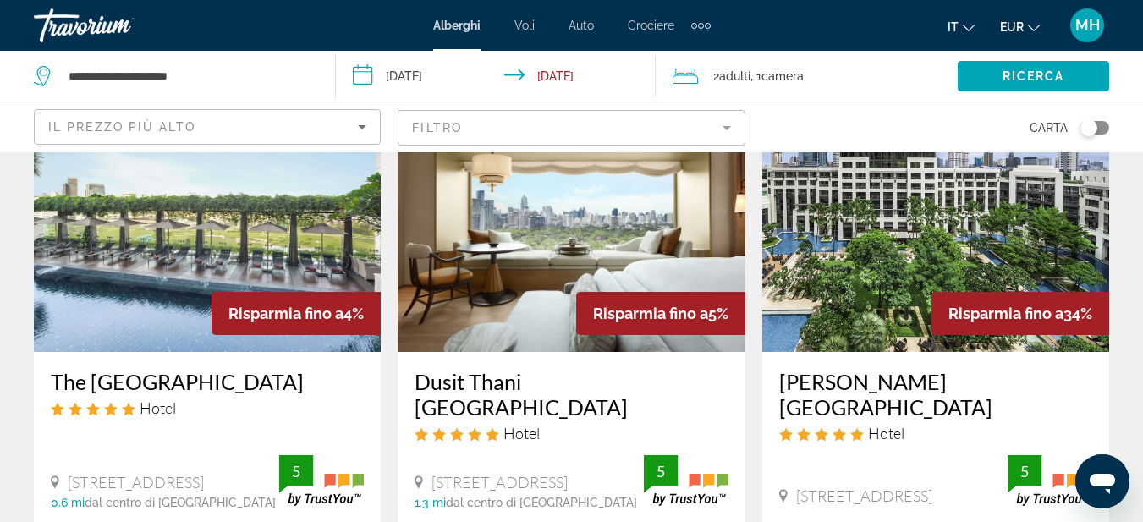
click at [867, 369] on h3 "Siam Kempinski Hotel Bangkok" at bounding box center [935, 394] width 313 height 51
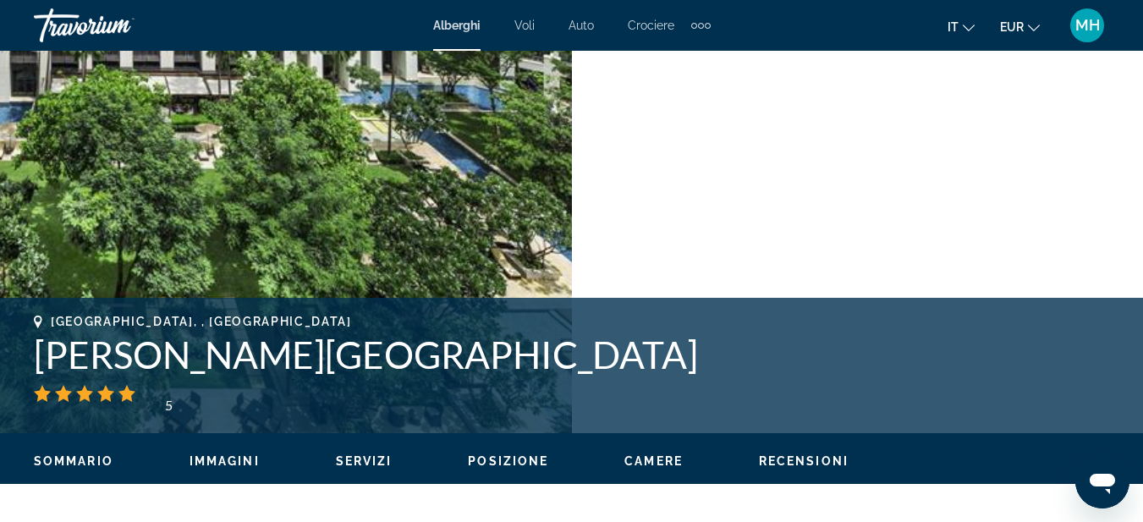
scroll to position [169, 0]
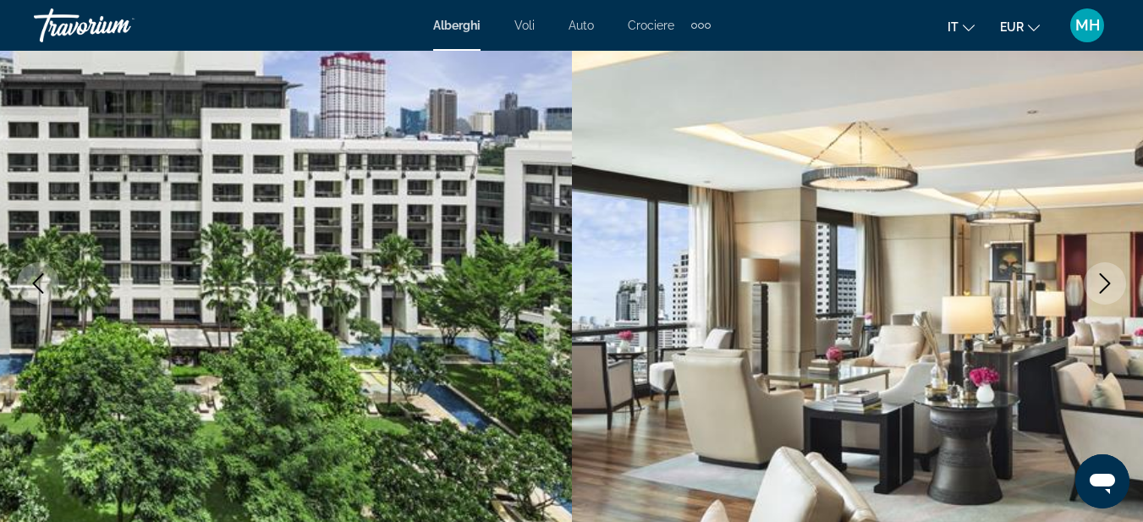
click at [1107, 279] on icon "Next image" at bounding box center [1105, 283] width 20 height 20
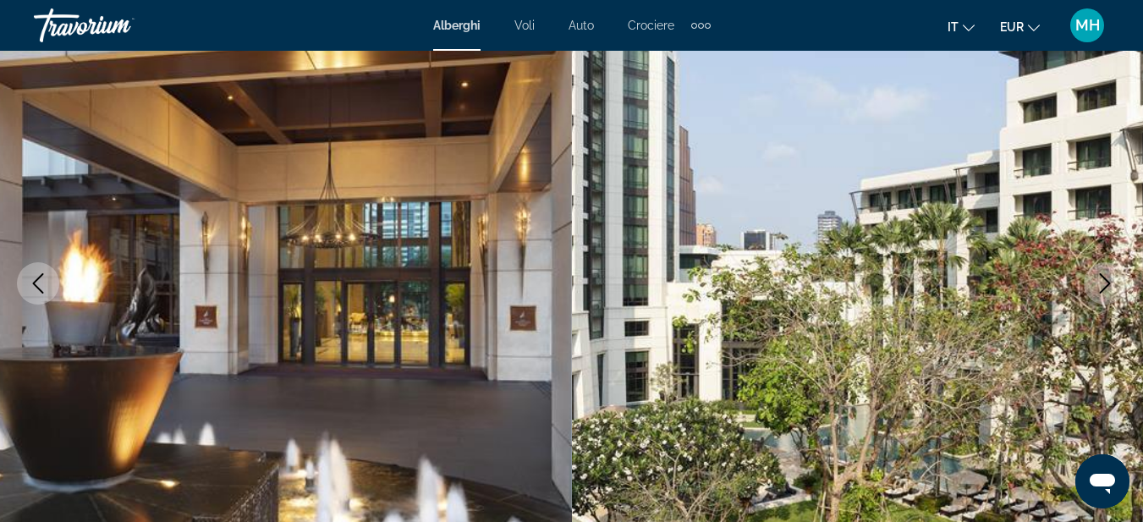
click at [1107, 279] on icon "Next image" at bounding box center [1105, 283] width 20 height 20
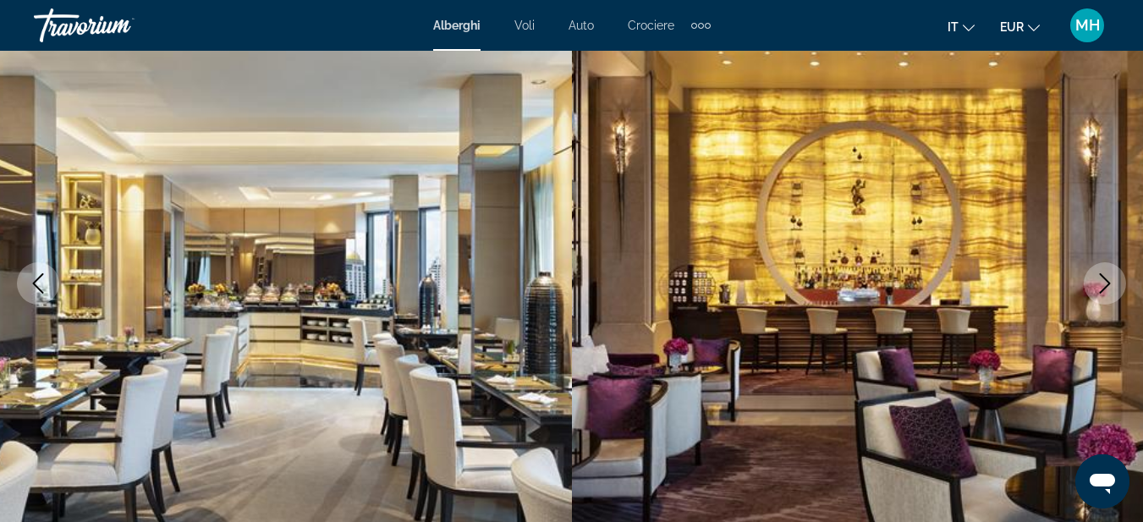
click at [1107, 279] on icon "Next image" at bounding box center [1105, 283] width 20 height 20
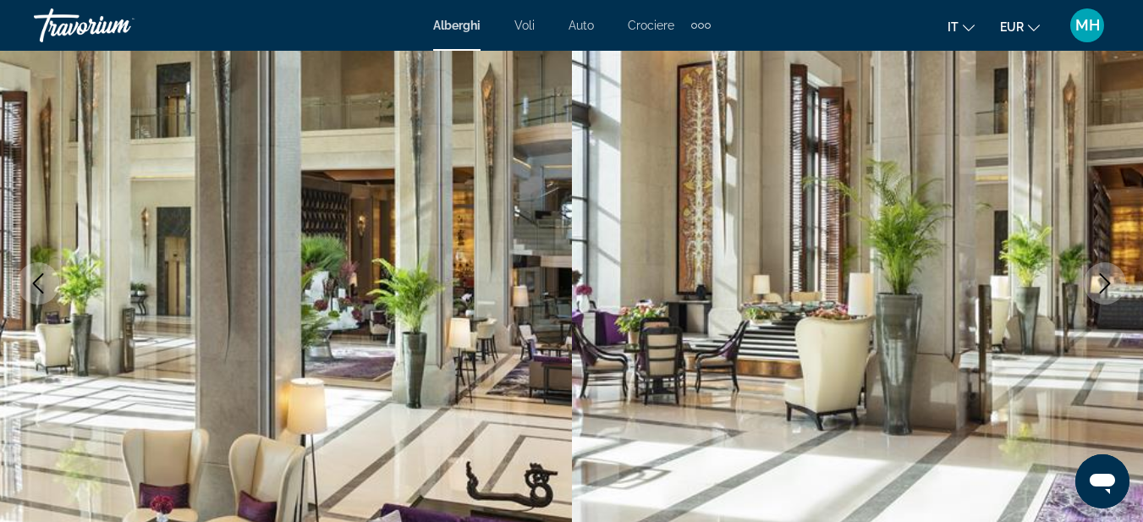
click at [1107, 279] on icon "Next image" at bounding box center [1105, 283] width 20 height 20
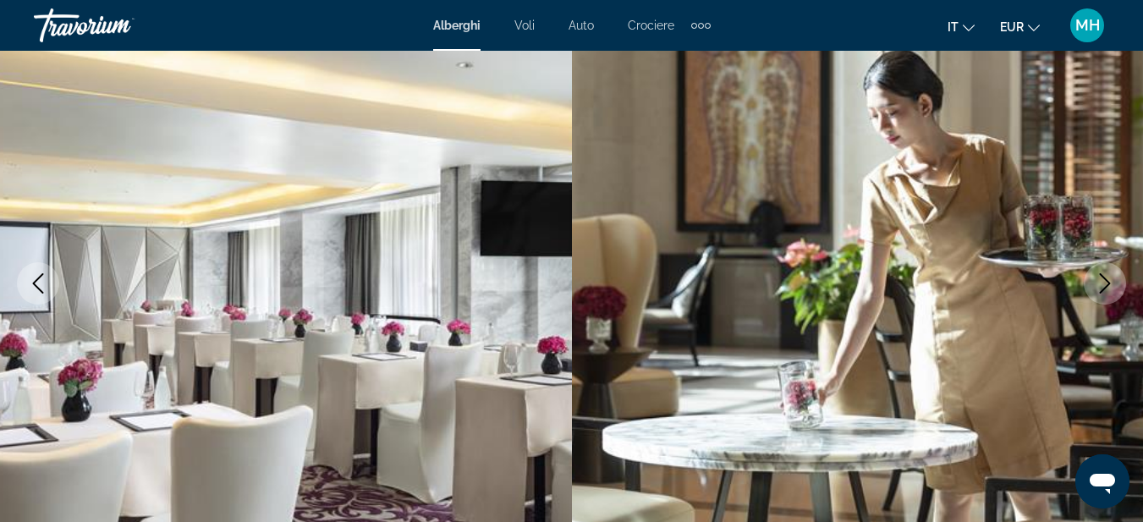
scroll to position [0, 0]
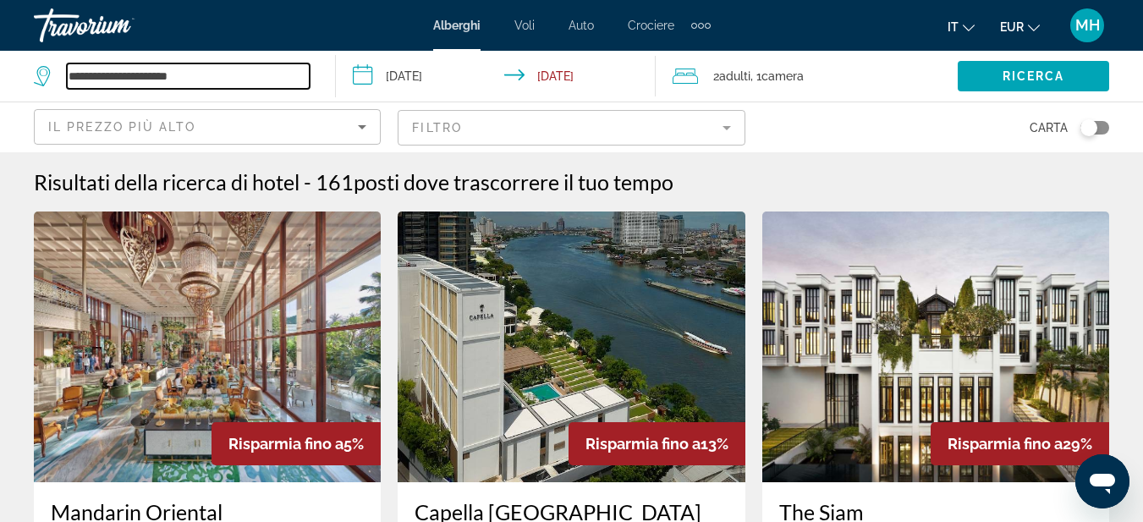
drag, startPoint x: 267, startPoint y: 79, endPoint x: 49, endPoint y: 87, distance: 217.6
click at [49, 87] on div "**********" at bounding box center [172, 75] width 276 height 25
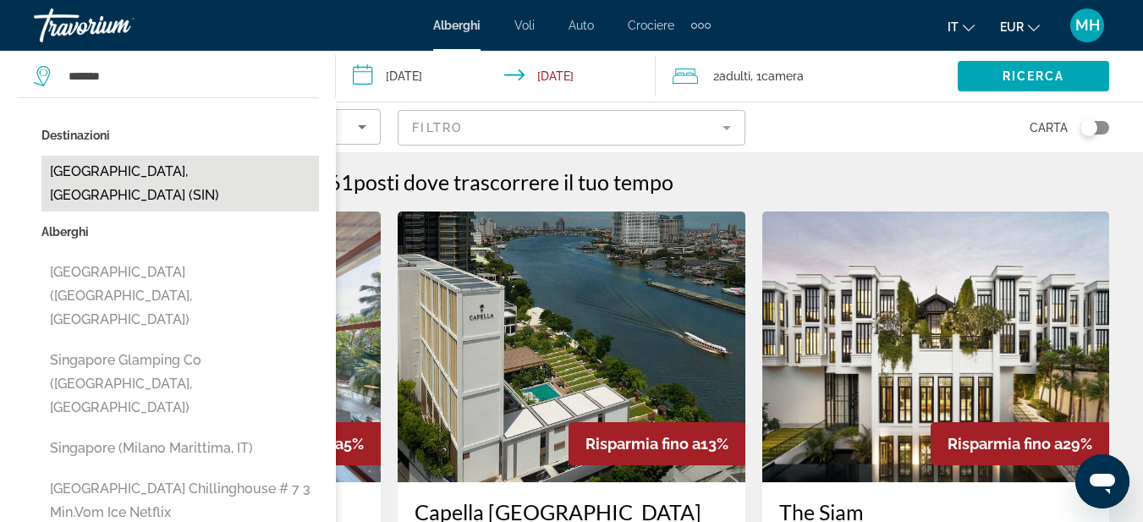
click at [129, 171] on button "Singapore, Singapore (SIN)" at bounding box center [180, 184] width 278 height 56
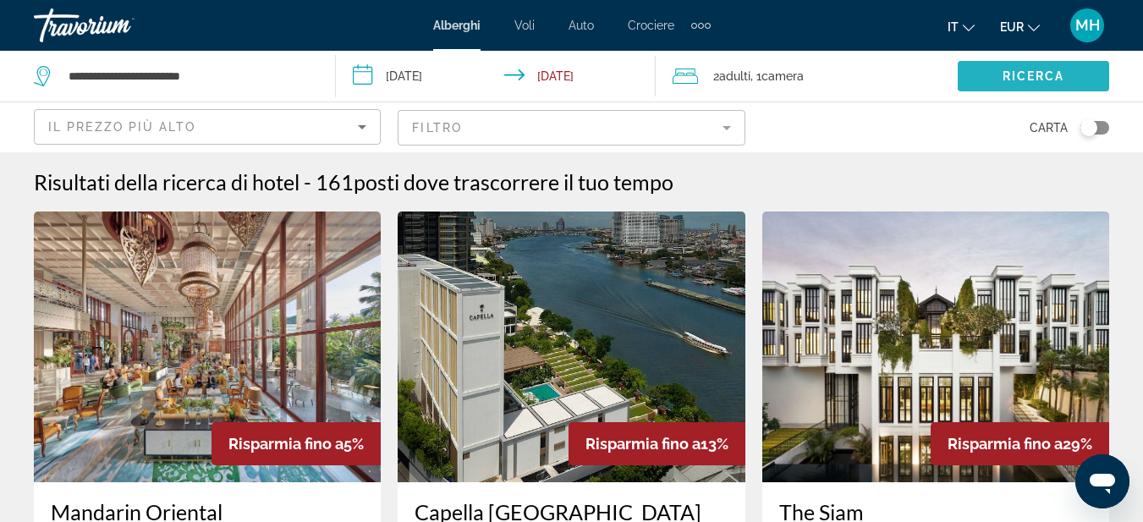
click at [1051, 75] on span "Ricerca" at bounding box center [1034, 76] width 63 height 14
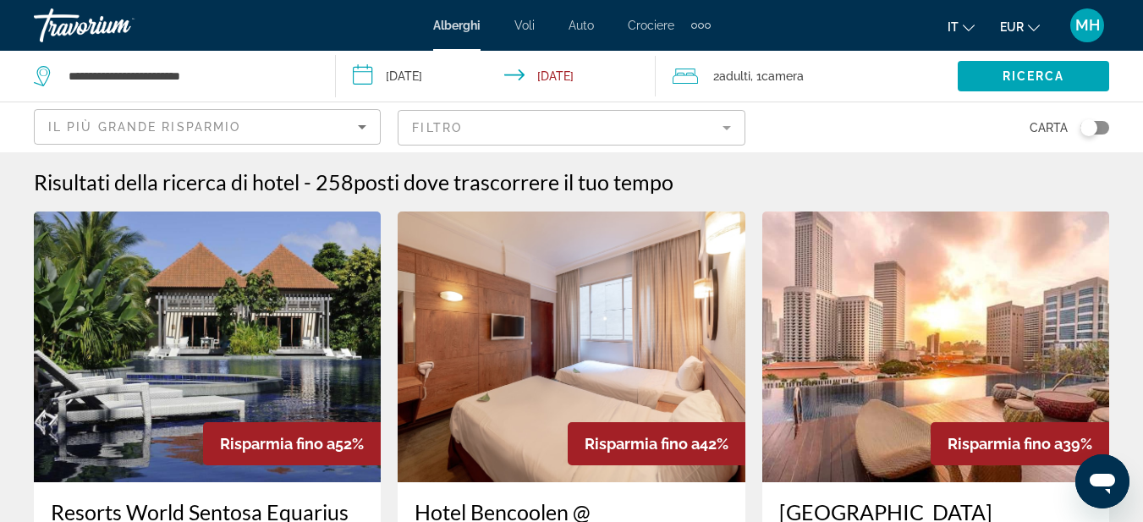
click at [589, 118] on mat-form-field "Filtro" at bounding box center [571, 128] width 347 height 36
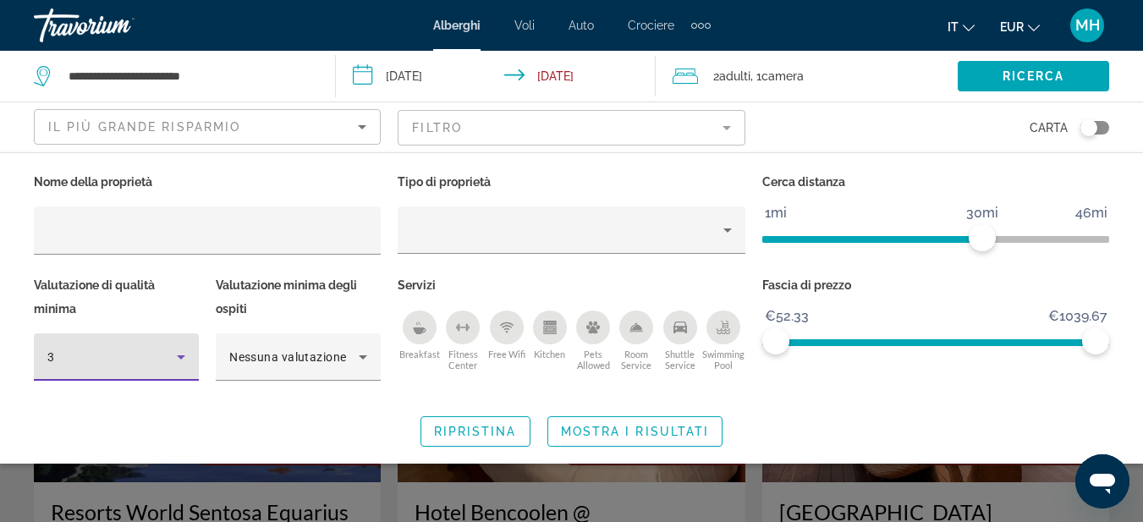
click at [129, 364] on div "3" at bounding box center [111, 357] width 129 height 20
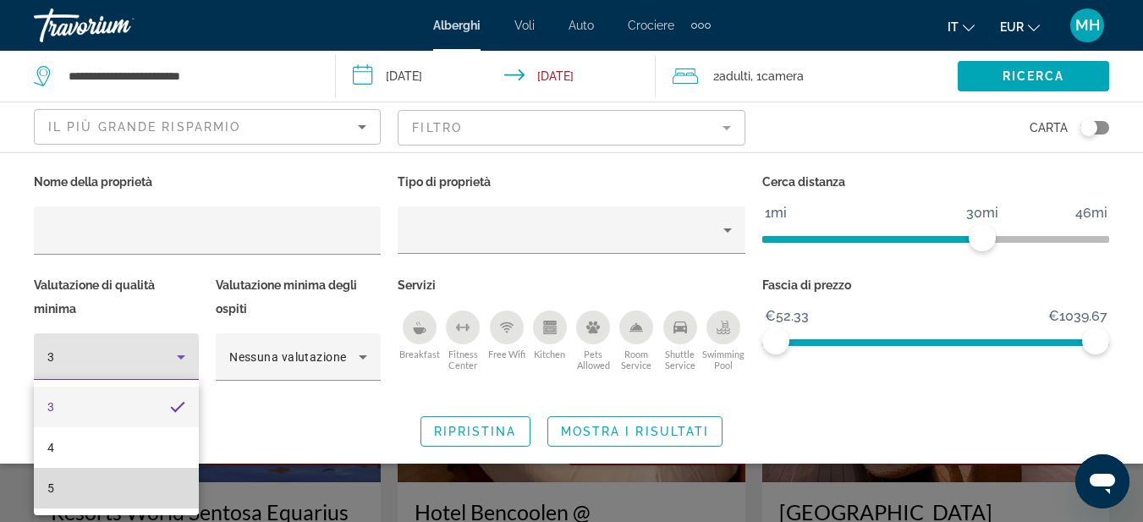
click at [75, 498] on mat-option "5" at bounding box center [116, 488] width 165 height 41
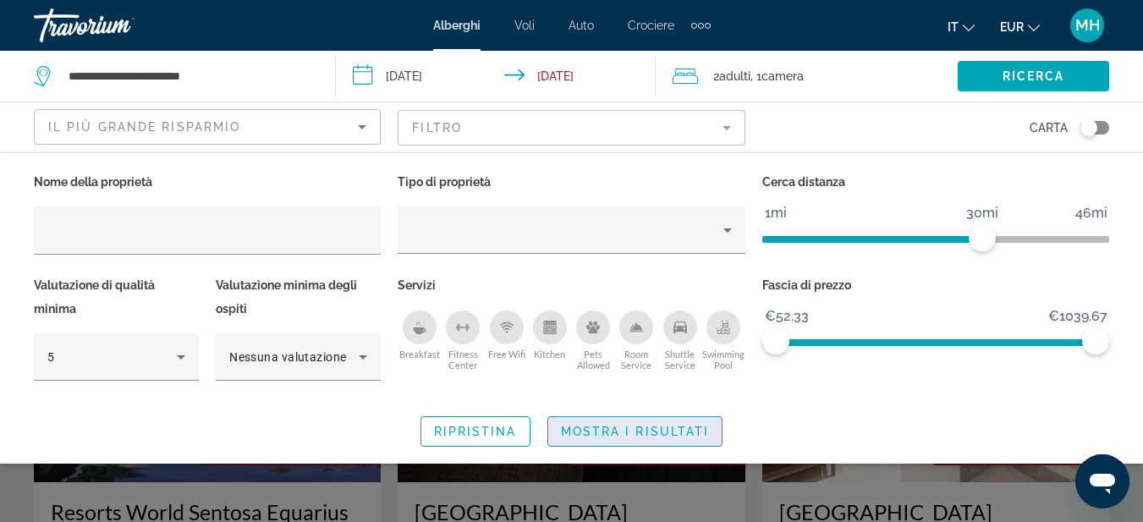
click at [606, 439] on span "Search widget" at bounding box center [635, 431] width 174 height 41
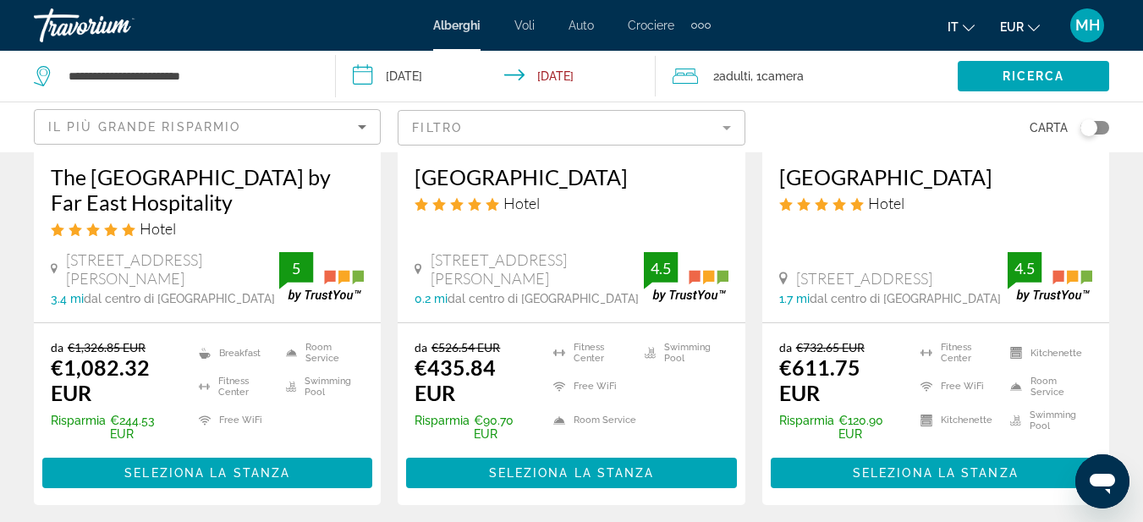
scroll to position [2454, 0]
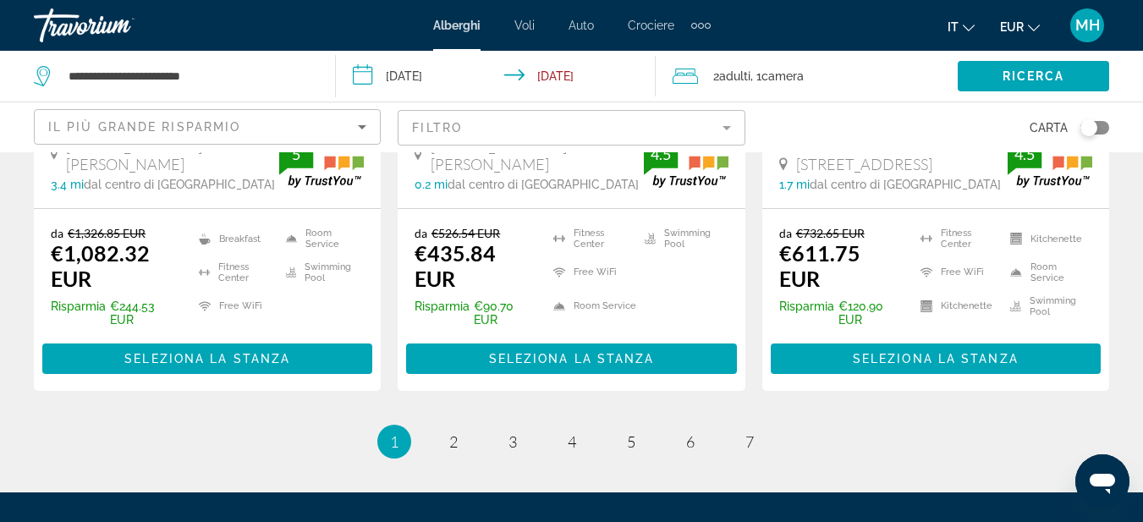
click at [316, 125] on div "Il più grande risparmio" at bounding box center [203, 127] width 310 height 20
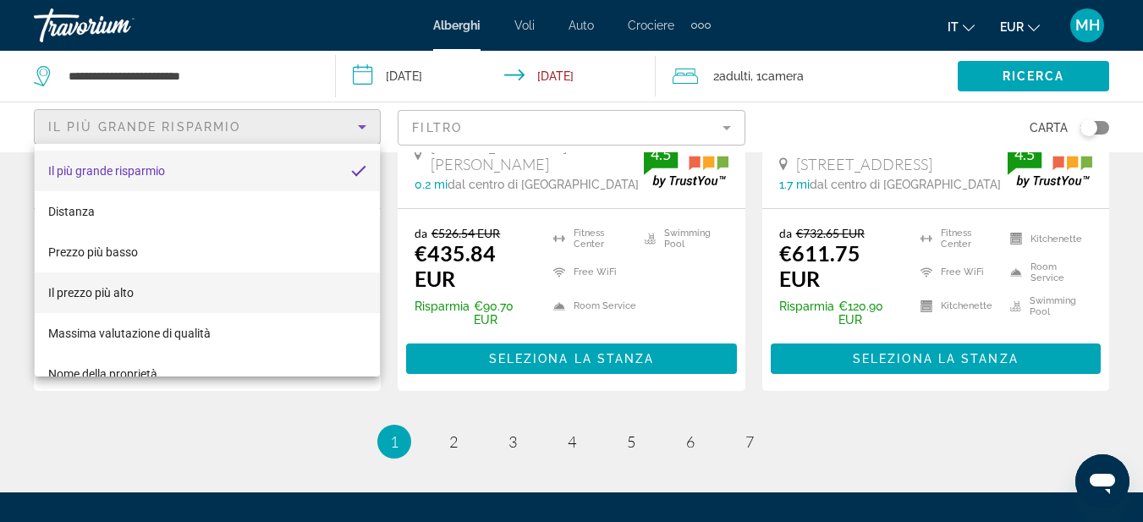
click at [179, 283] on mat-option "Il prezzo più alto" at bounding box center [207, 292] width 345 height 41
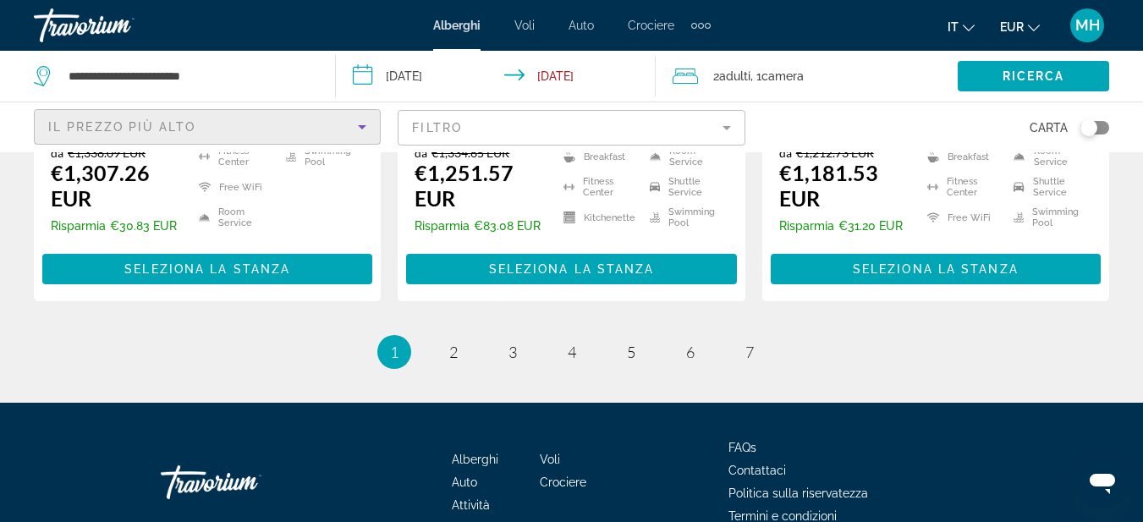
scroll to position [2538, 0]
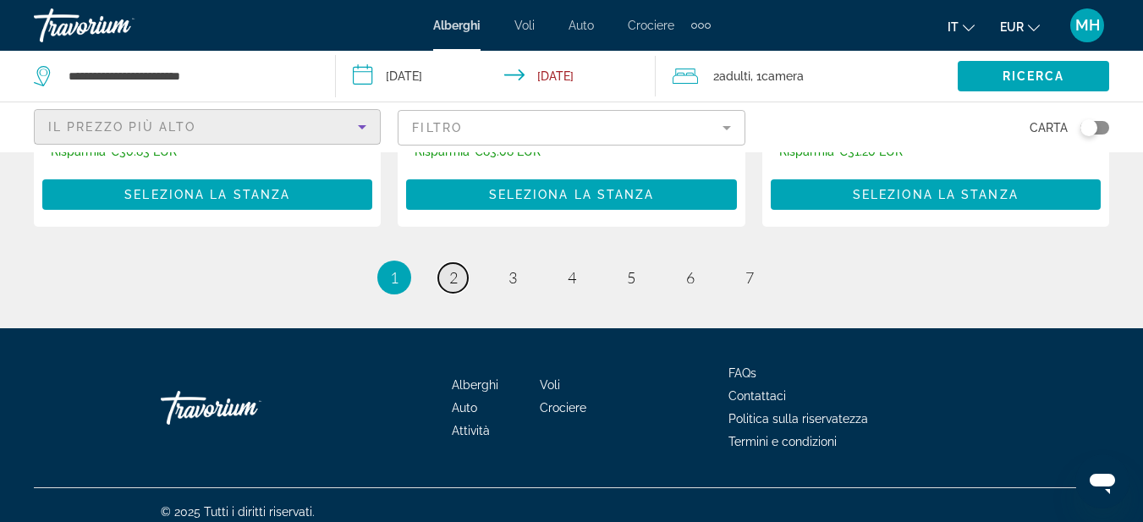
click at [449, 269] on span "2" at bounding box center [453, 277] width 8 height 19
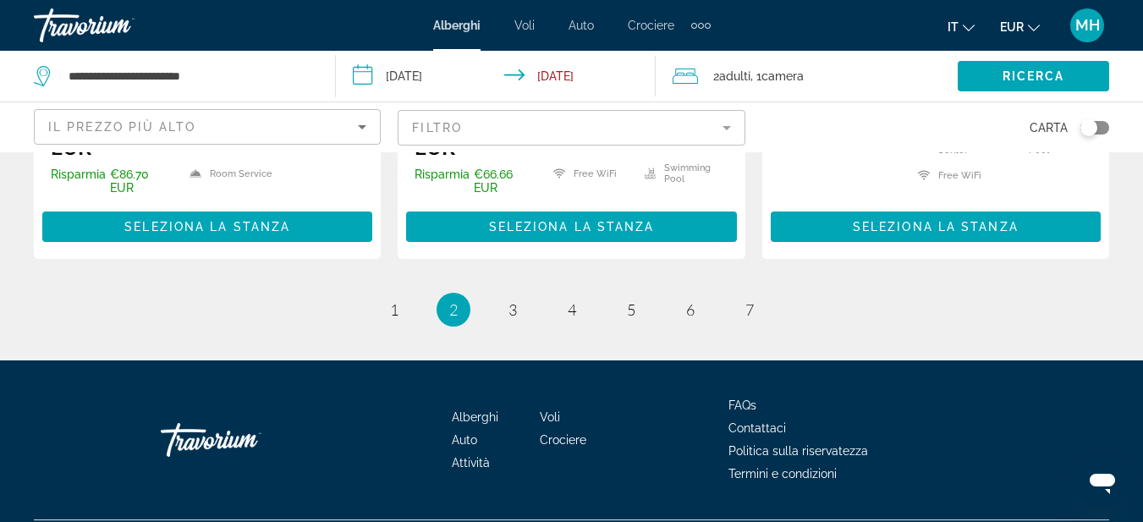
scroll to position [2538, 0]
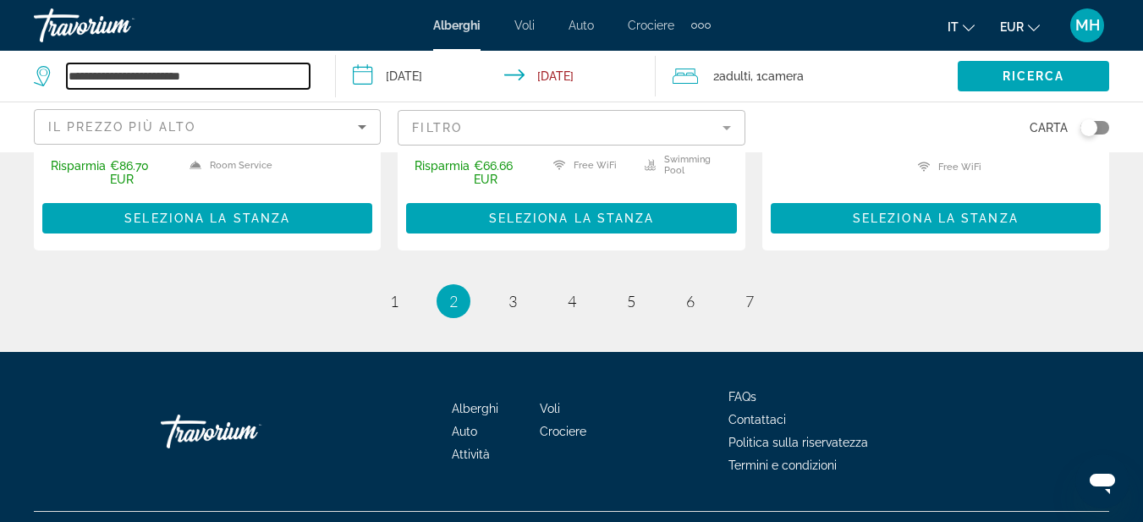
click at [279, 76] on input "**********" at bounding box center [188, 75] width 243 height 25
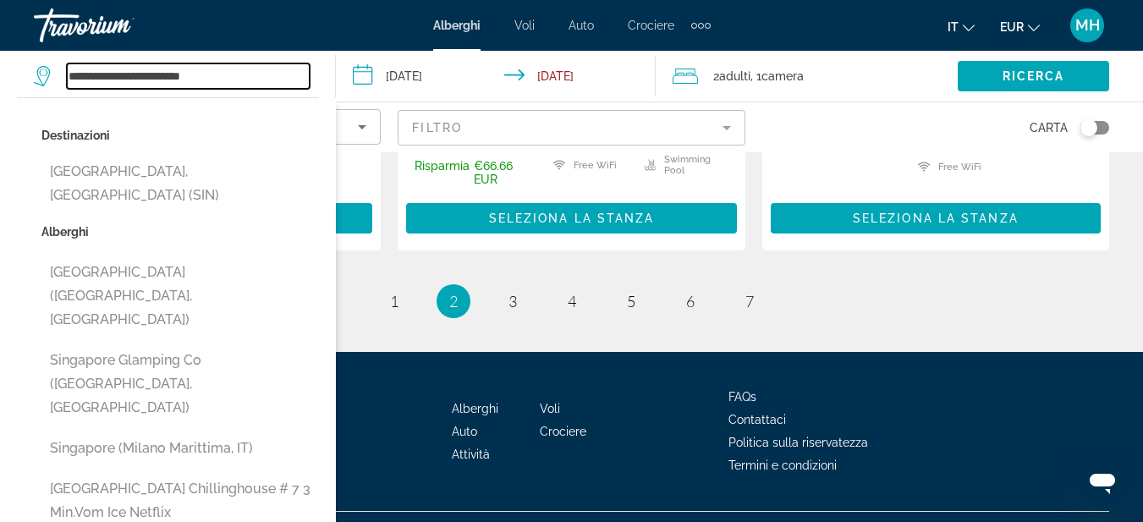
drag, startPoint x: 276, startPoint y: 69, endPoint x: 0, endPoint y: 79, distance: 276.0
click at [0, 79] on app-destination-search "**********" at bounding box center [168, 76] width 336 height 51
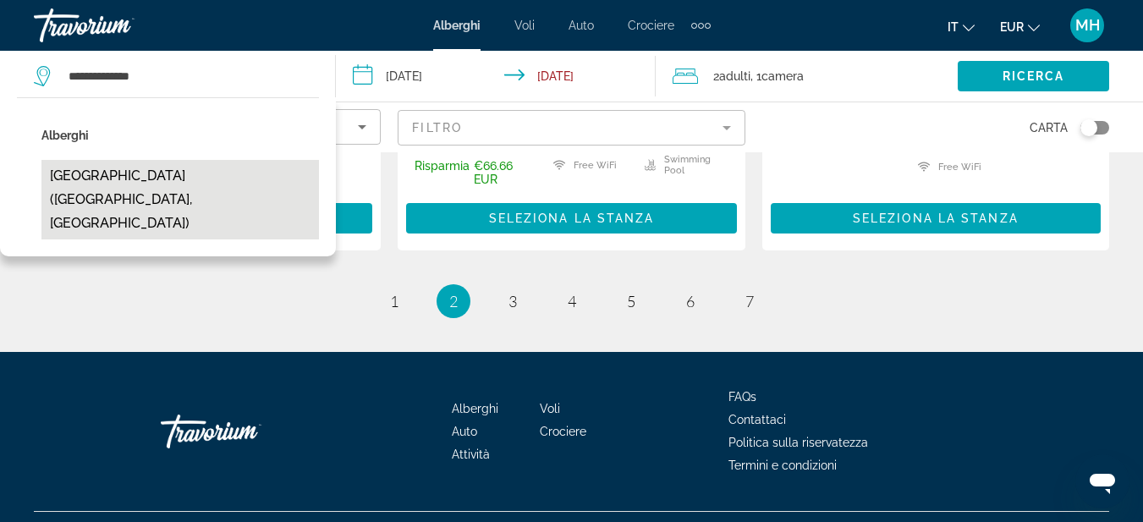
click at [134, 179] on button "Marina Bay Sands (Singapore, SG)" at bounding box center [180, 200] width 278 height 80
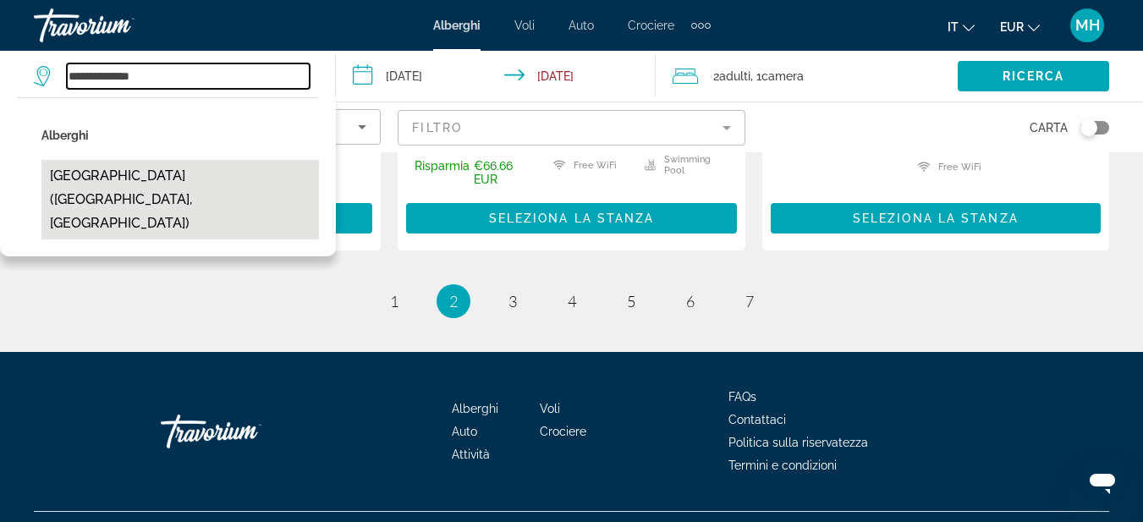
type input "**********"
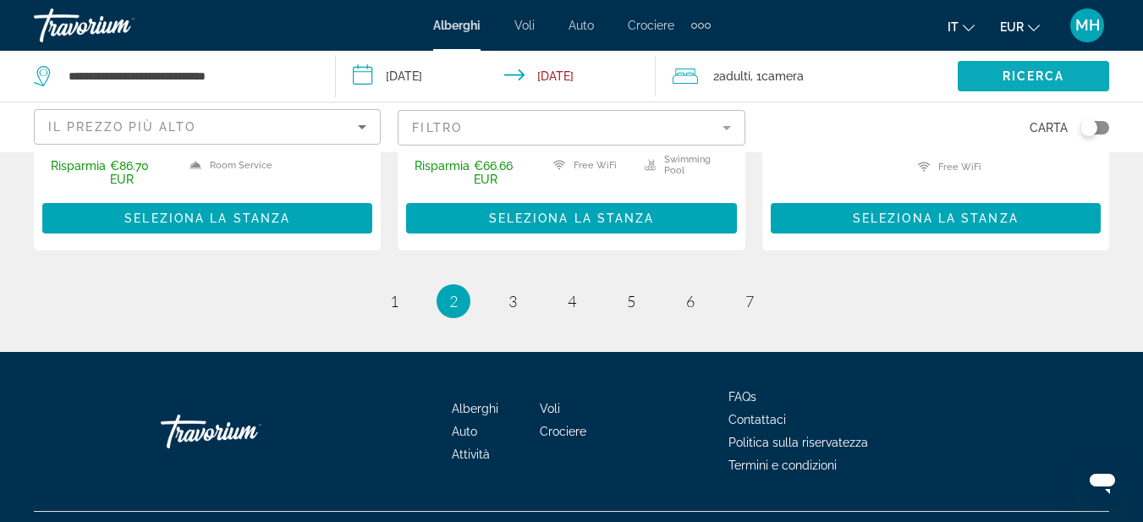
click at [1033, 81] on span "Ricerca" at bounding box center [1034, 76] width 63 height 14
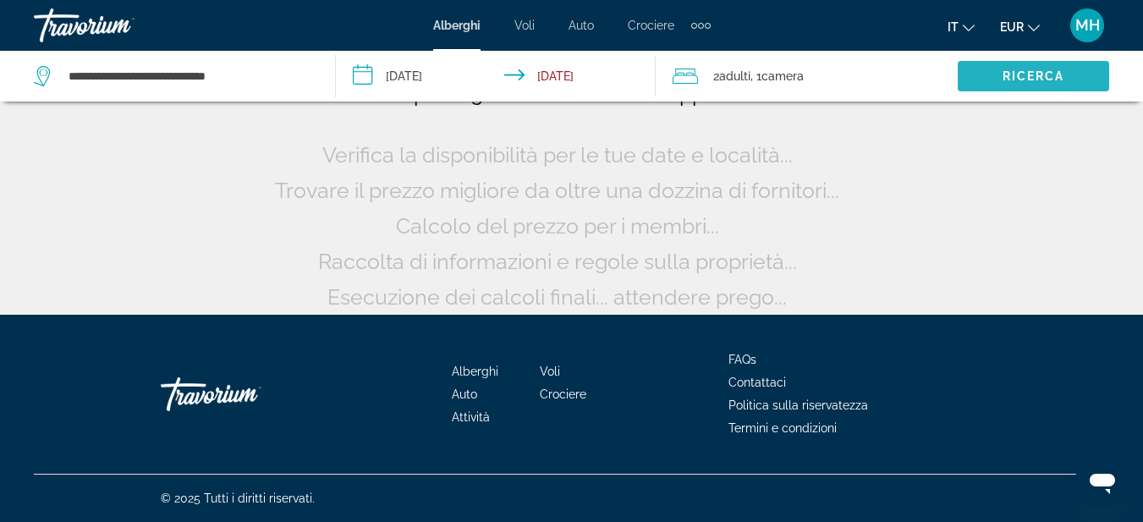
scroll to position [161, 0]
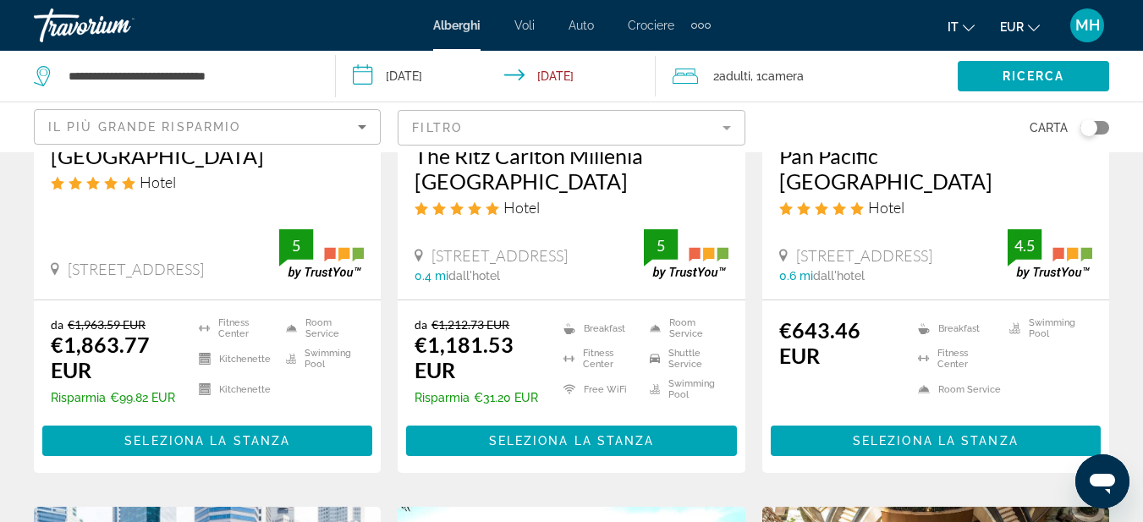
scroll to position [338, 0]
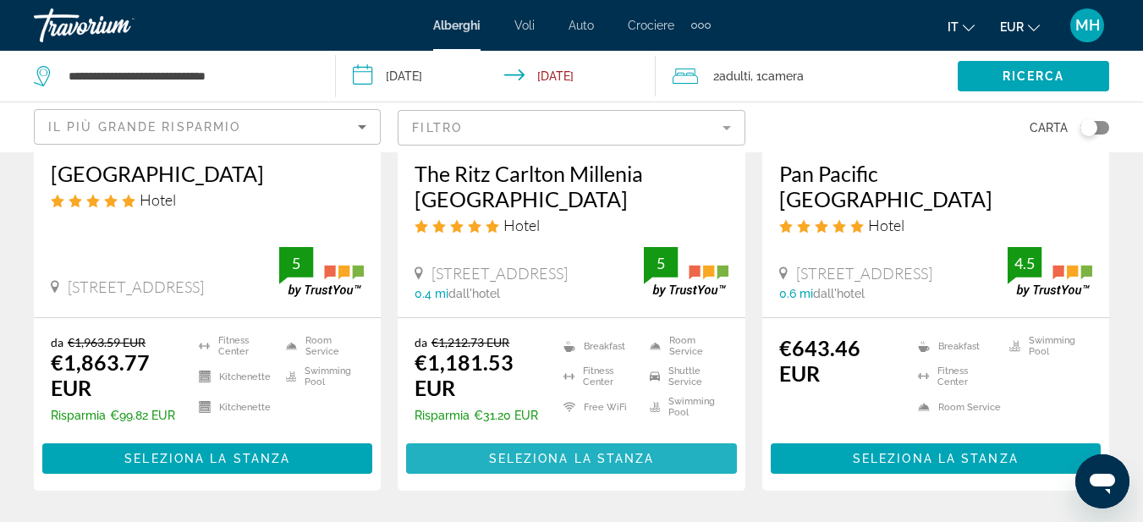
click at [569, 462] on span "Seleziona la stanza" at bounding box center [572, 459] width 166 height 14
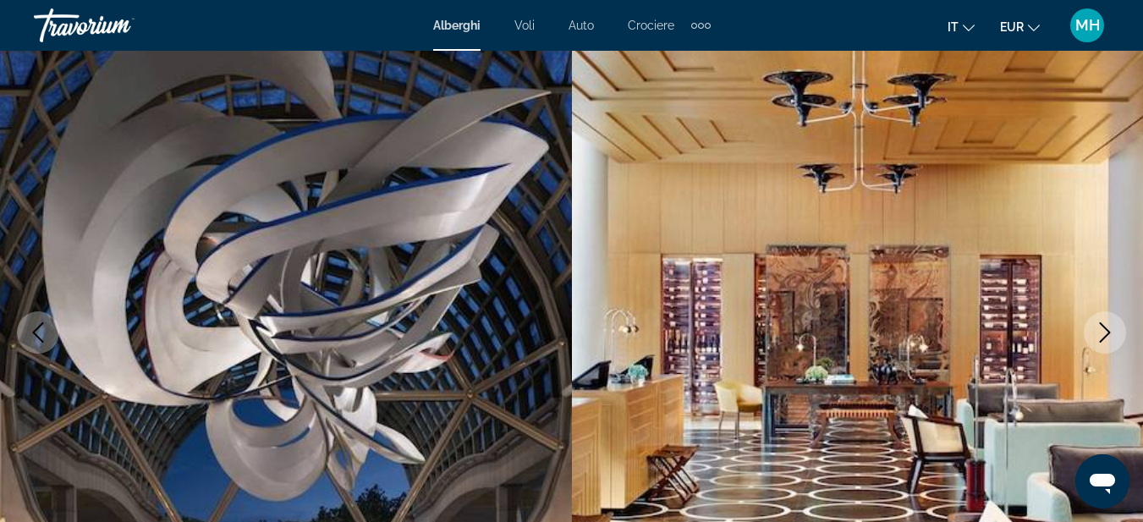
scroll to position [169, 0]
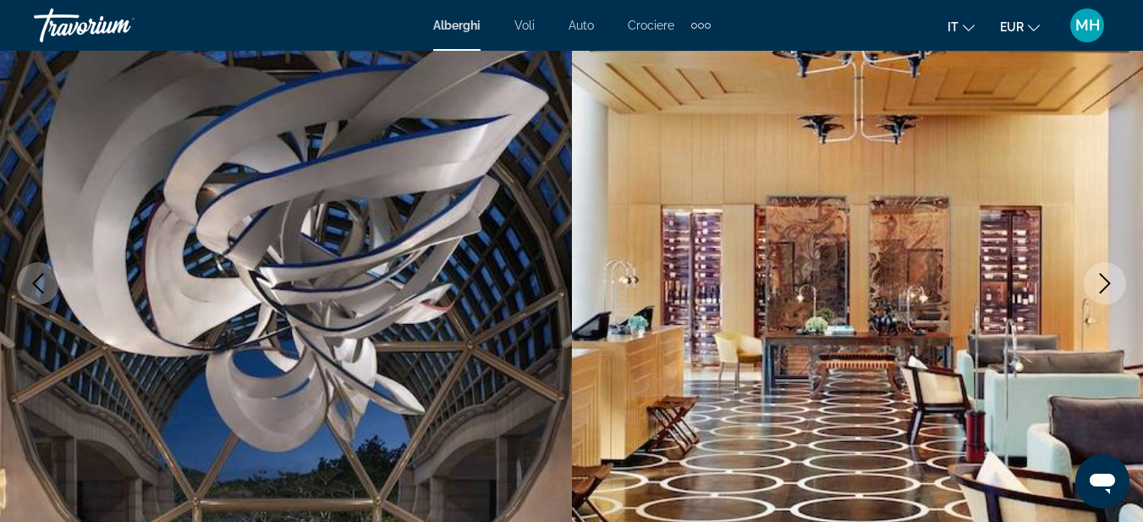
click at [1114, 291] on icon "Next image" at bounding box center [1105, 283] width 20 height 20
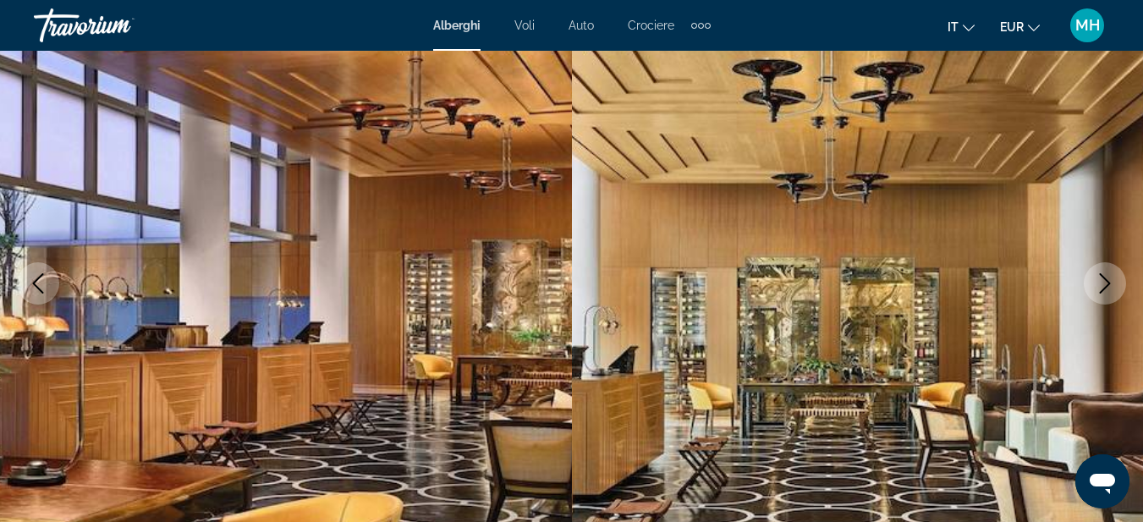
click at [1112, 291] on icon "Next image" at bounding box center [1105, 283] width 20 height 20
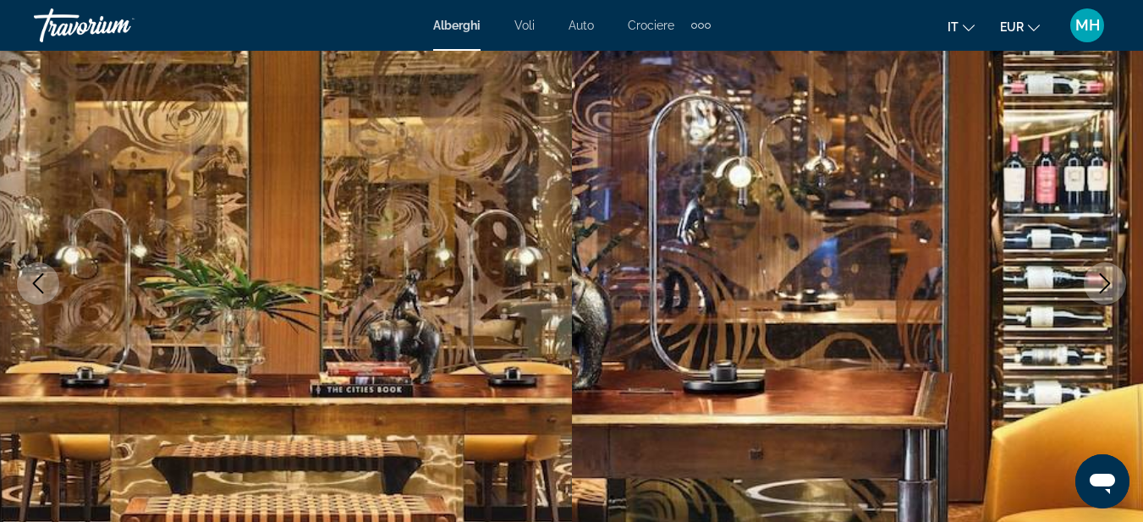
click at [1110, 291] on icon "Next image" at bounding box center [1105, 283] width 20 height 20
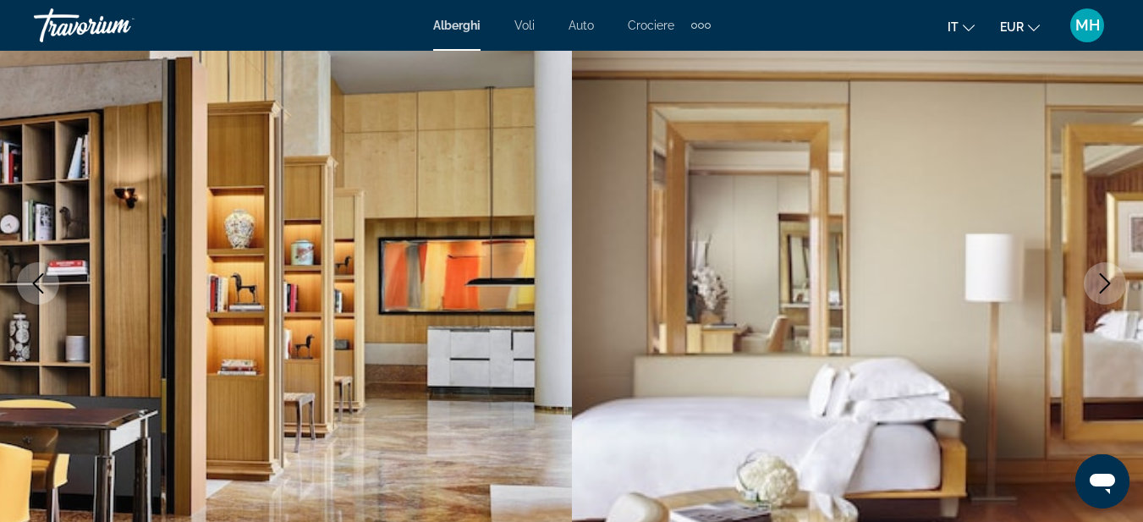
click at [1110, 291] on icon "Next image" at bounding box center [1105, 283] width 20 height 20
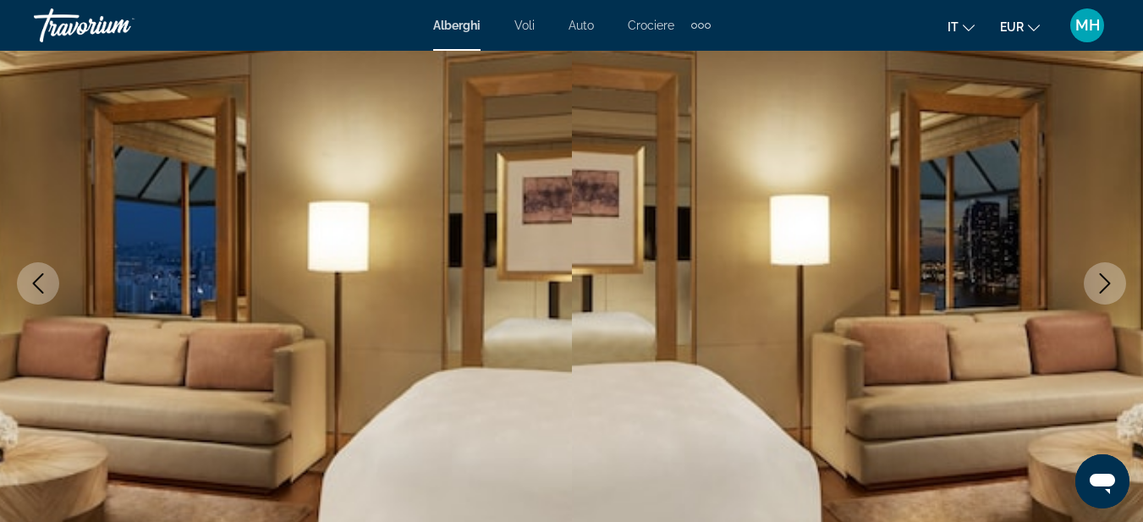
click at [1110, 291] on icon "Next image" at bounding box center [1105, 283] width 20 height 20
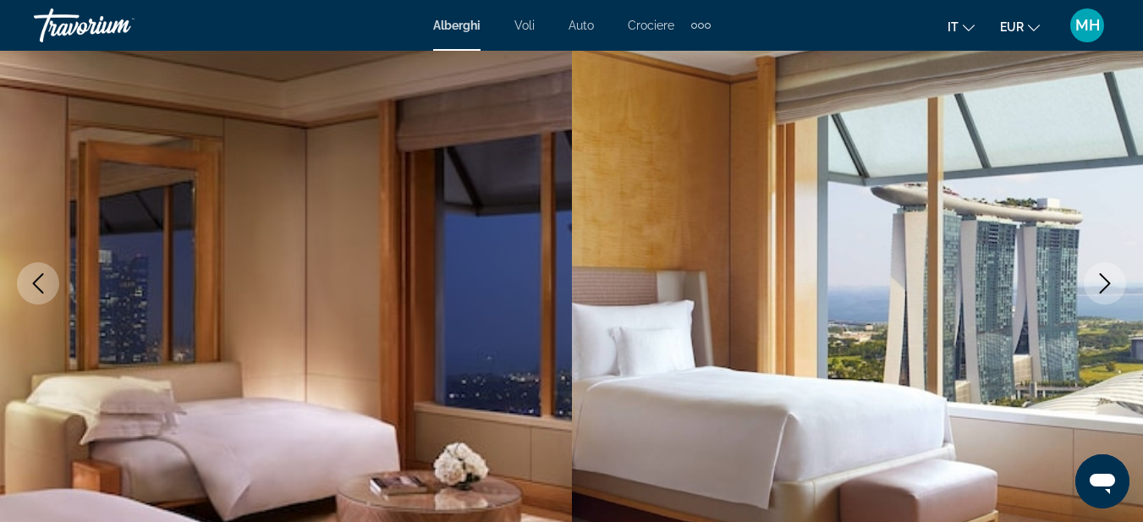
click at [1096, 285] on icon "Next image" at bounding box center [1105, 283] width 20 height 20
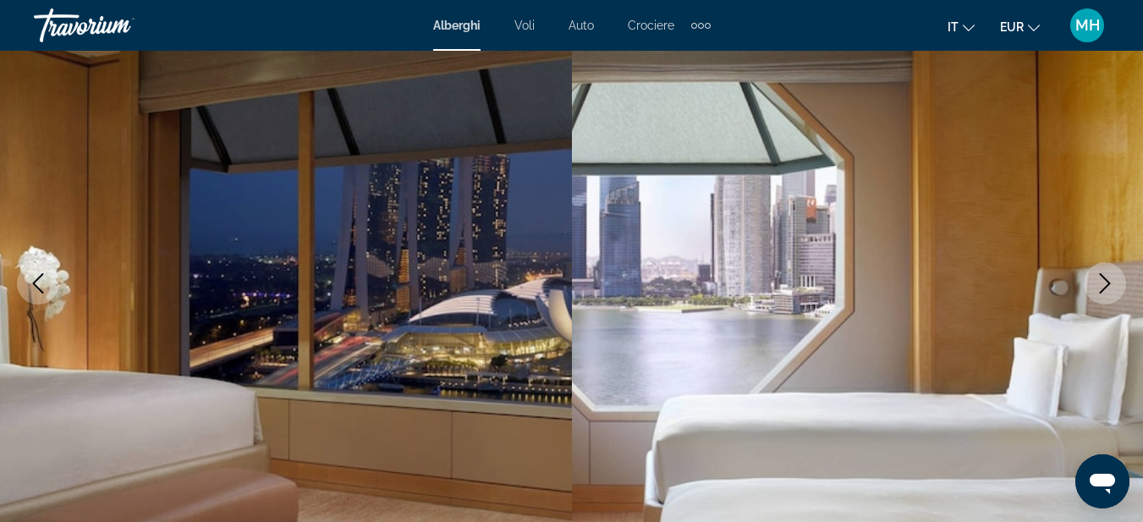
click at [1096, 285] on icon "Next image" at bounding box center [1105, 283] width 20 height 20
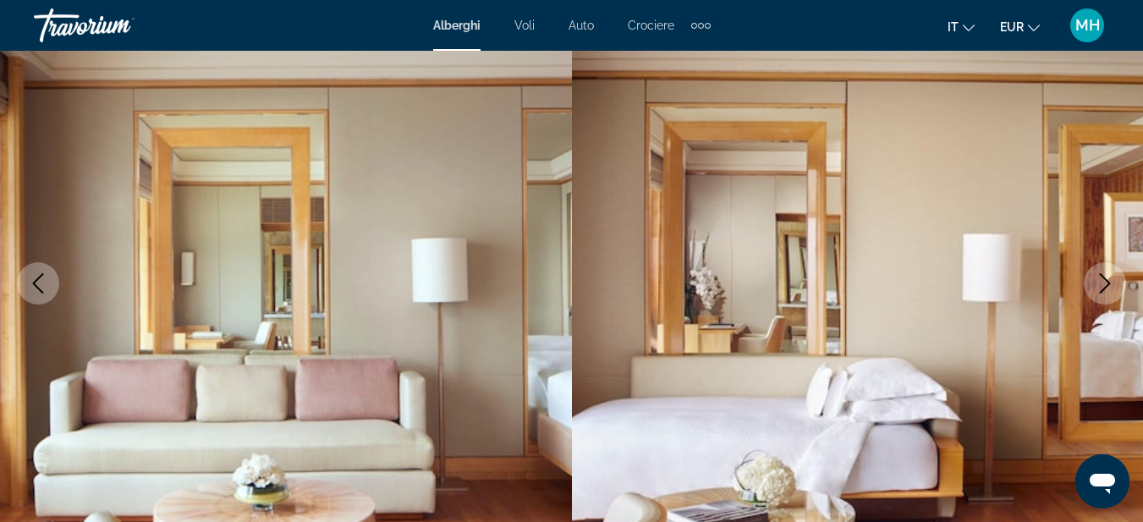
click at [1096, 285] on icon "Next image" at bounding box center [1105, 283] width 20 height 20
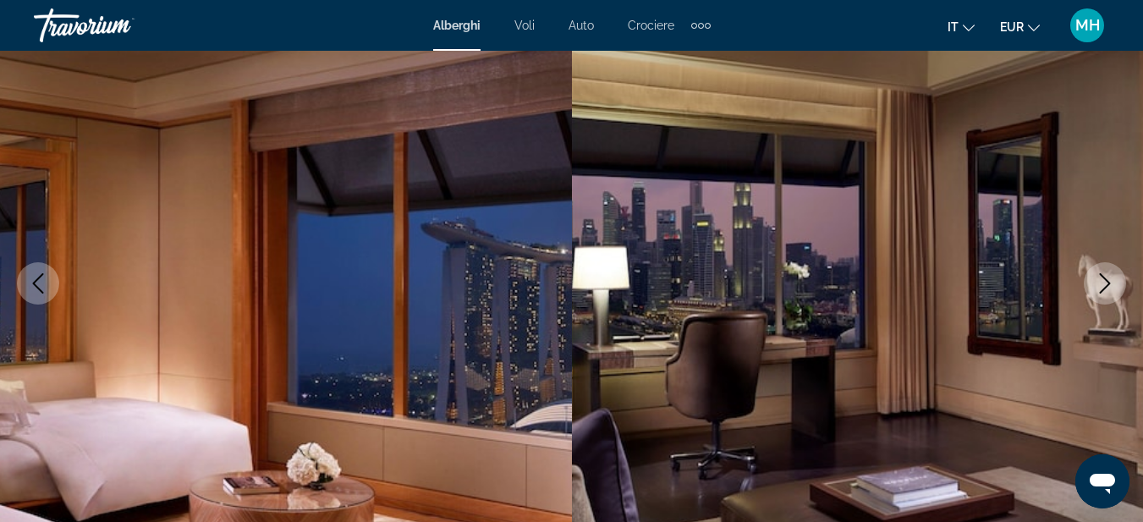
click at [1096, 285] on icon "Next image" at bounding box center [1105, 283] width 20 height 20
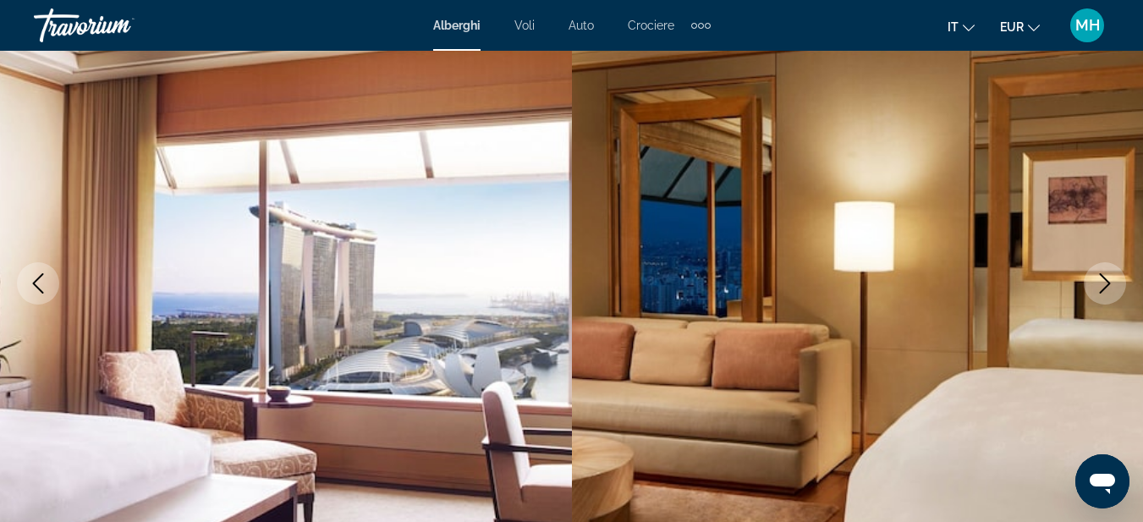
click at [1096, 285] on icon "Next image" at bounding box center [1105, 283] width 20 height 20
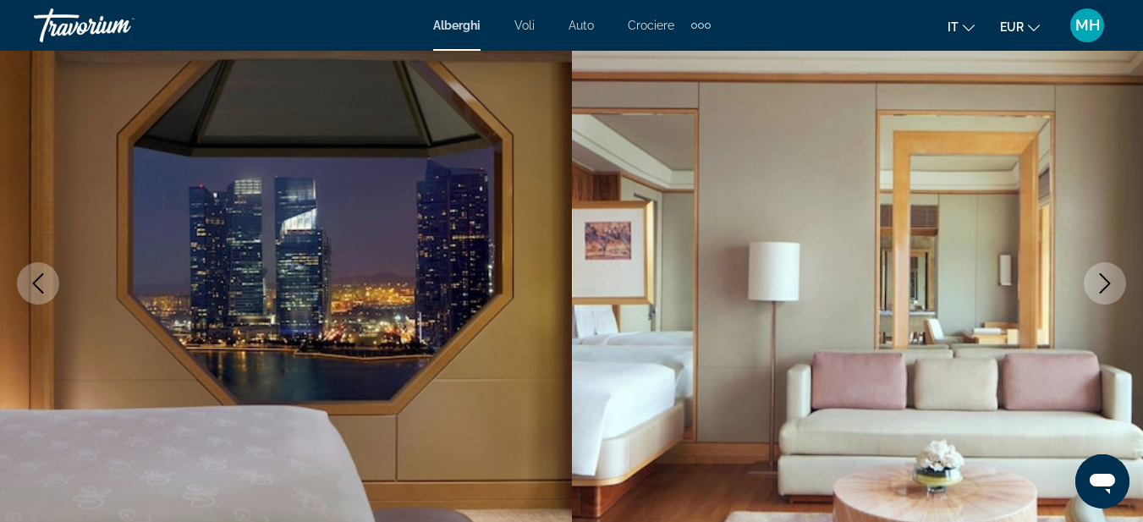
click at [1096, 285] on icon "Next image" at bounding box center [1105, 283] width 20 height 20
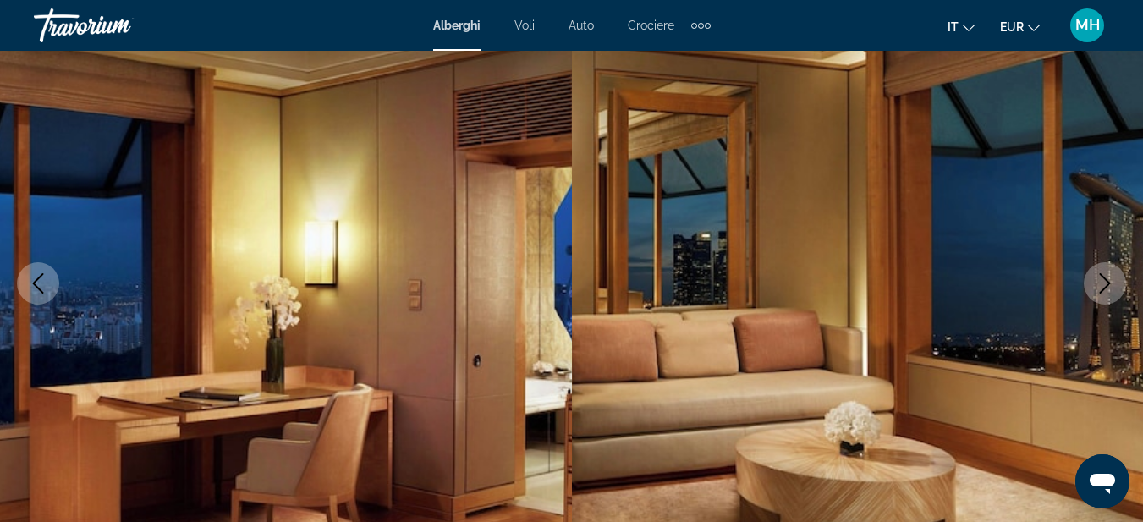
click at [1096, 285] on icon "Next image" at bounding box center [1105, 283] width 20 height 20
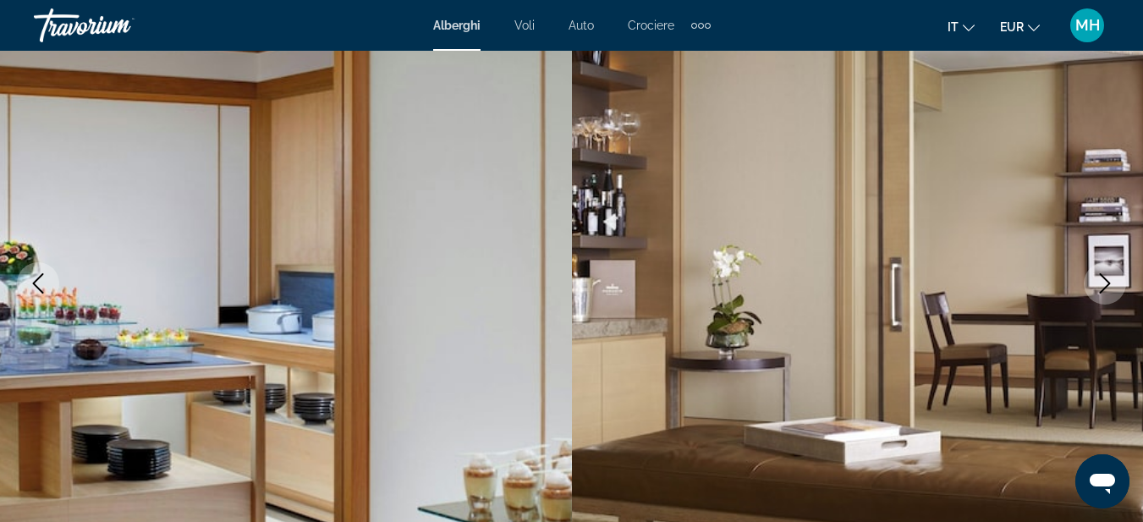
click at [1096, 285] on icon "Next image" at bounding box center [1105, 283] width 20 height 20
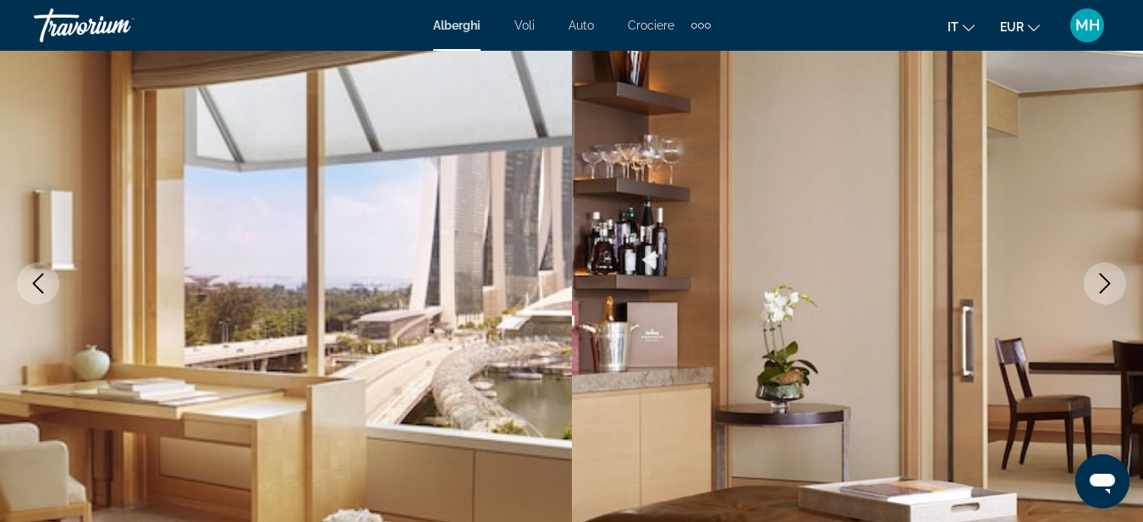
click at [1096, 285] on icon "Next image" at bounding box center [1105, 283] width 20 height 20
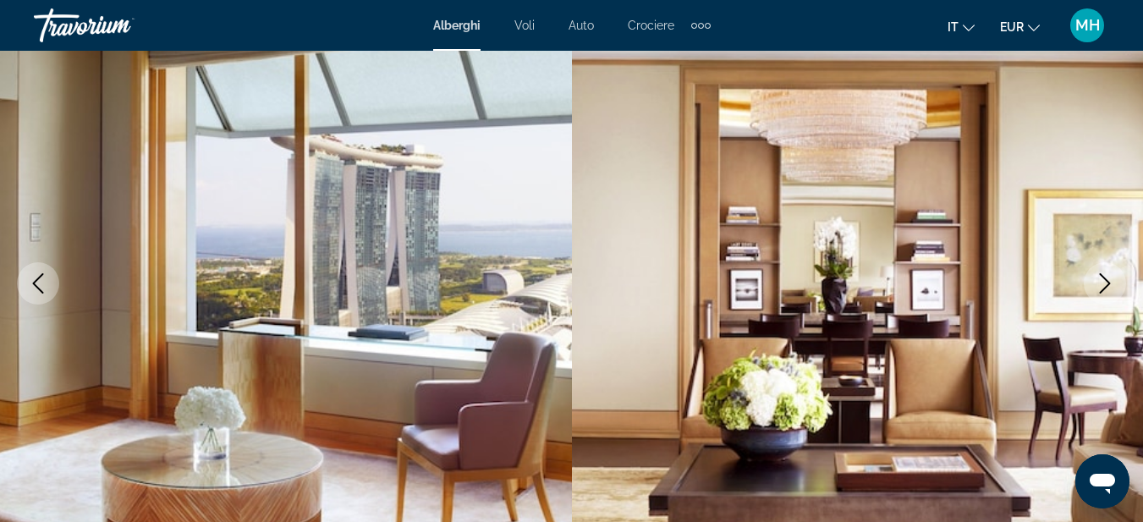
click at [1096, 285] on icon "Next image" at bounding box center [1105, 283] width 20 height 20
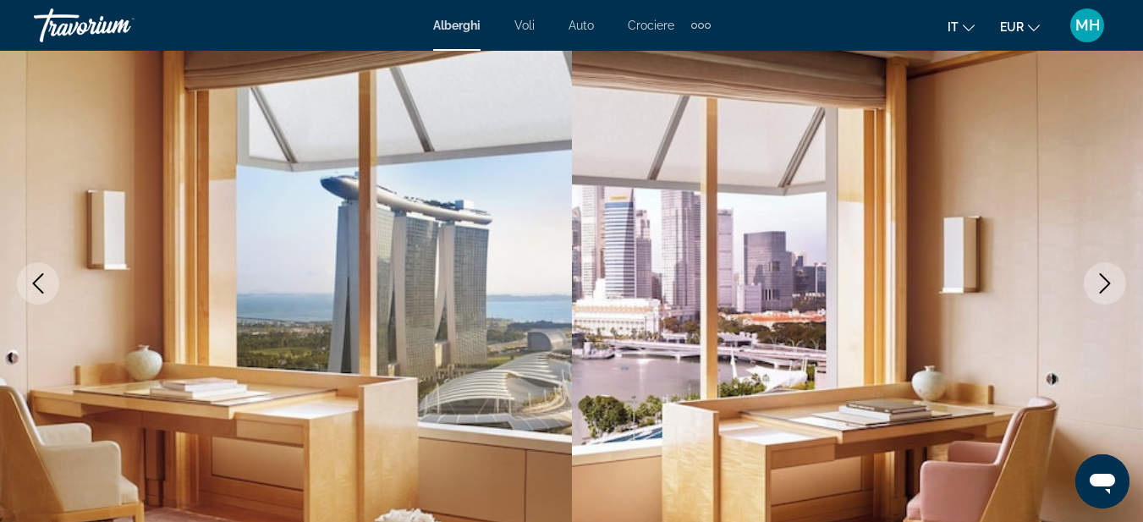
click at [1096, 285] on icon "Next image" at bounding box center [1105, 283] width 20 height 20
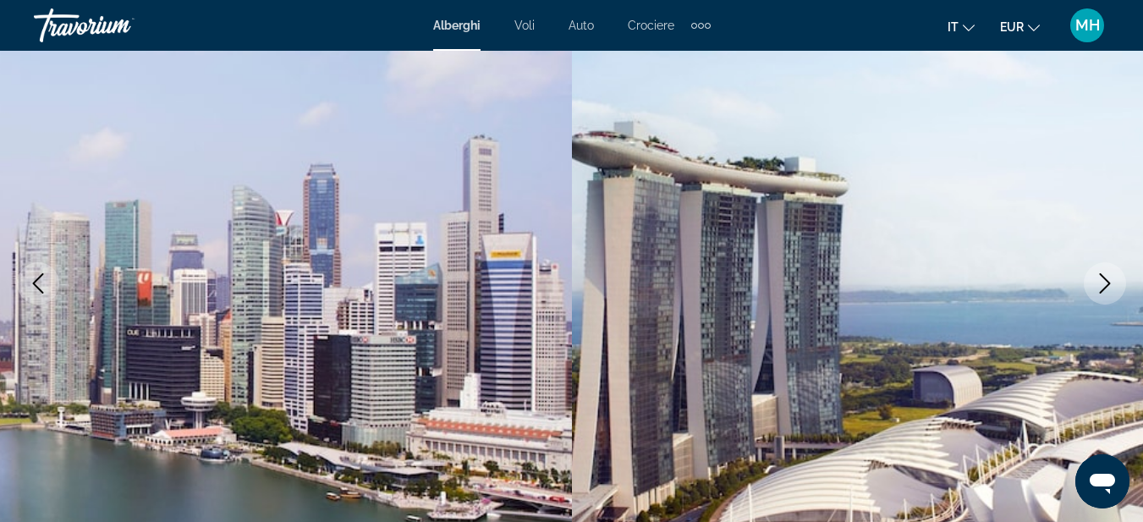
click at [1096, 285] on icon "Next image" at bounding box center [1105, 283] width 20 height 20
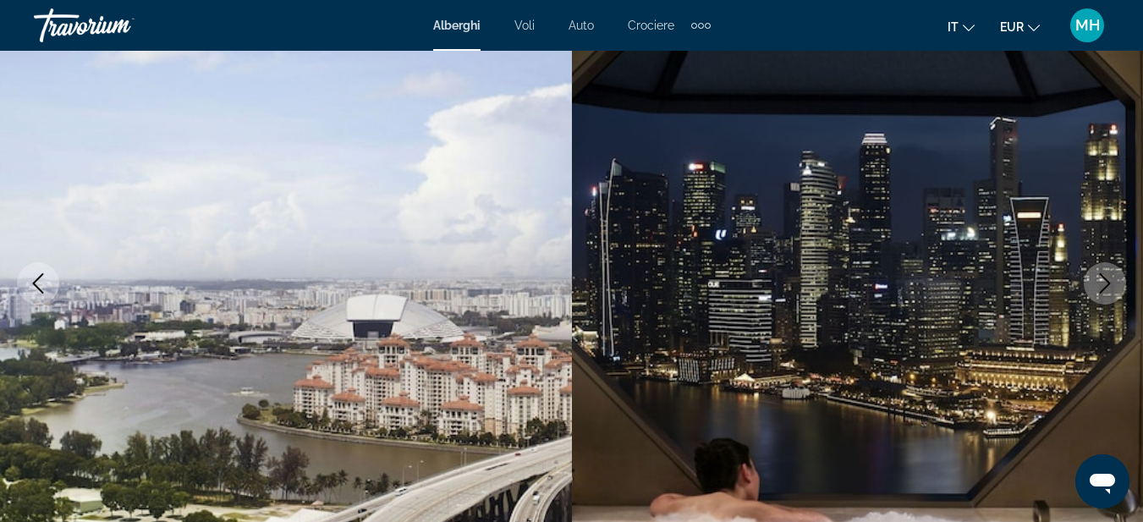
click at [1096, 285] on icon "Next image" at bounding box center [1105, 283] width 20 height 20
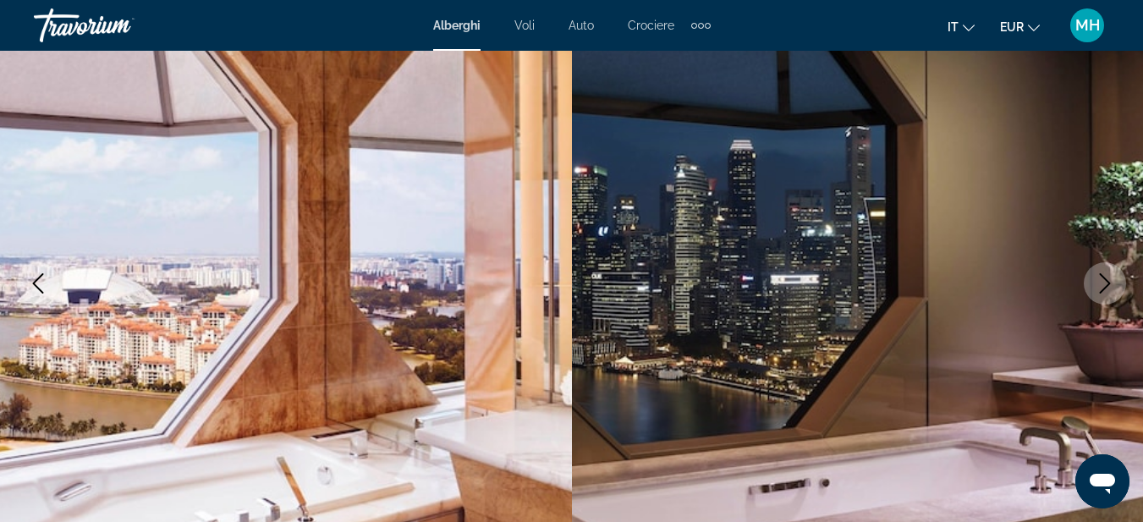
click at [1096, 285] on icon "Next image" at bounding box center [1105, 283] width 20 height 20
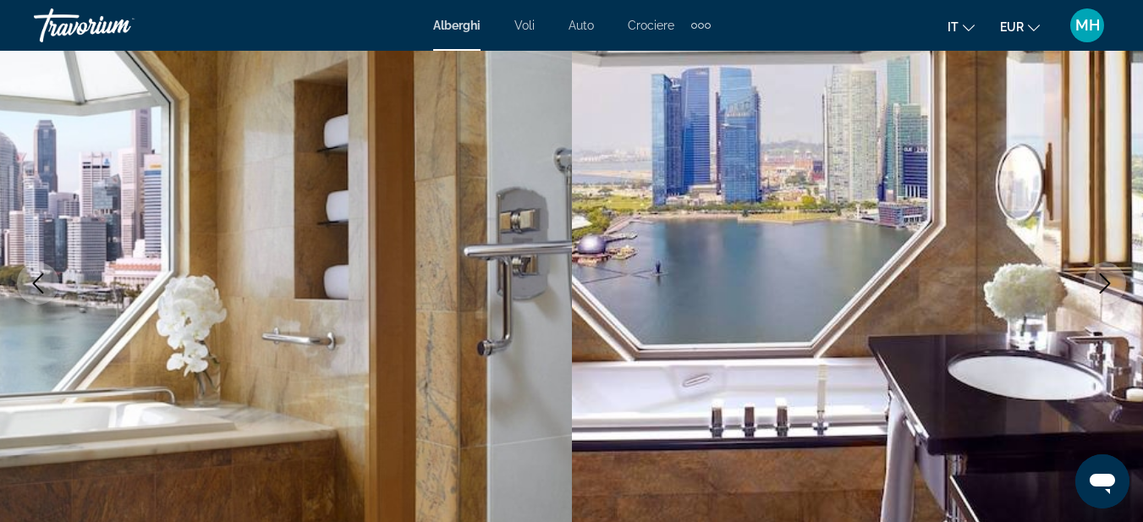
click at [1096, 285] on icon "Next image" at bounding box center [1105, 283] width 20 height 20
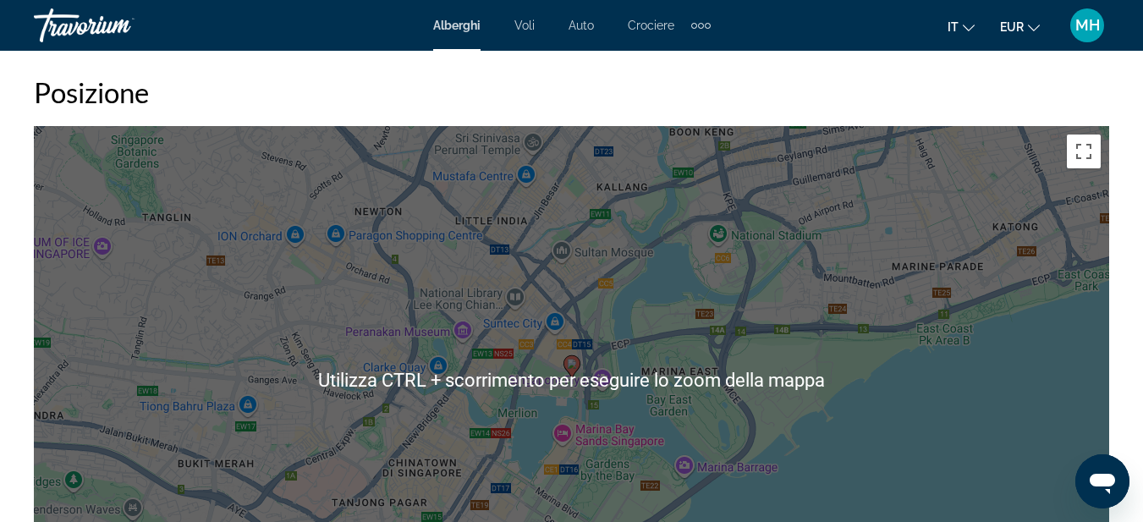
scroll to position [2125, 0]
